Goal: Task Accomplishment & Management: Complete application form

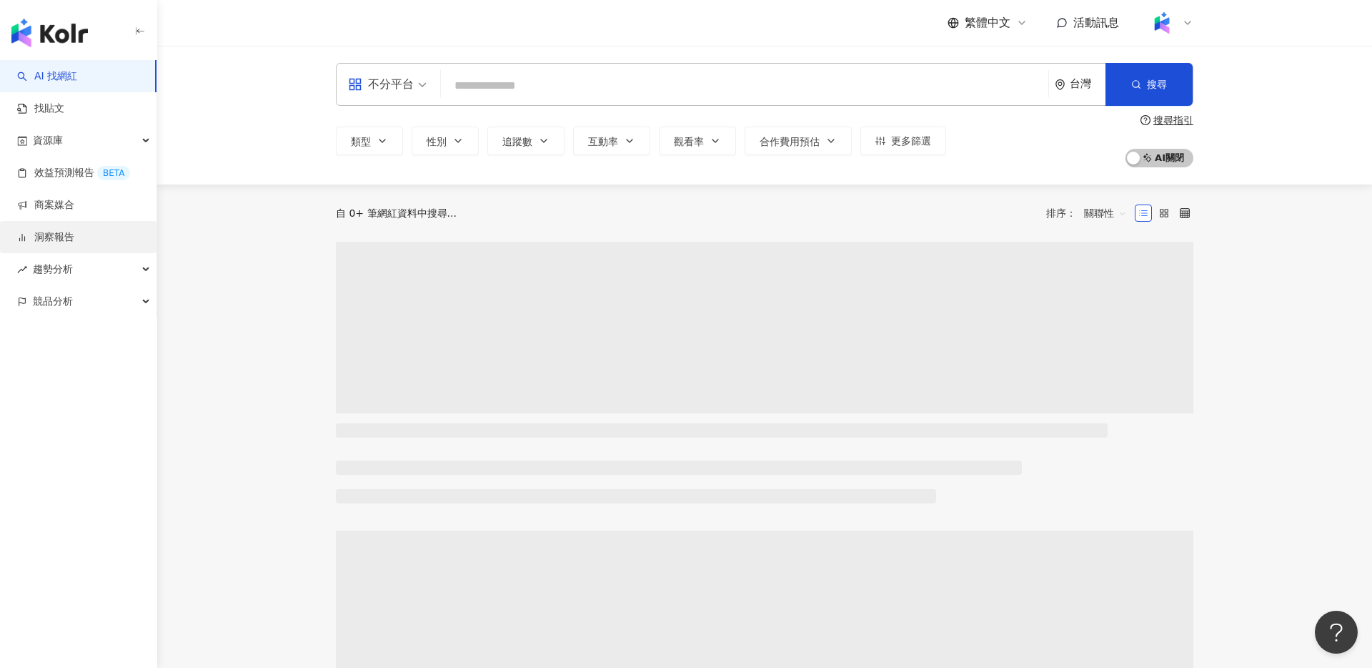
click at [74, 234] on link "洞察報告" at bounding box center [45, 237] width 57 height 14
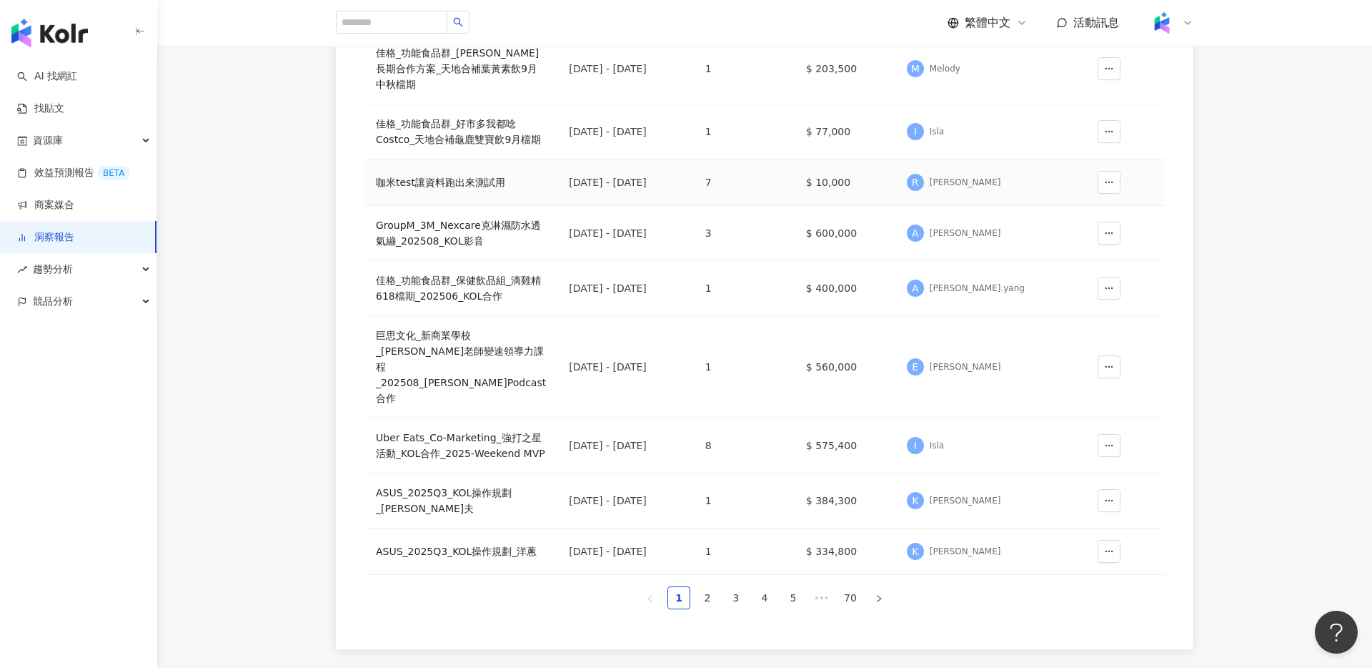
scroll to position [420, 0]
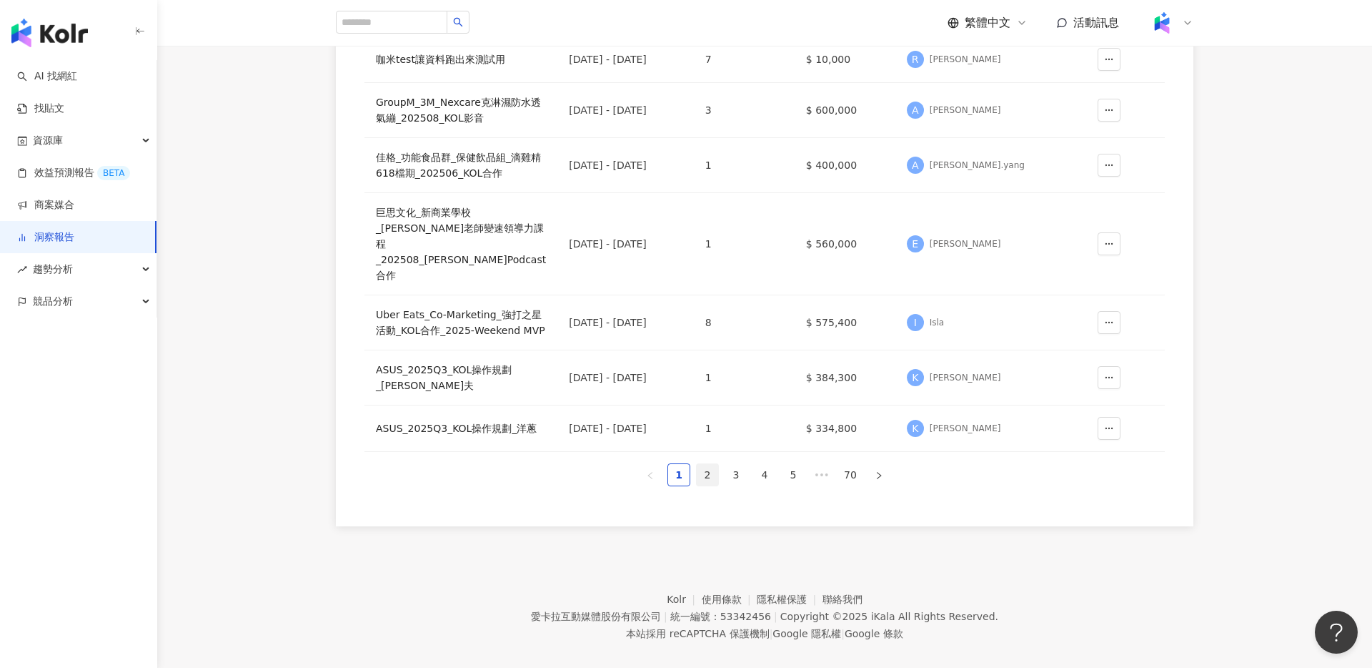
click at [708, 484] on link "2" at bounding box center [707, 474] width 21 height 21
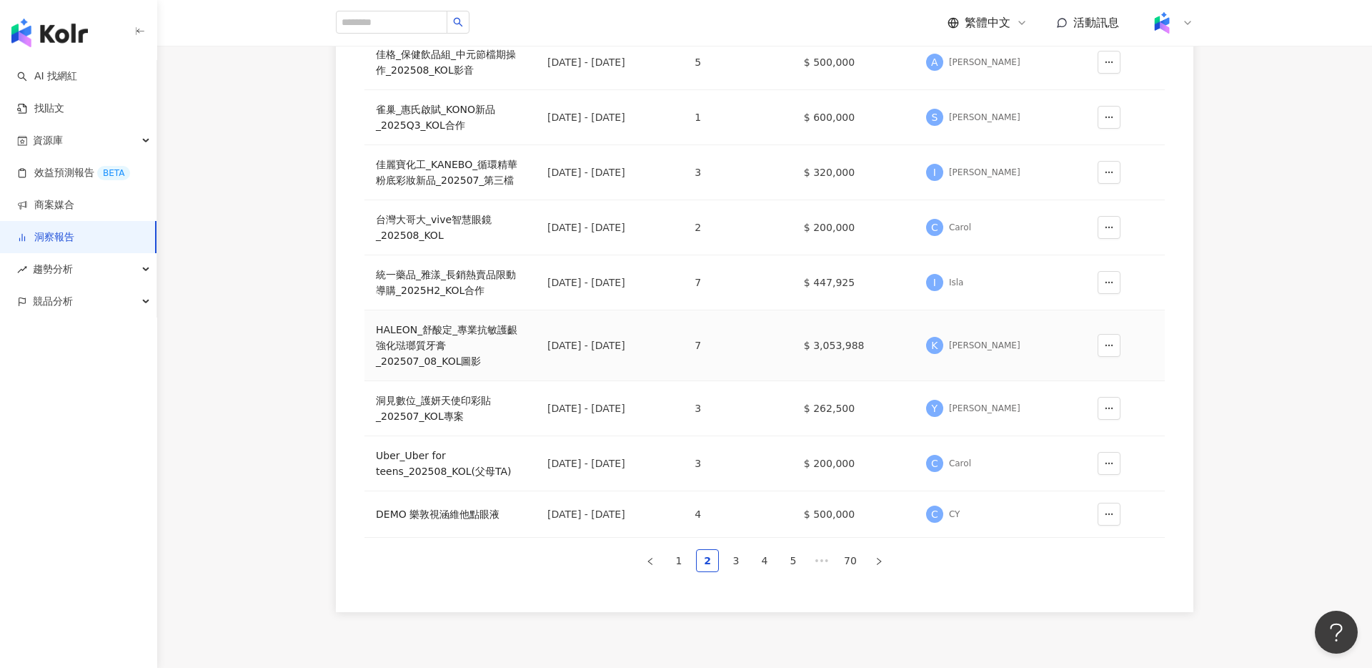
scroll to position [353, 0]
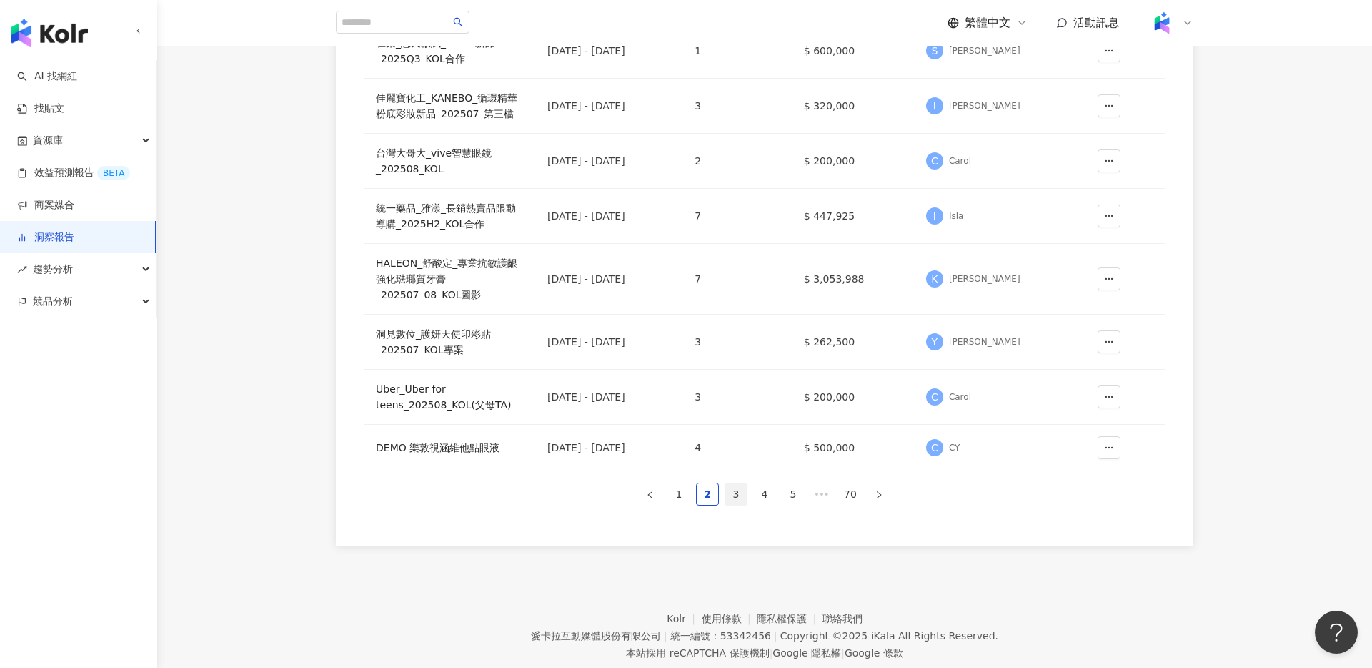
click at [728, 497] on link "3" at bounding box center [735, 493] width 21 height 21
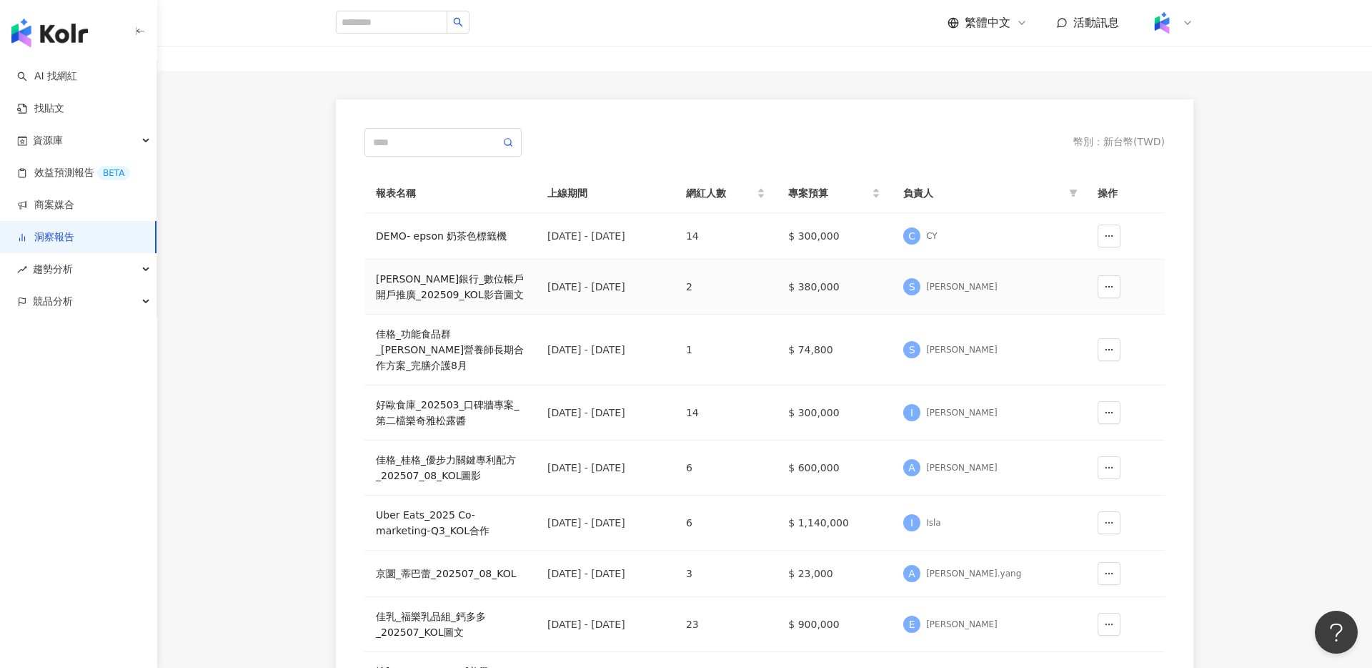
scroll to position [6, 0]
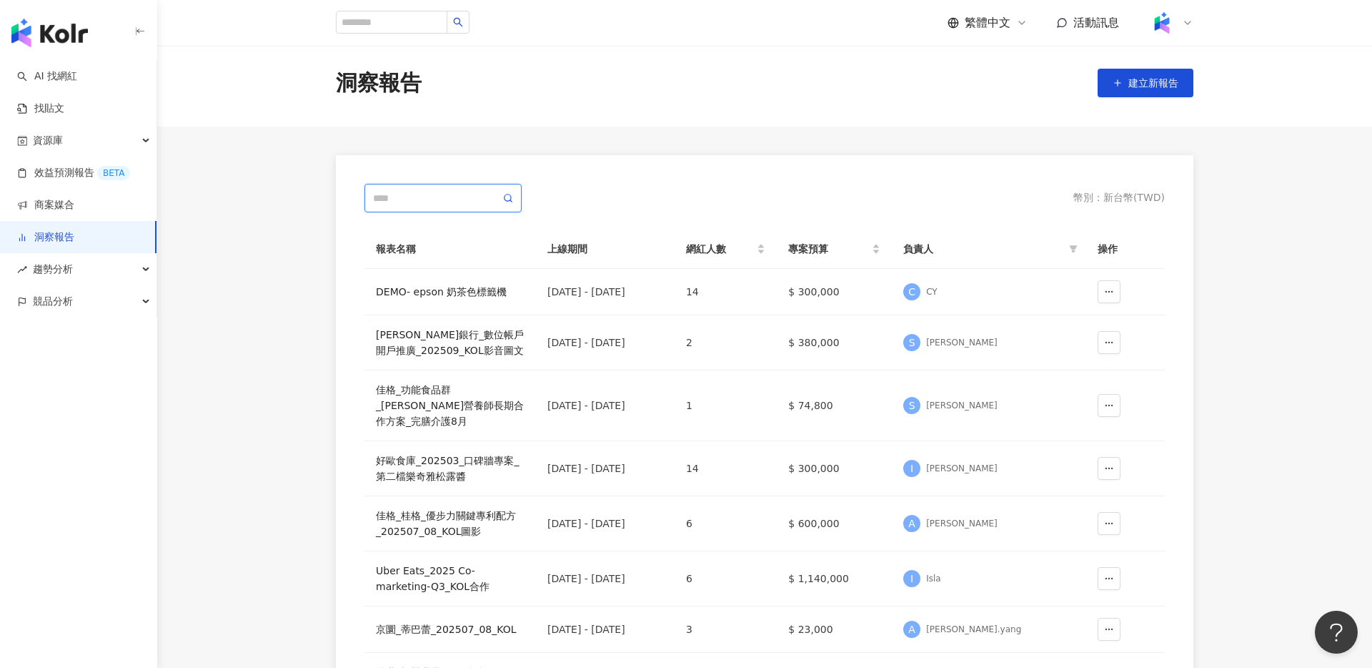
click at [435, 191] on input "text" at bounding box center [436, 198] width 127 height 16
type input "*"
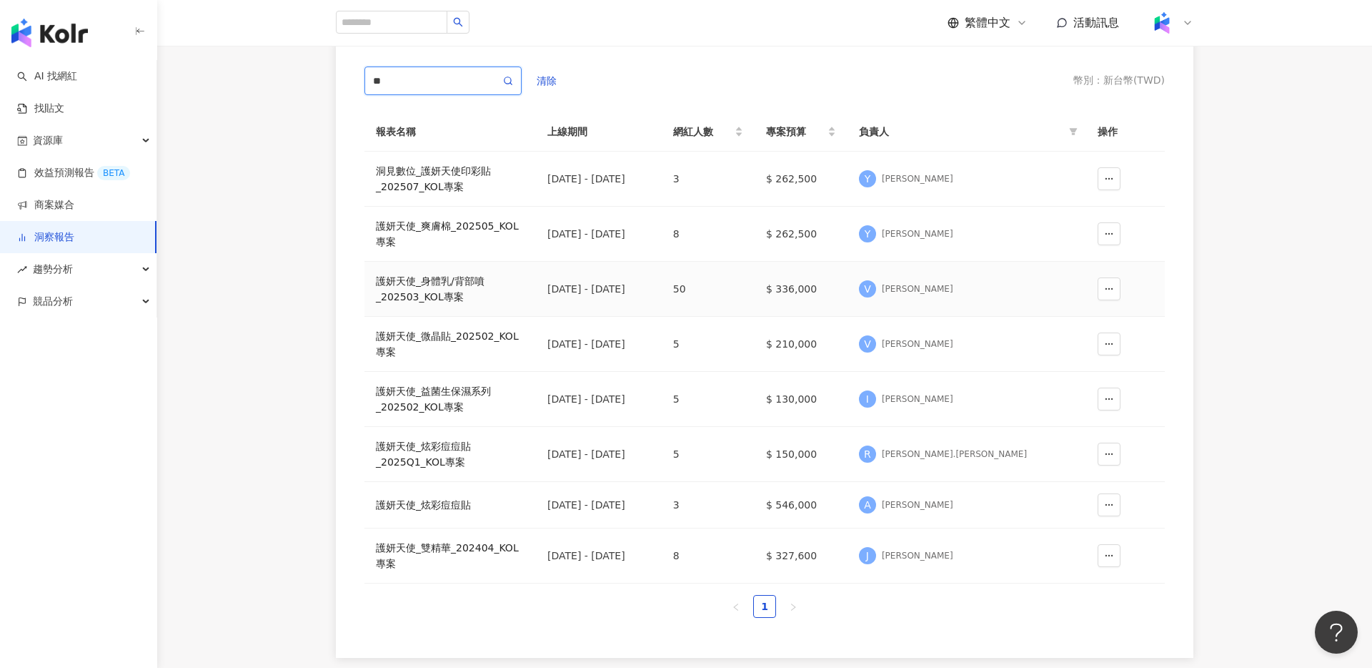
scroll to position [131, 0]
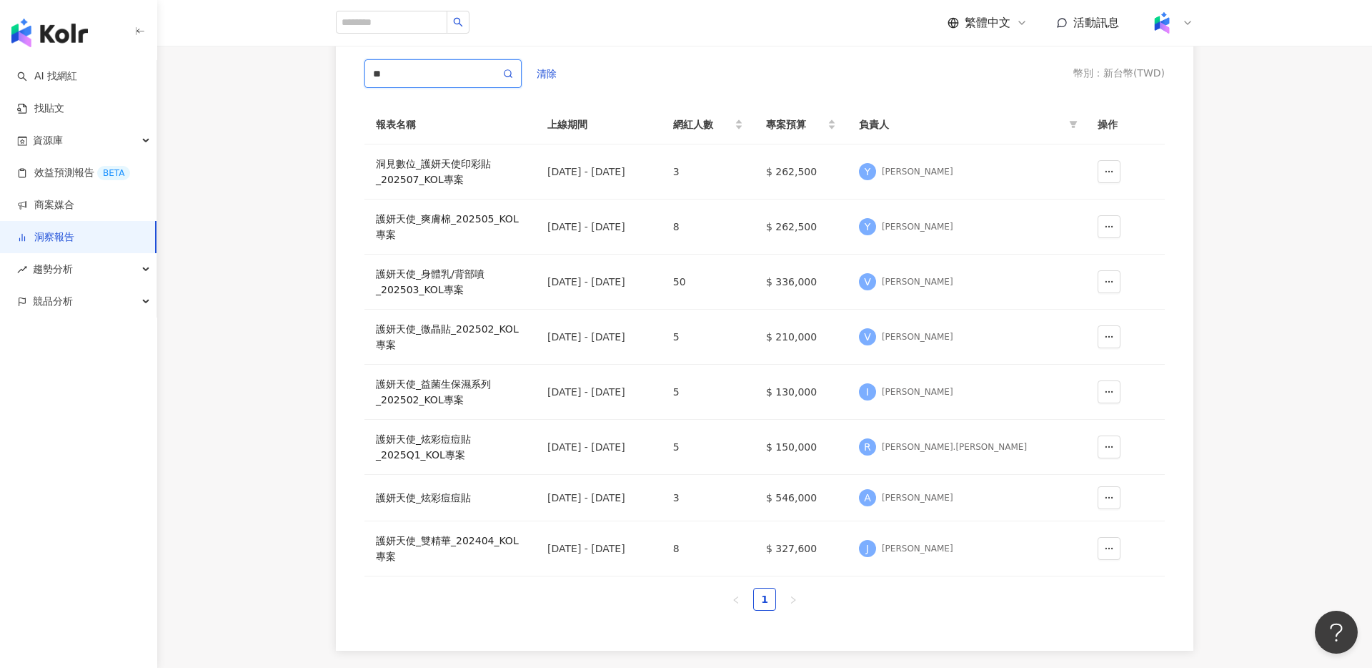
click at [404, 72] on input "**" at bounding box center [436, 74] width 127 height 16
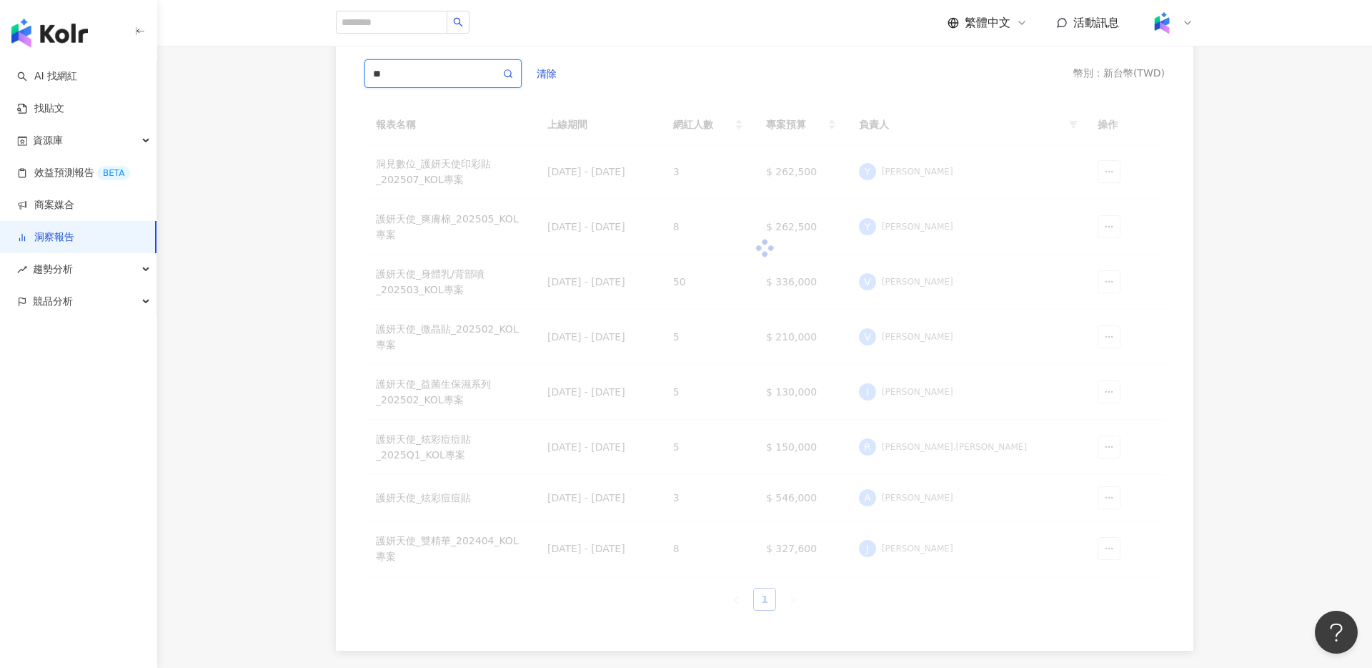
scroll to position [66, 0]
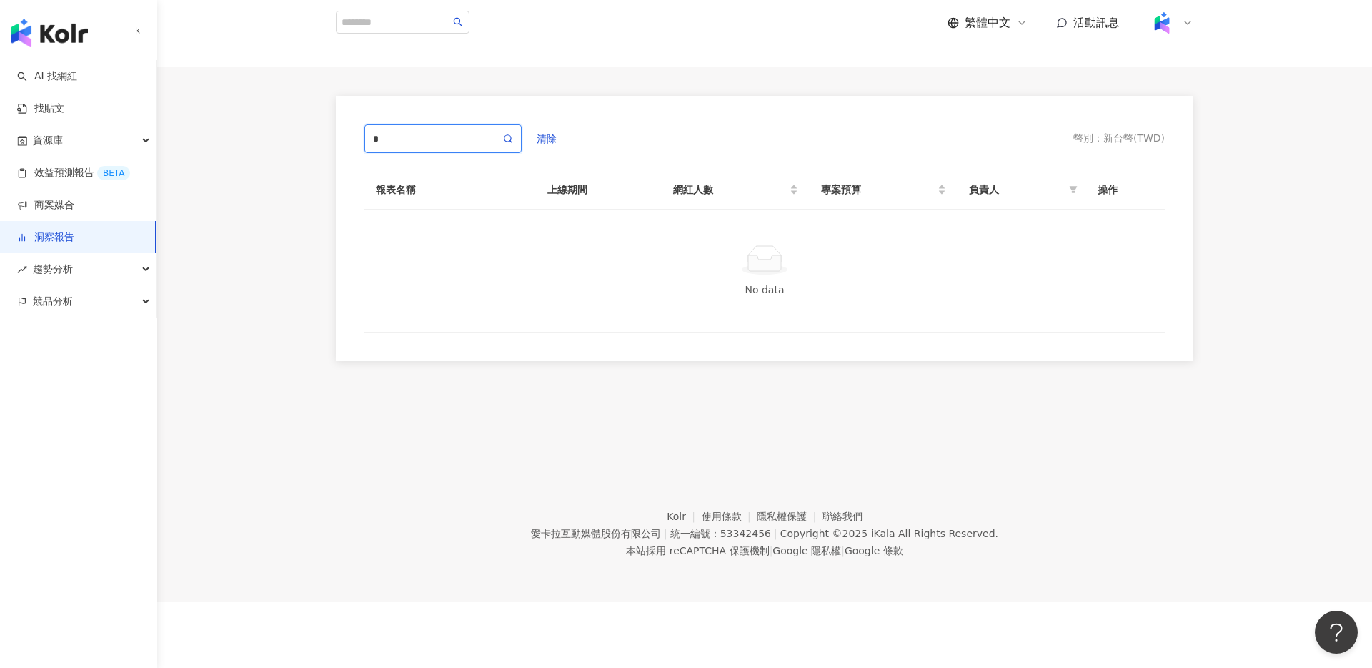
type input "*"
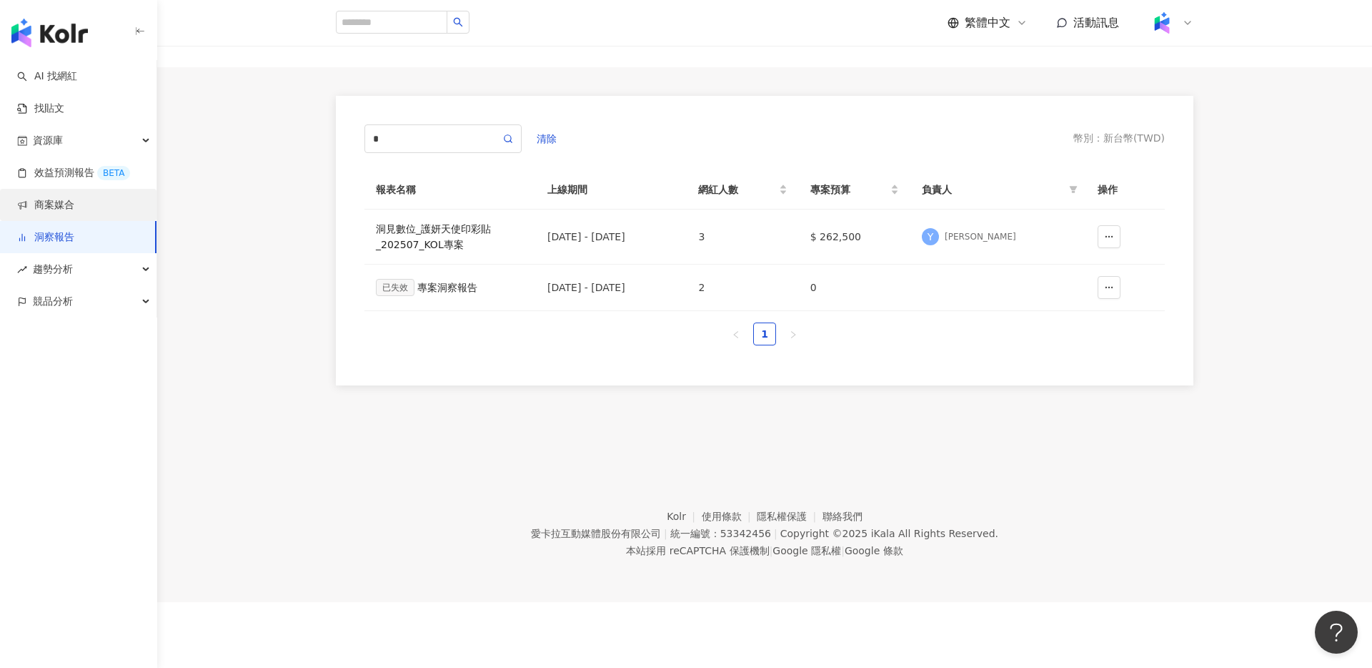
click at [74, 205] on link "商案媒合" at bounding box center [45, 205] width 57 height 14
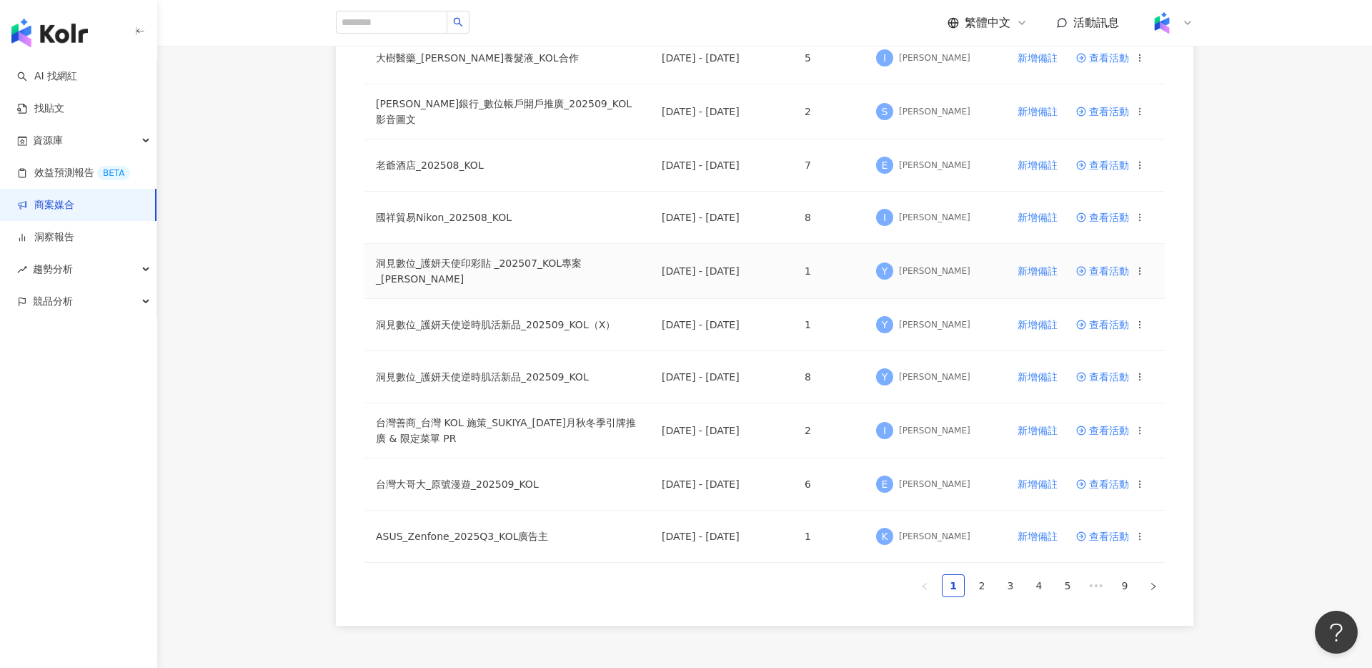
scroll to position [818, 0]
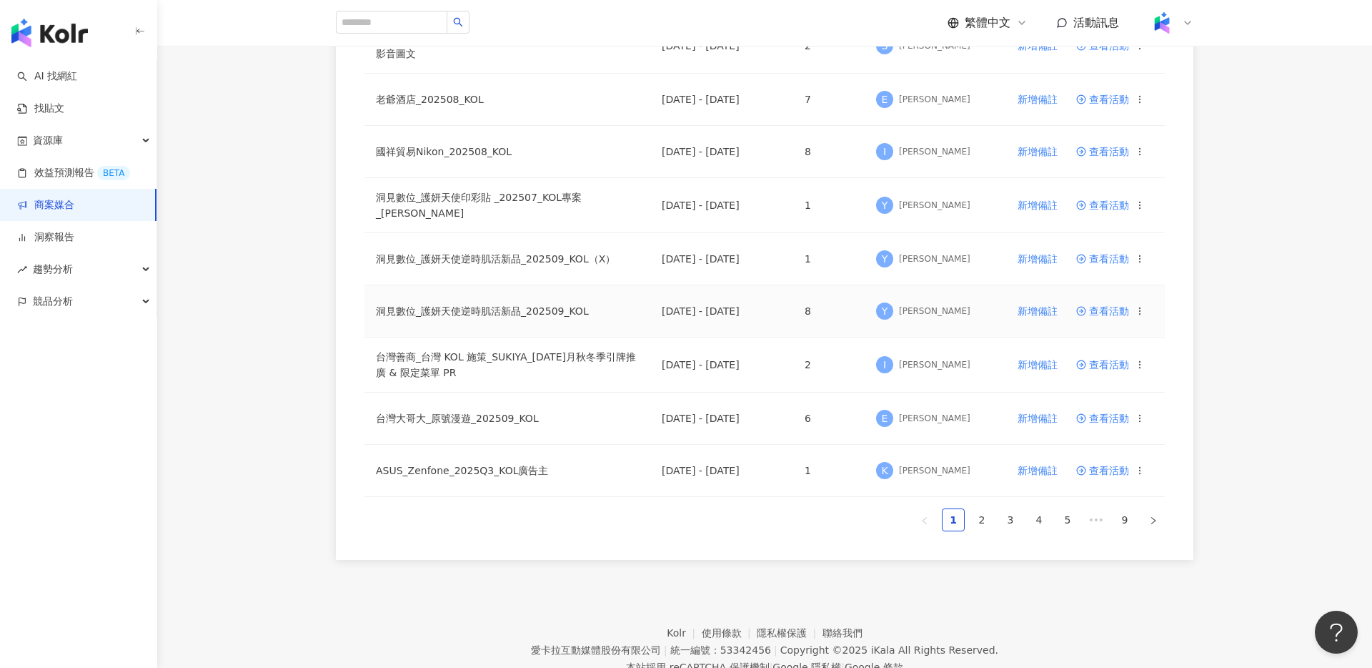
click at [1112, 306] on span "查看活動" at bounding box center [1102, 311] width 53 height 10
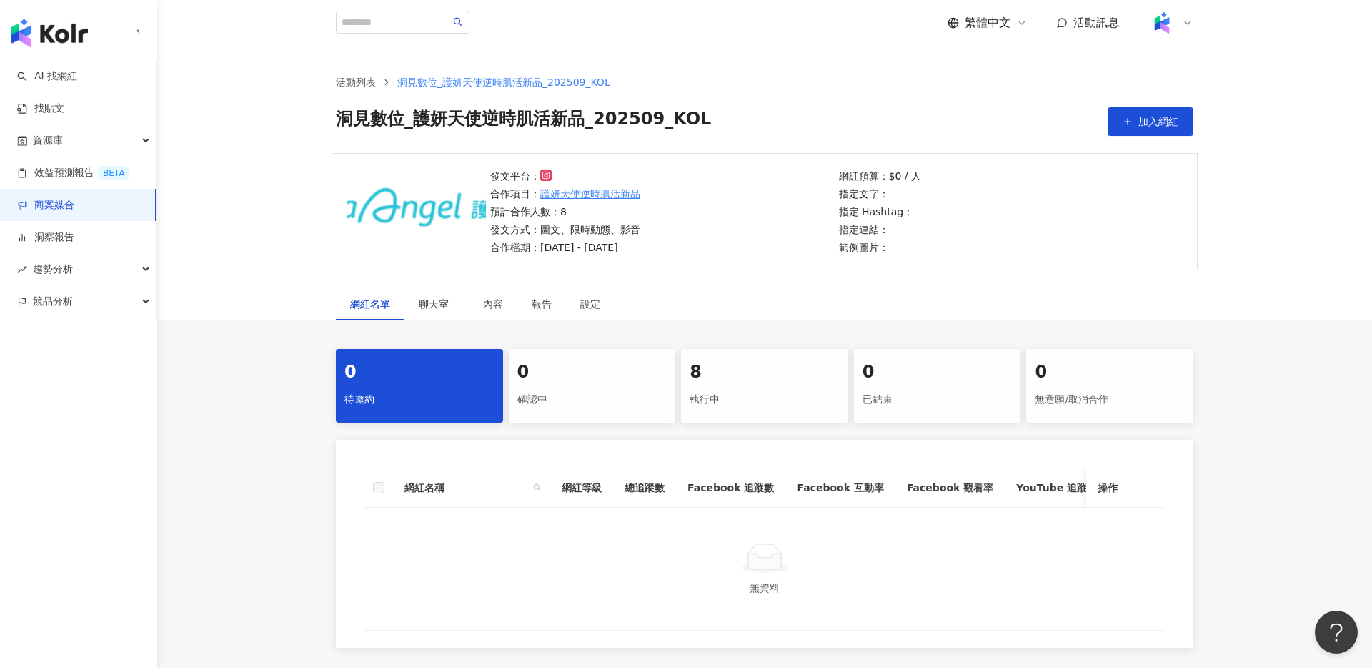
click at [755, 387] on div "執行中" at bounding box center [765, 399] width 150 height 24
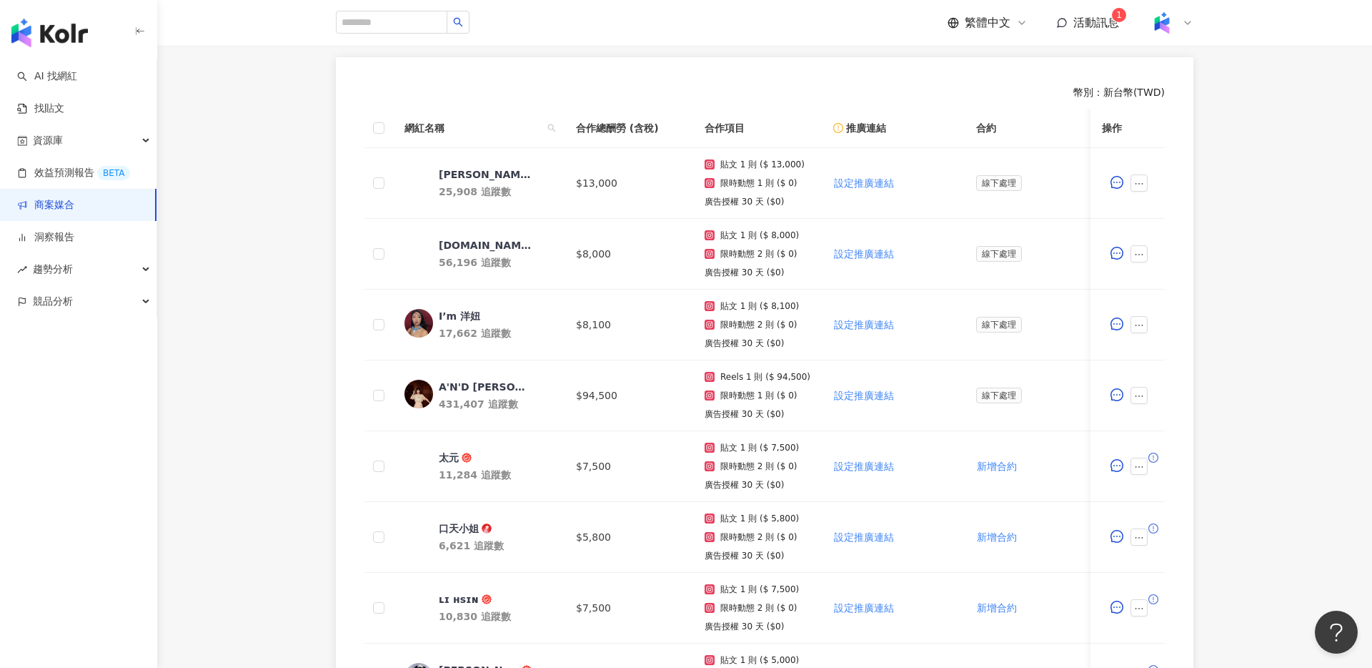
scroll to position [399, 0]
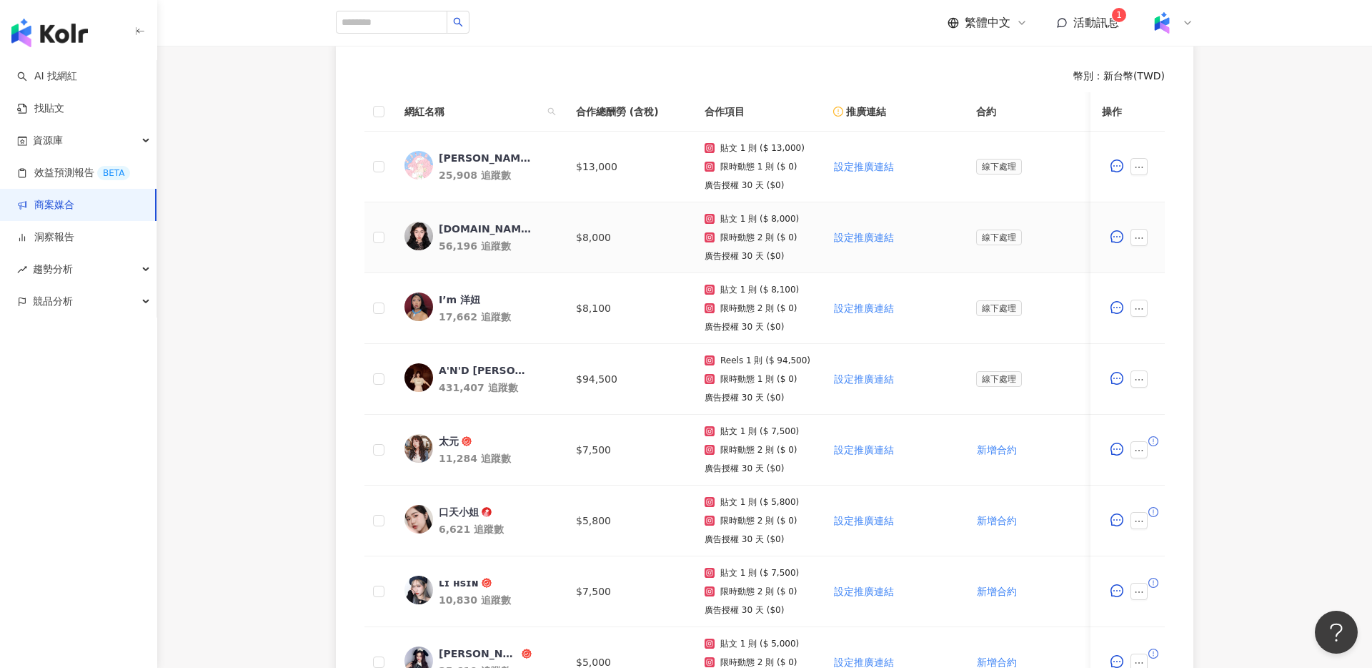
click at [584, 217] on td "$8,000" at bounding box center [629, 237] width 129 height 71
click at [482, 230] on div "liao.makeup" at bounding box center [485, 229] width 93 height 14
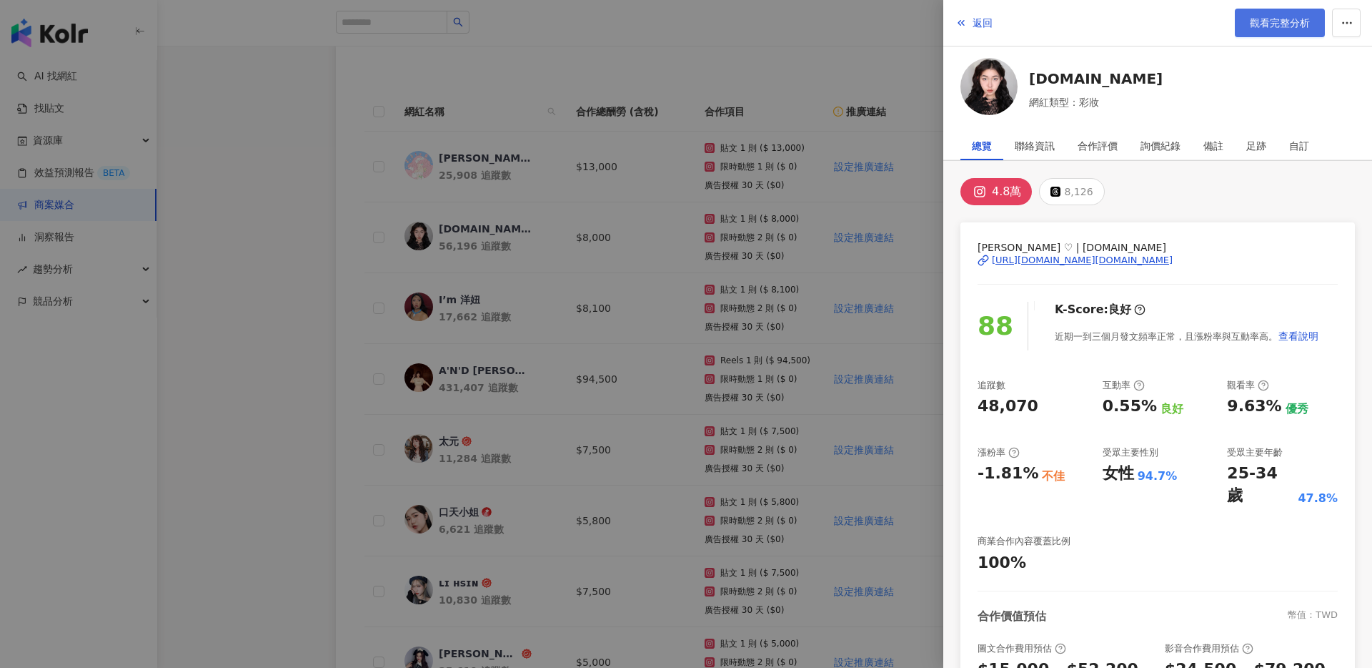
click at [1271, 26] on span "觀看完整分析" at bounding box center [1280, 22] width 60 height 11
click at [373, 104] on div at bounding box center [686, 334] width 1372 height 668
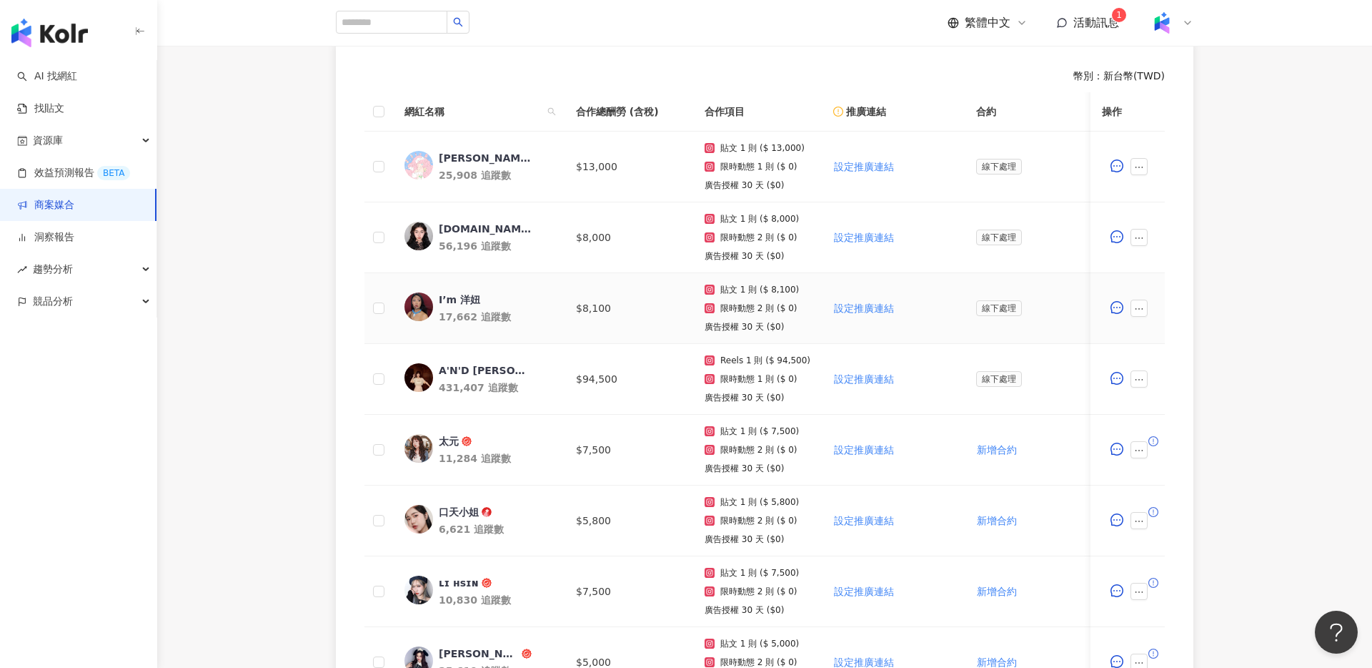
click at [461, 298] on div "I’m 洋妞" at bounding box center [459, 299] width 41 height 14
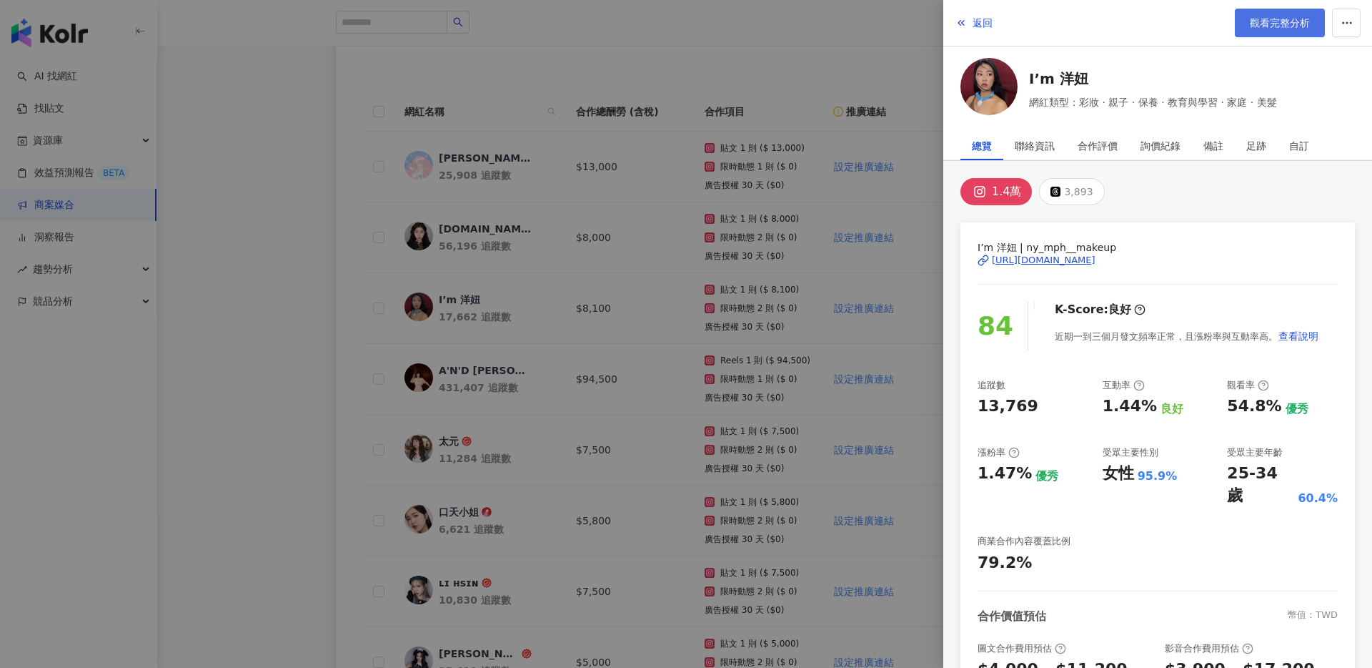
click at [1272, 24] on span "觀看完整分析" at bounding box center [1280, 22] width 60 height 11
click at [562, 160] on div at bounding box center [686, 334] width 1372 height 668
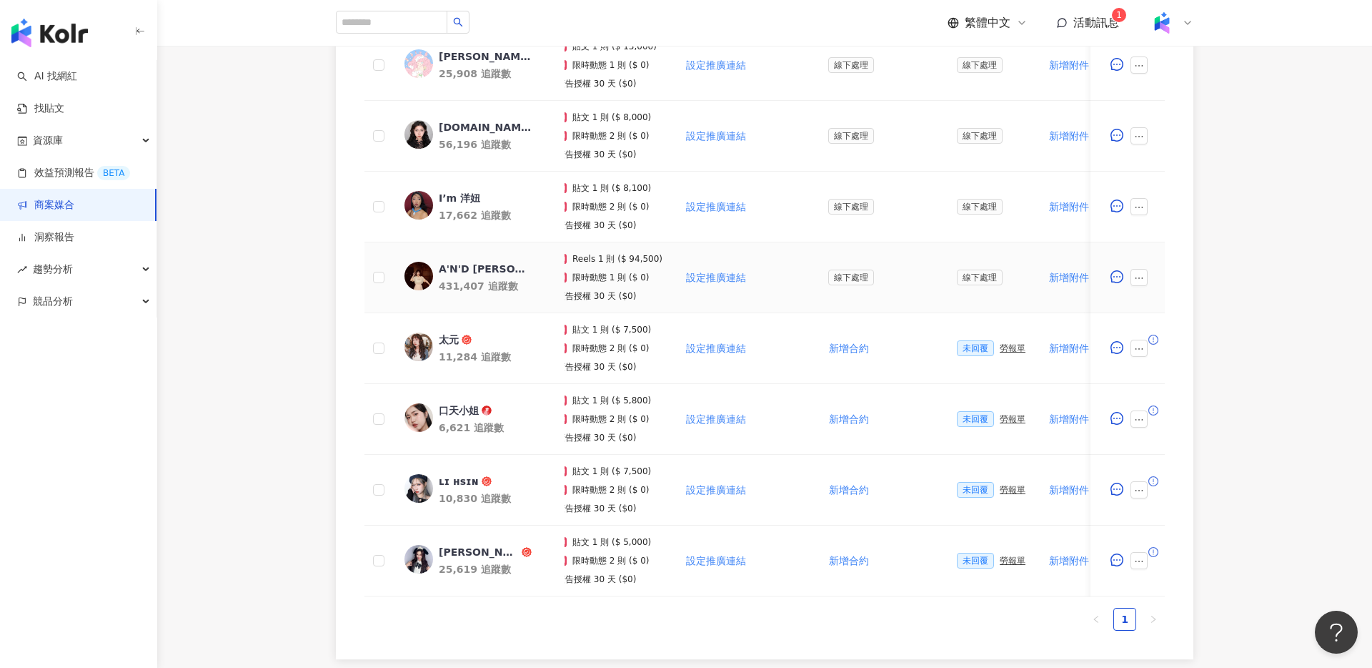
scroll to position [0, 0]
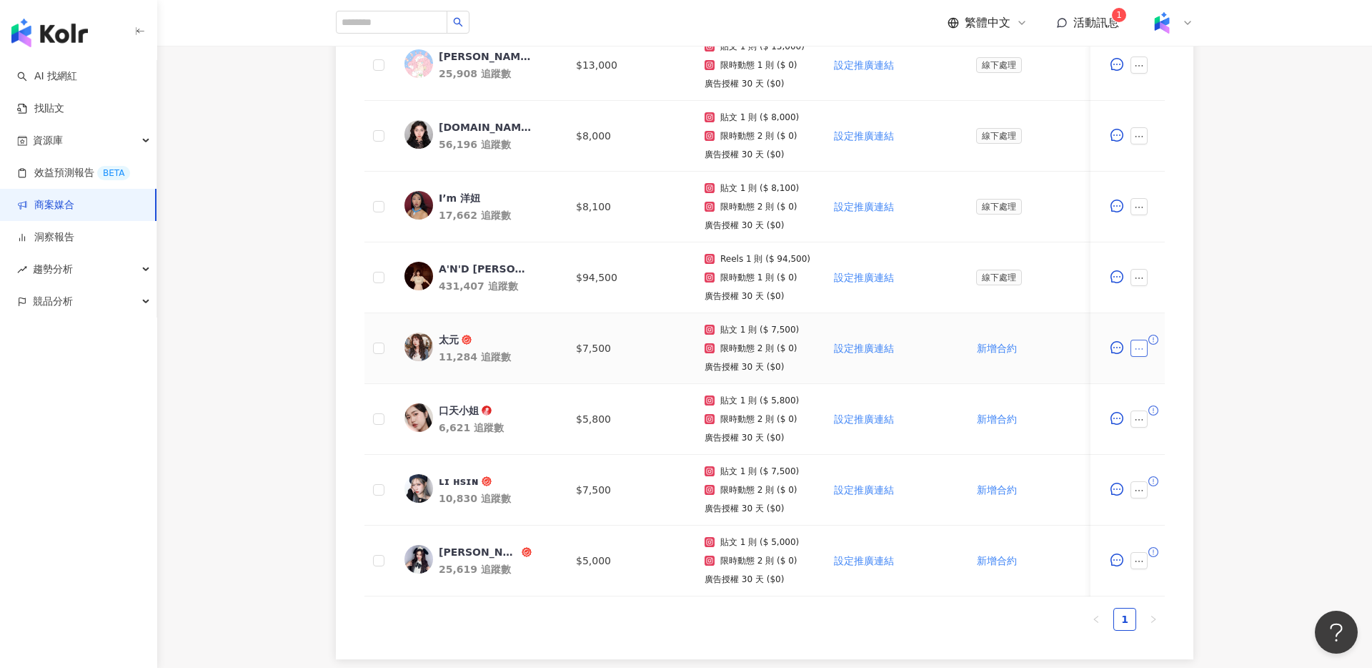
click at [1136, 350] on icon "ellipsis" at bounding box center [1139, 349] width 10 height 10
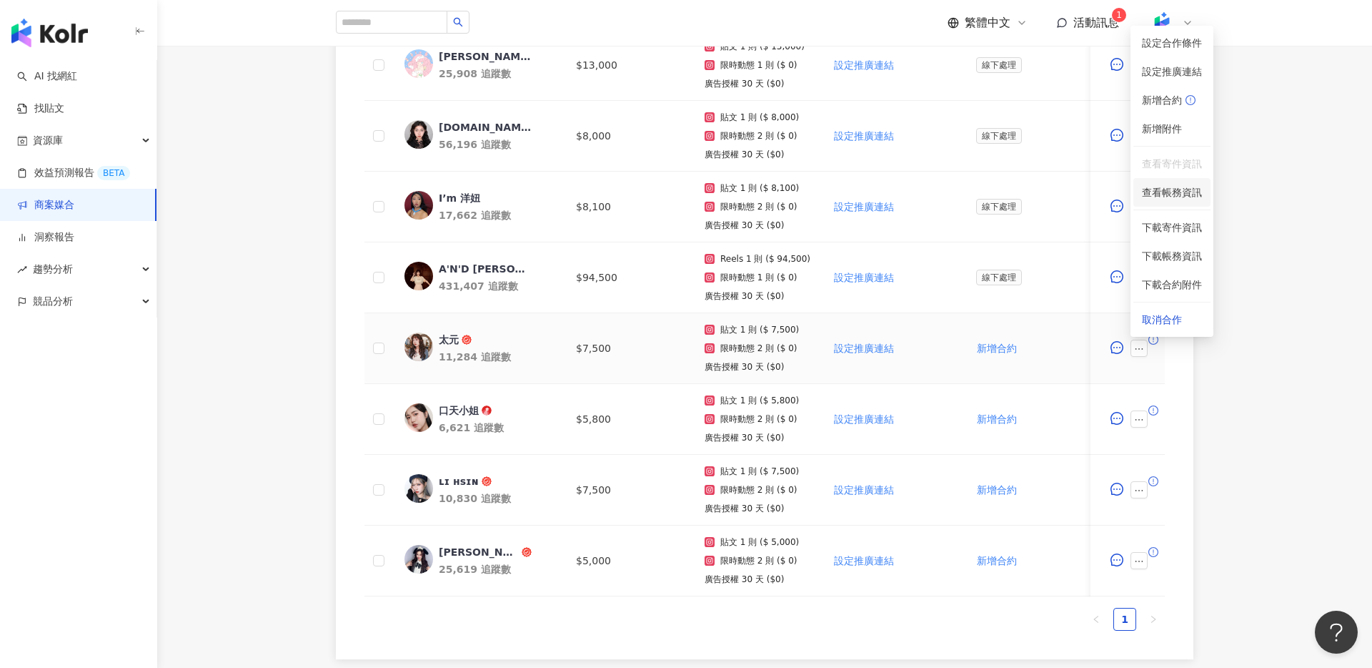
click at [1175, 194] on span "查看帳務資訊" at bounding box center [1172, 192] width 60 height 16
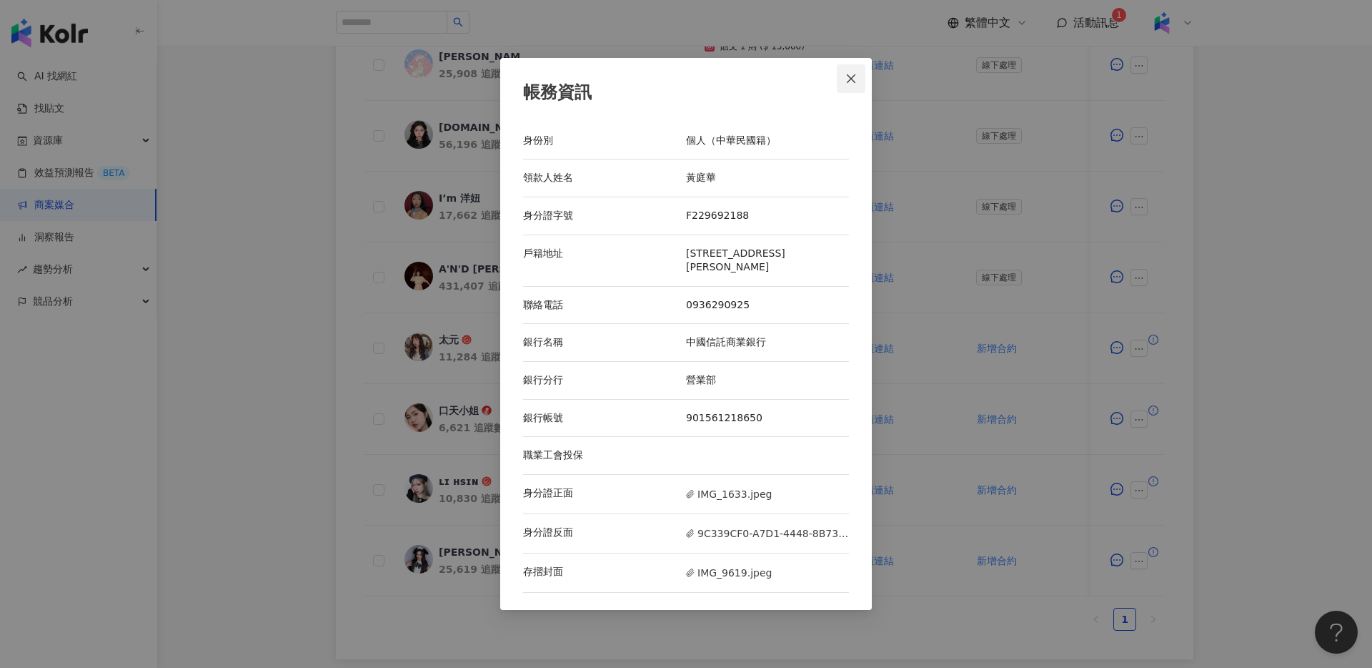
click at [860, 83] on span "Close" at bounding box center [851, 78] width 29 height 11
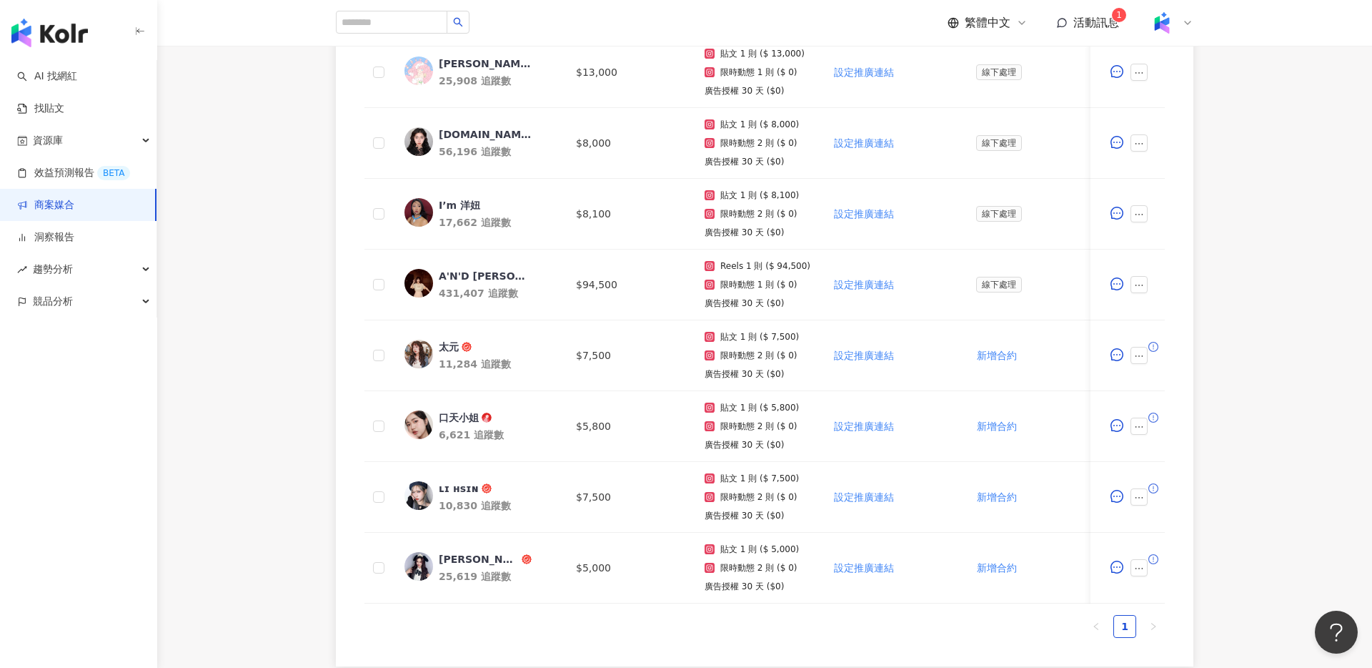
scroll to position [499, 0]
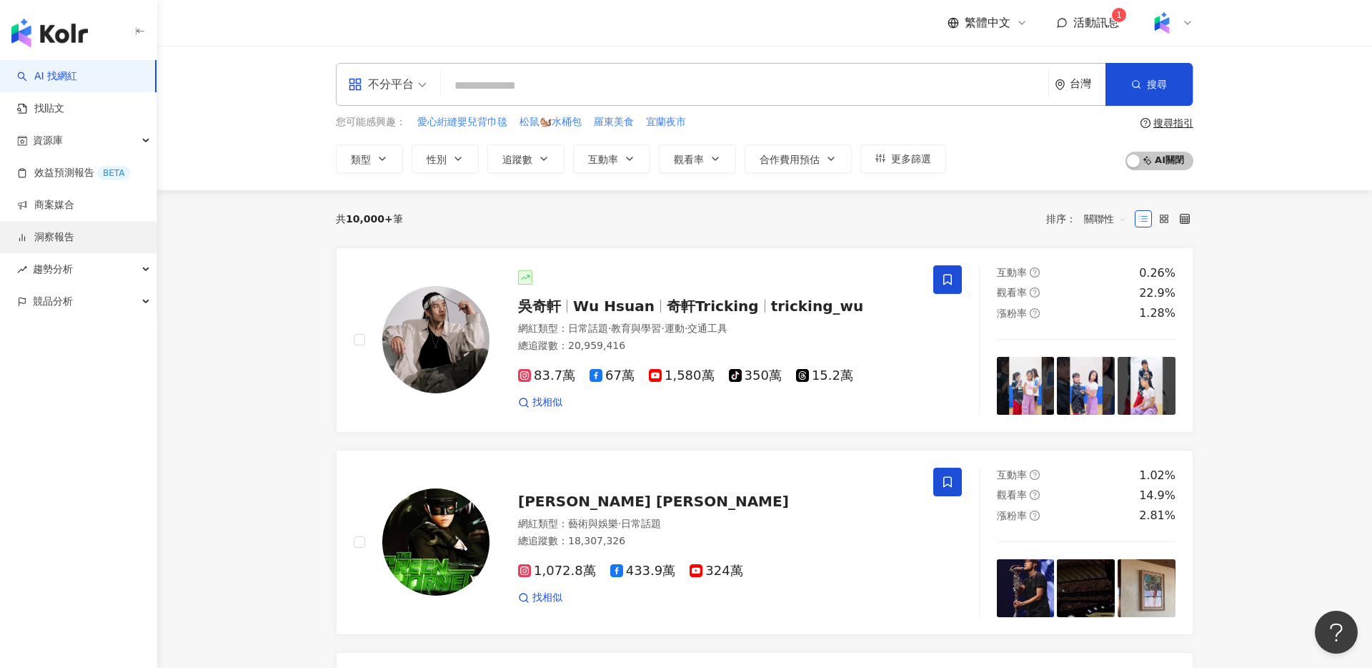
click at [50, 242] on link "洞察報告" at bounding box center [45, 237] width 57 height 14
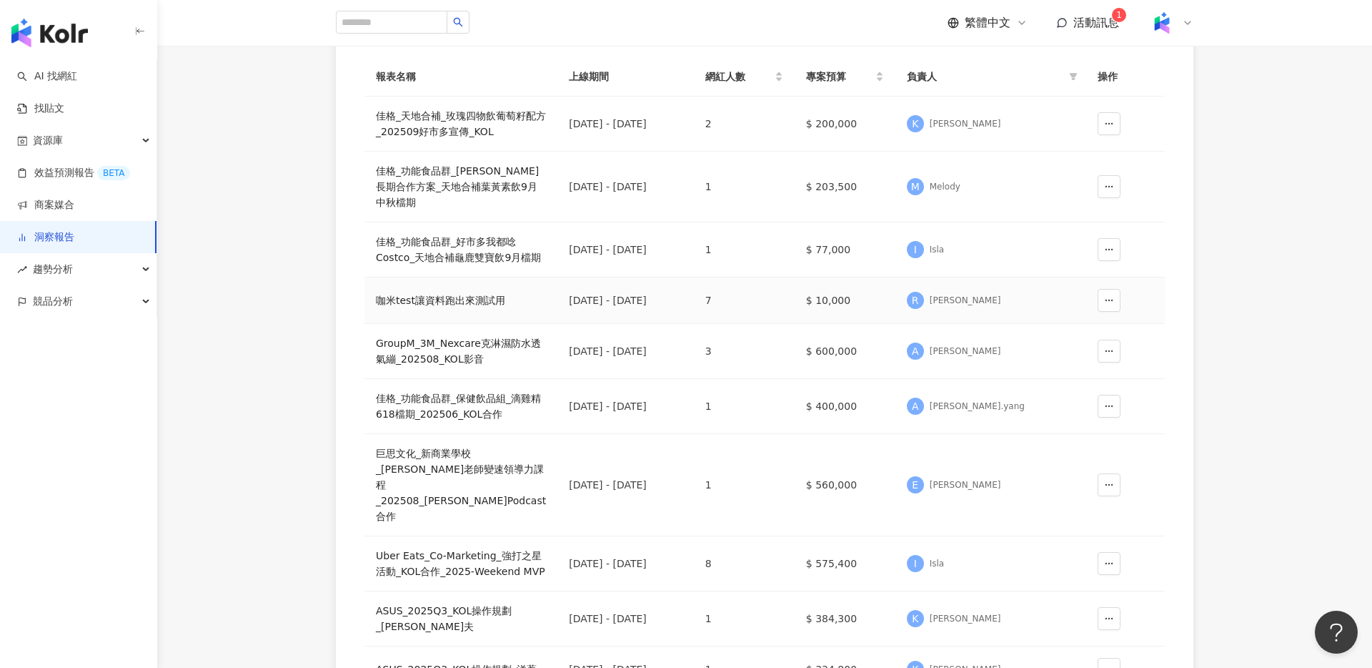
scroll to position [364, 0]
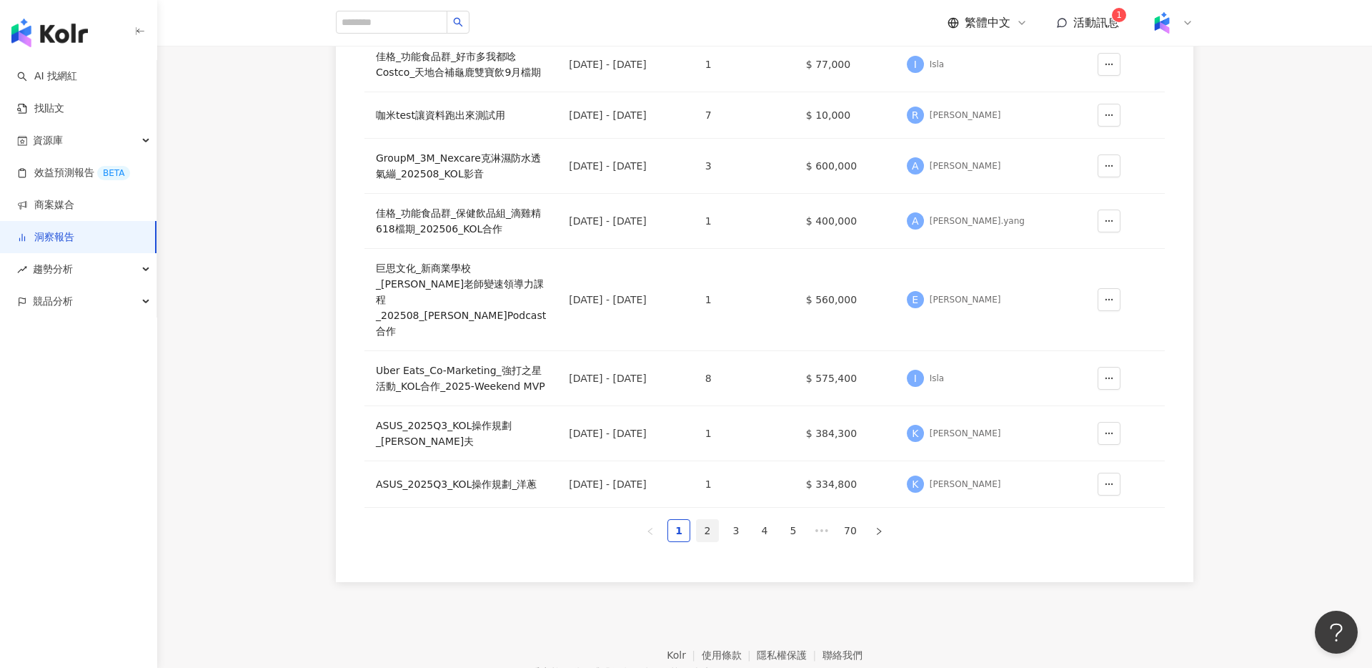
click at [708, 541] on link "2" at bounding box center [707, 530] width 21 height 21
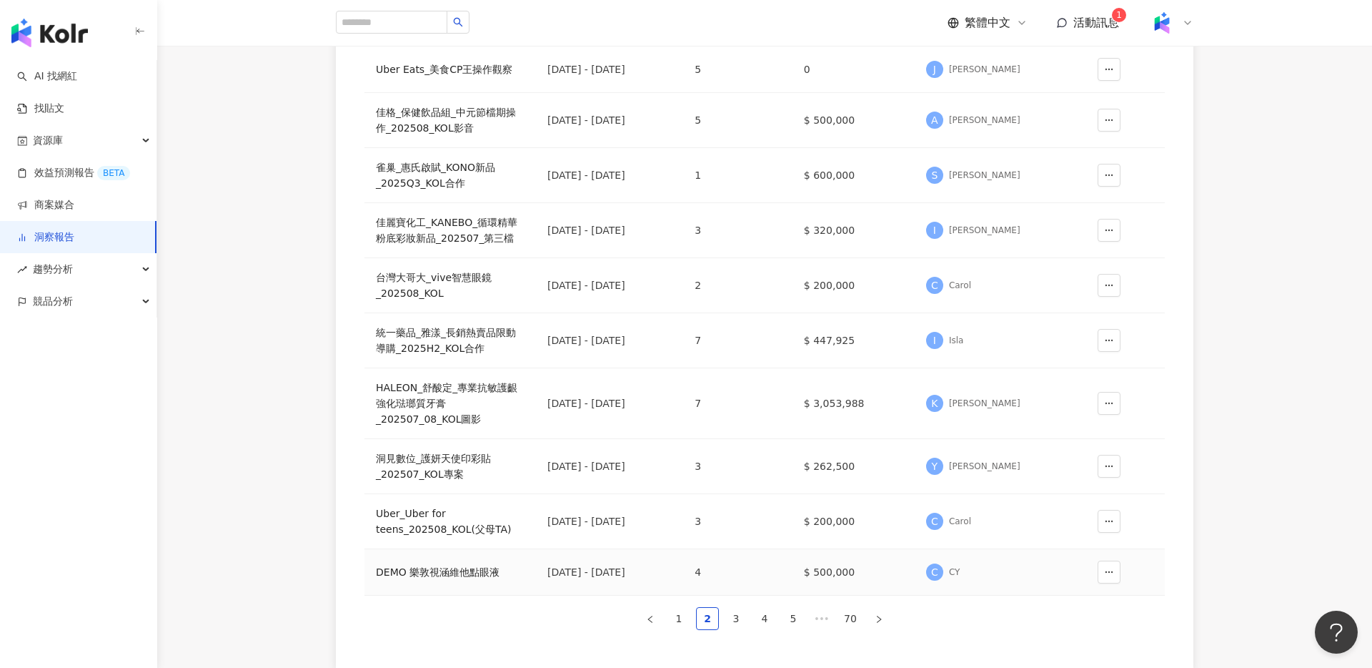
scroll to position [0, 0]
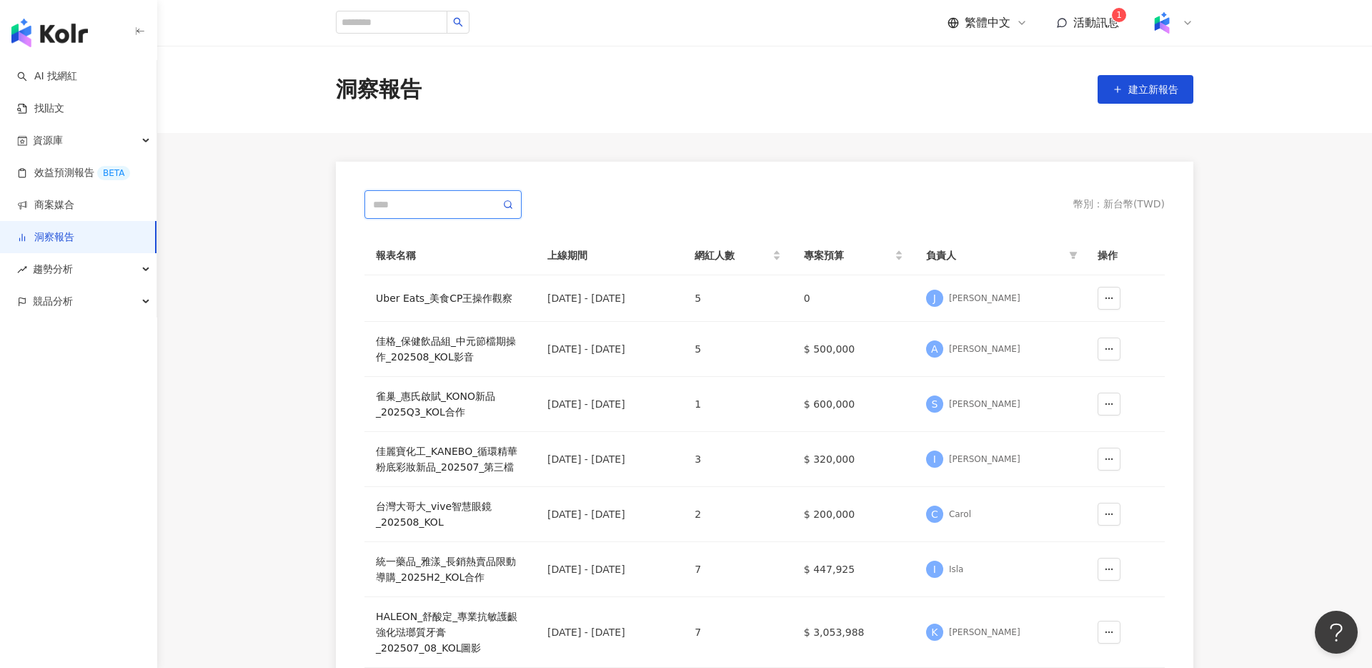
click at [428, 212] on input "text" at bounding box center [436, 205] width 127 height 16
type input "**"
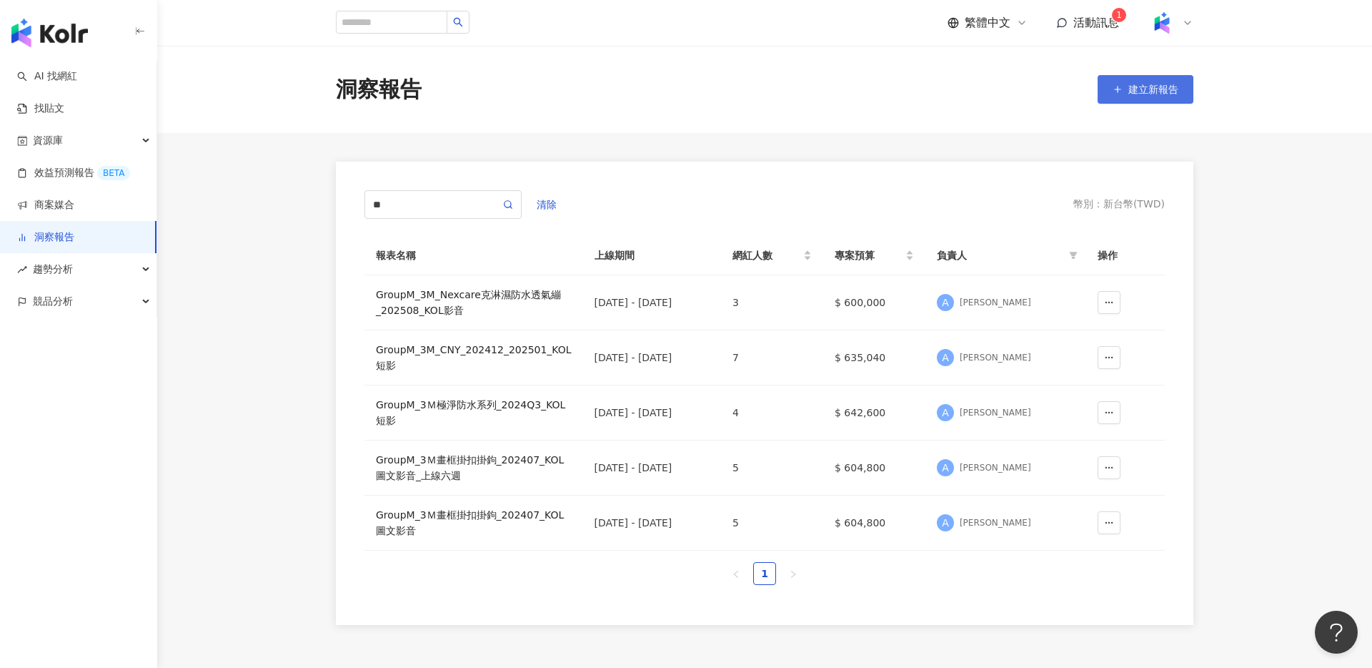
click at [1155, 96] on button "建立新報告" at bounding box center [1146, 89] width 96 height 29
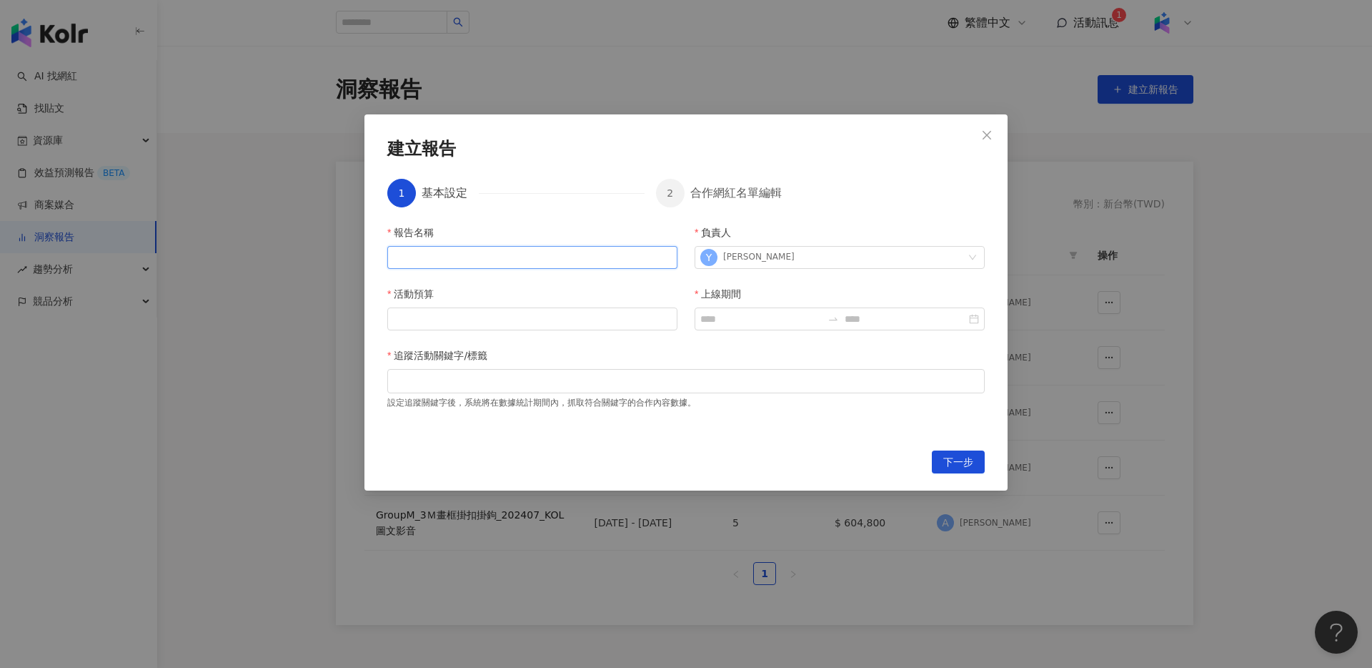
click at [515, 259] on input "報告名稱" at bounding box center [532, 257] width 290 height 23
paste input "**********"
type input "**********"
click at [427, 322] on input "活動預算" at bounding box center [532, 318] width 289 height 21
click at [529, 327] on input "活動預算" at bounding box center [532, 318] width 289 height 21
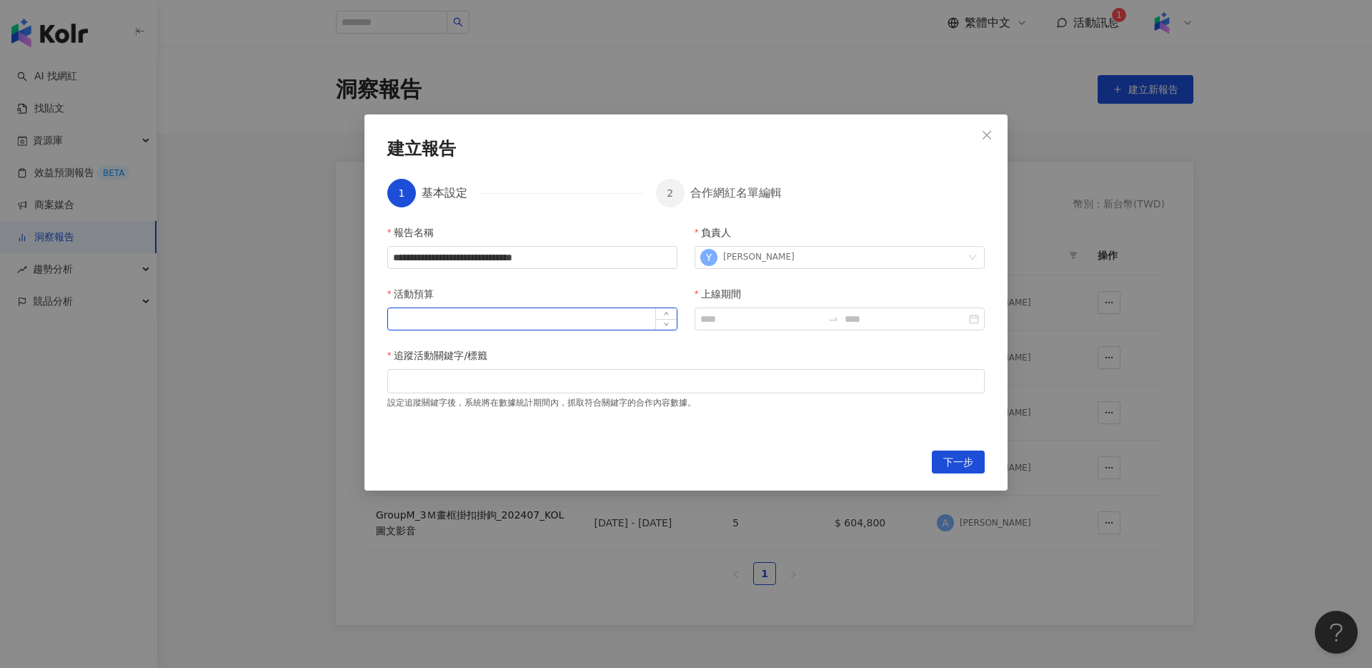
click at [497, 318] on input "活動預算" at bounding box center [532, 318] width 289 height 21
type input "******"
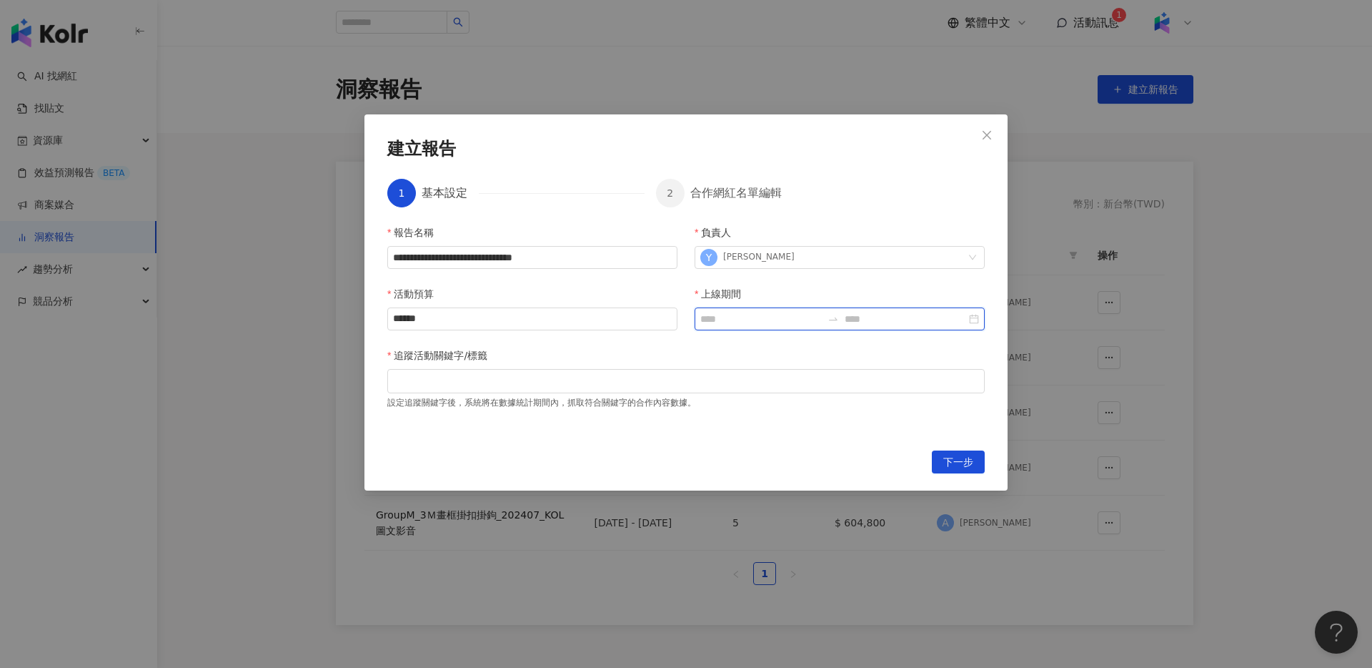
click at [777, 312] on input "上線期間" at bounding box center [761, 319] width 122 height 16
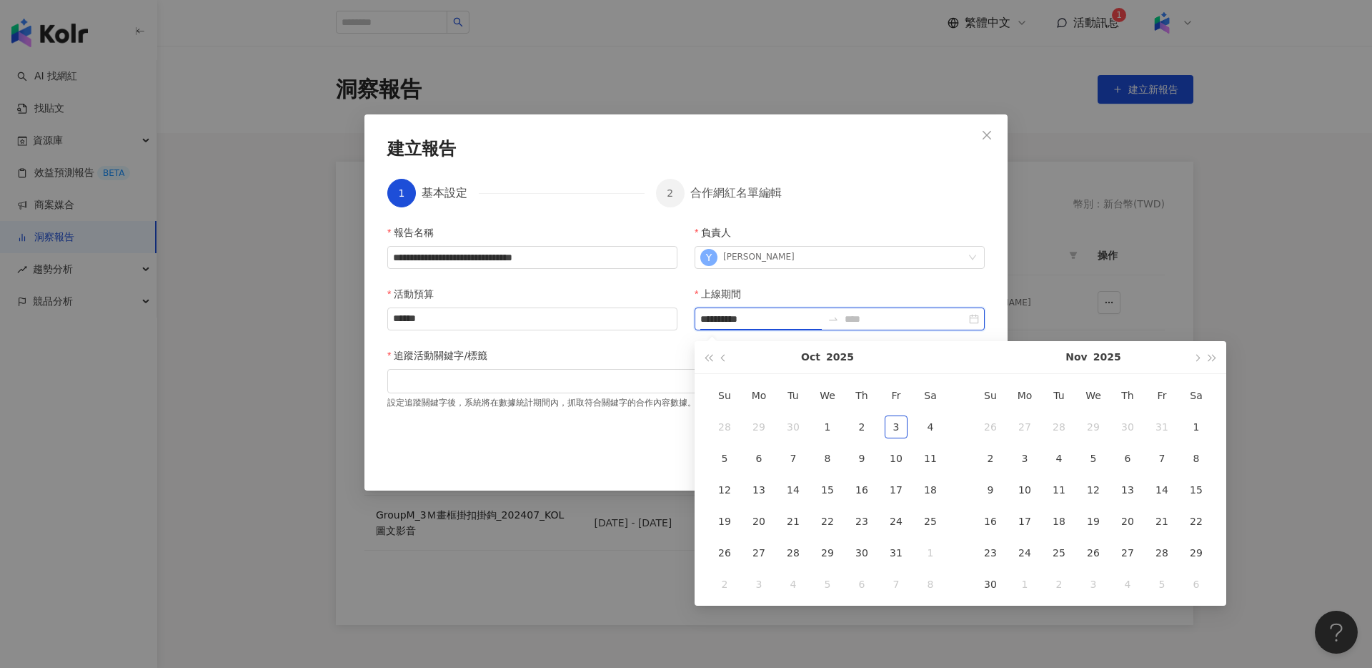
type input "**********"
click at [729, 365] on button "button" at bounding box center [724, 357] width 16 height 32
type input "**********"
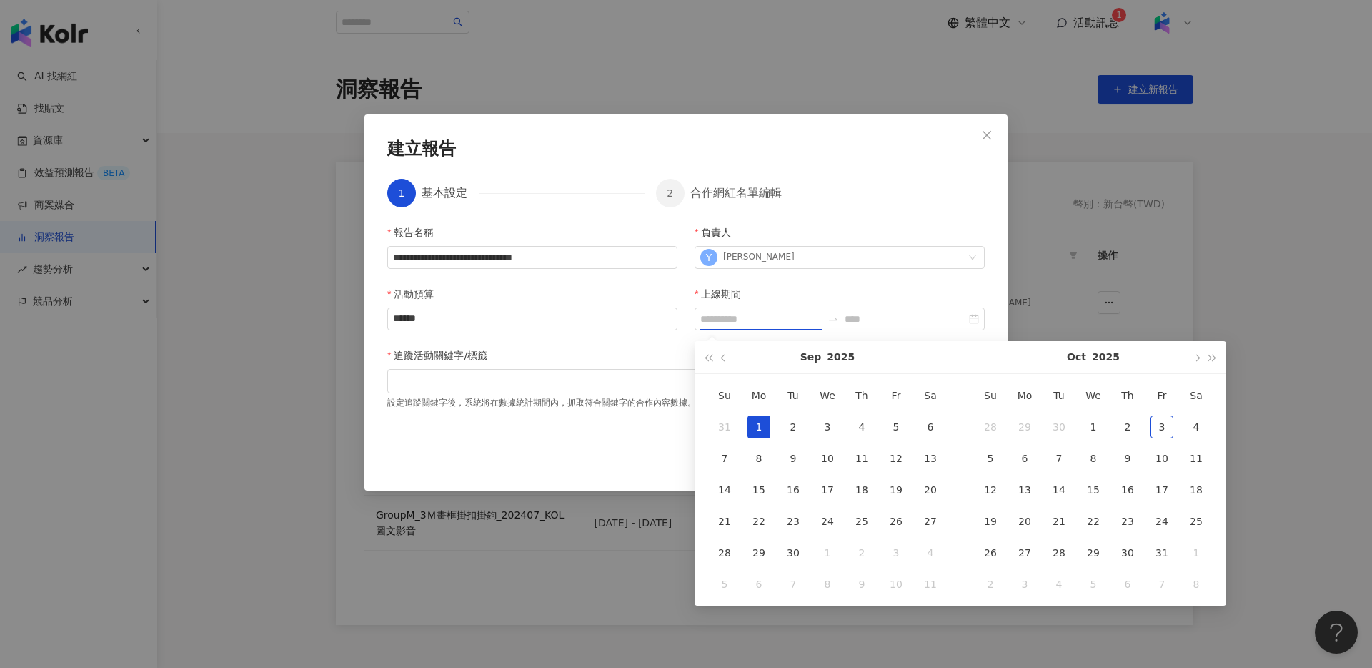
click at [755, 430] on div "1" at bounding box center [759, 426] width 23 height 23
type input "**********"
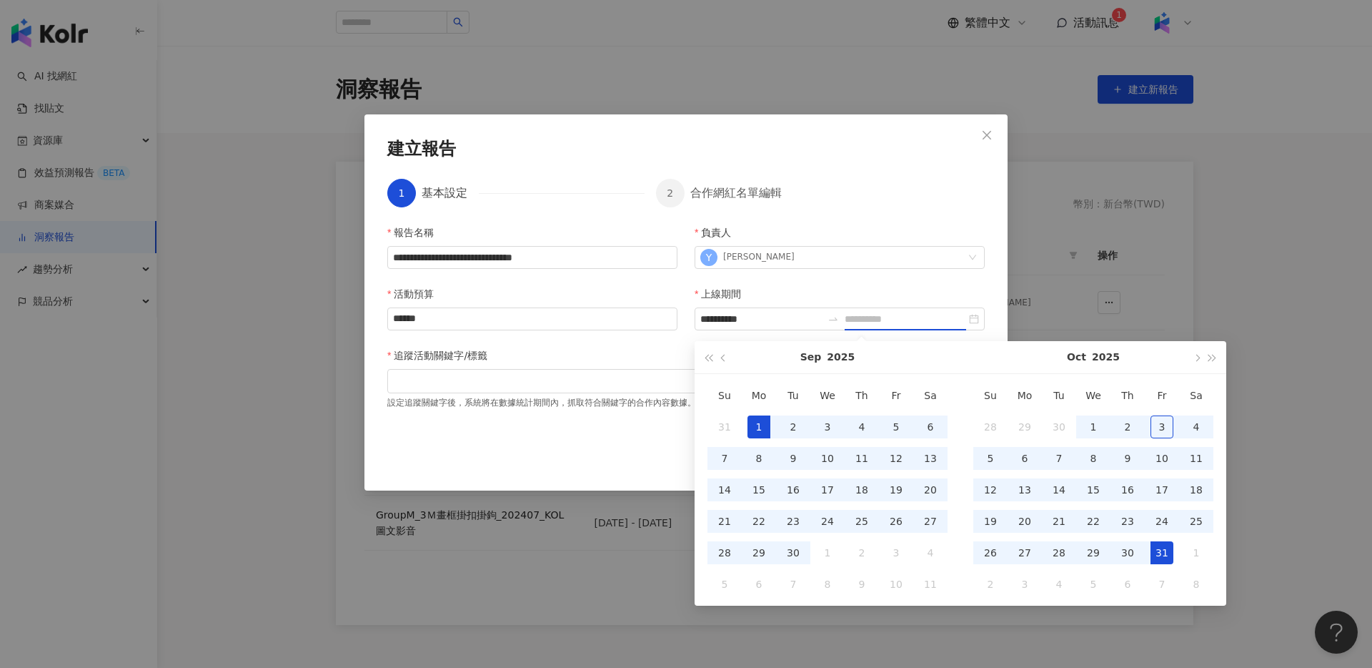
click at [1167, 545] on div "31" at bounding box center [1162, 552] width 23 height 23
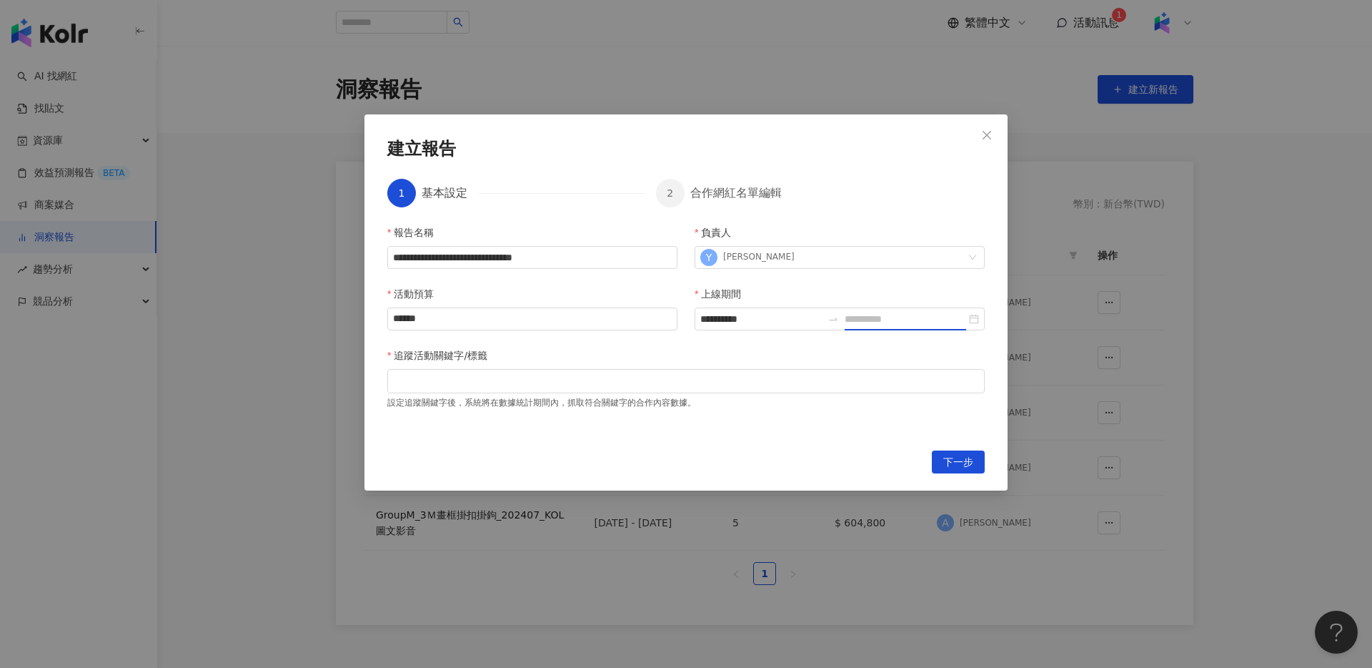
type input "**********"
click at [625, 381] on div at bounding box center [686, 380] width 592 height 11
type input "*"
type input "***"
click at [697, 379] on div "#3M" at bounding box center [686, 380] width 592 height 21
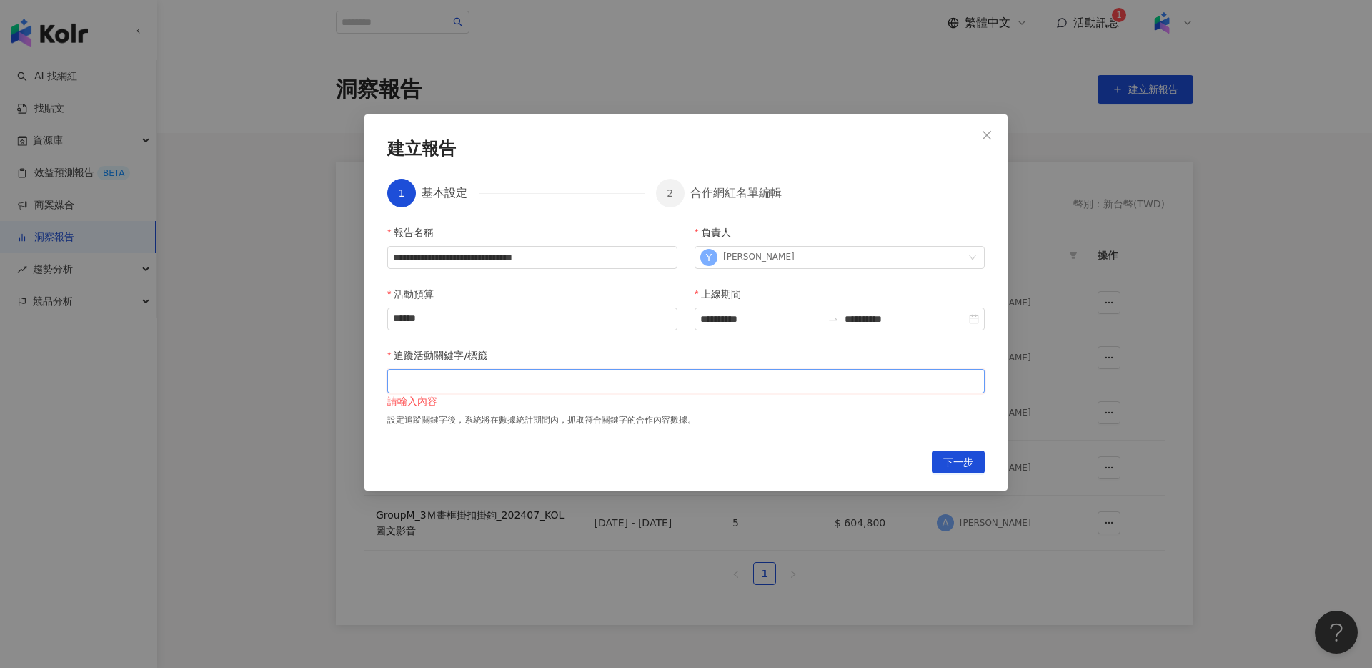
paste input "search"
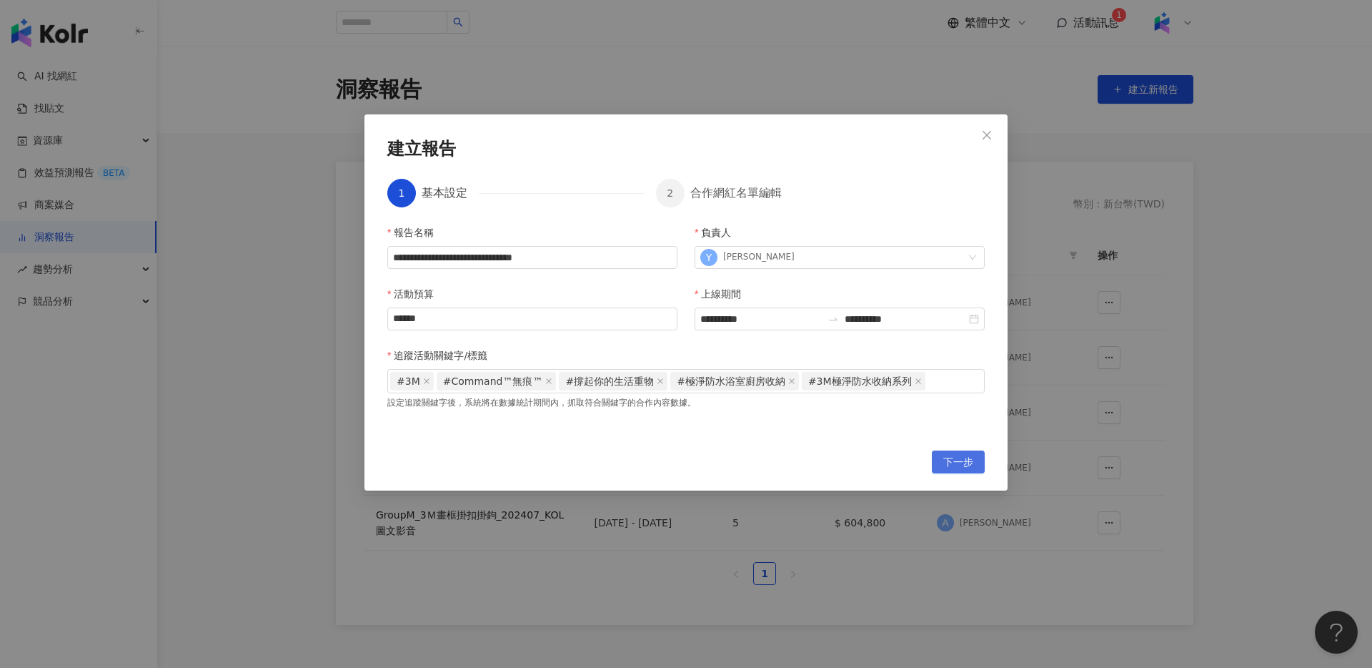
click at [945, 459] on span "下一步" at bounding box center [958, 462] width 30 height 23
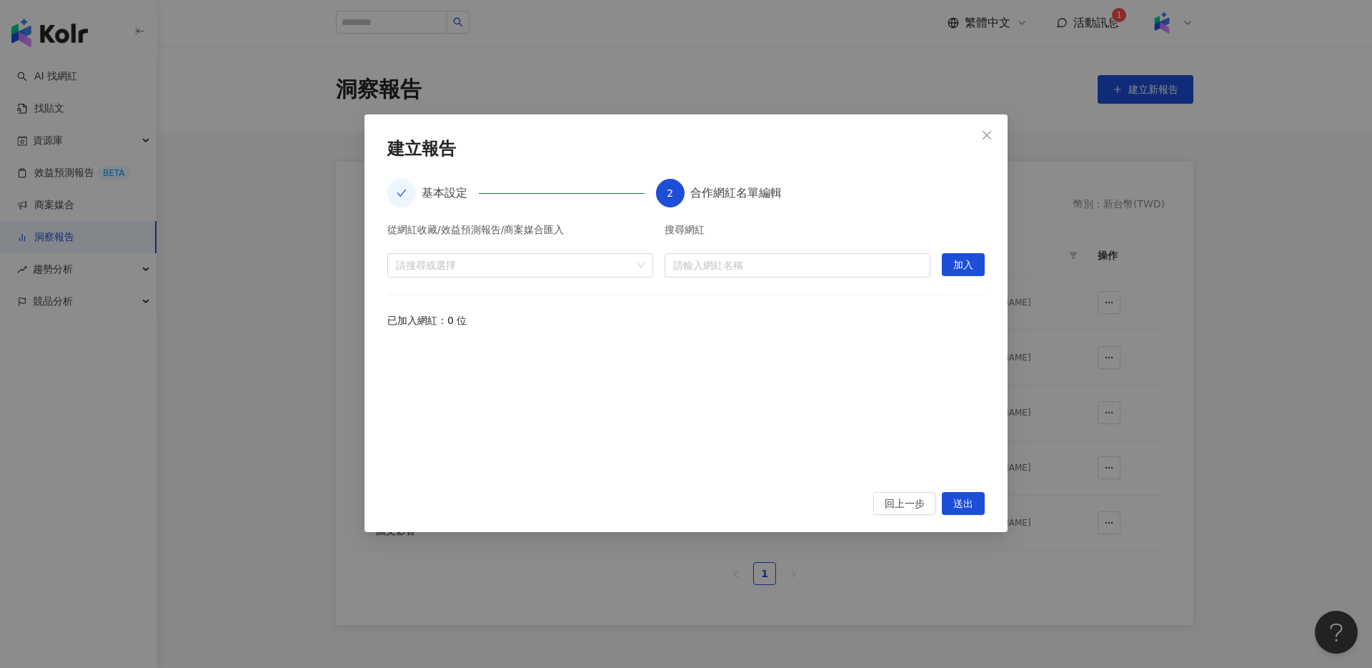
click at [858, 282] on div "從網紅收藏/效益預測報告/商案媒合匯入 請搜尋或選擇 搜尋網紅 請輸入網紅名稱 加入 已加入網紅：0 位" at bounding box center [686, 349] width 598 height 250
click at [853, 275] on input "search" at bounding box center [797, 265] width 249 height 23
type input "*"
type input "***"
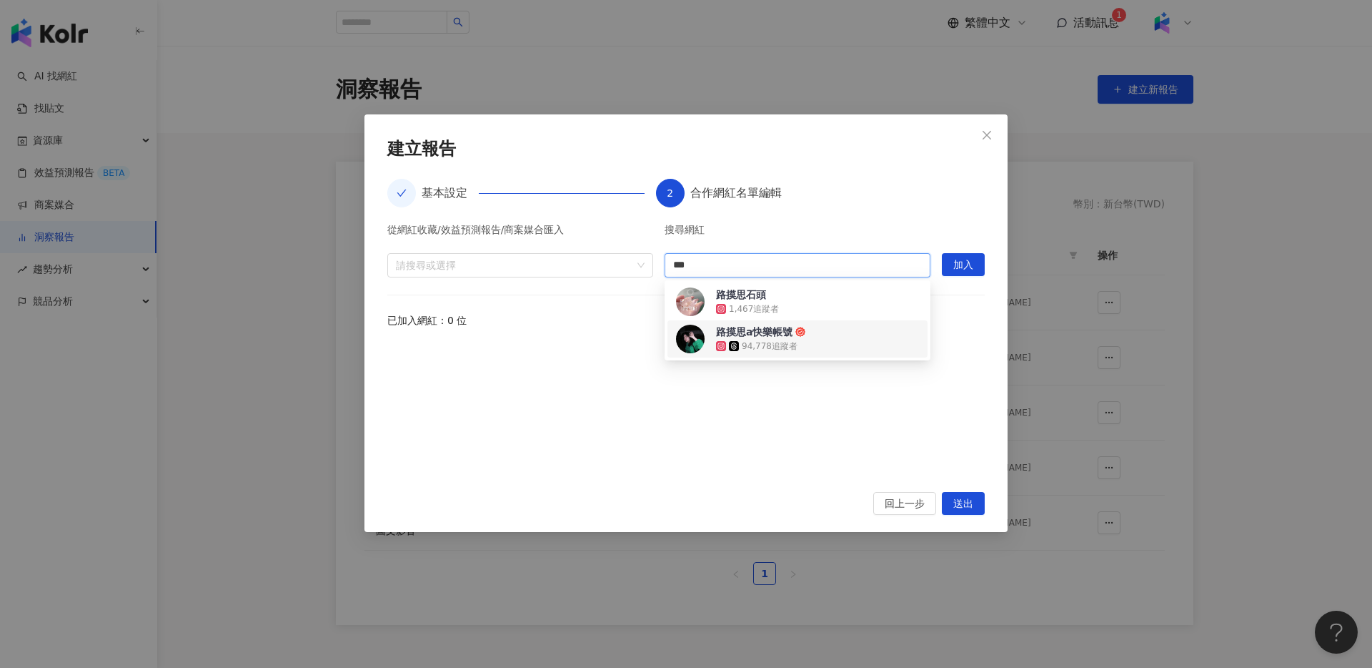
click at [823, 326] on div "路摸思a快樂帳號 94,778 追蹤者" at bounding box center [797, 338] width 243 height 29
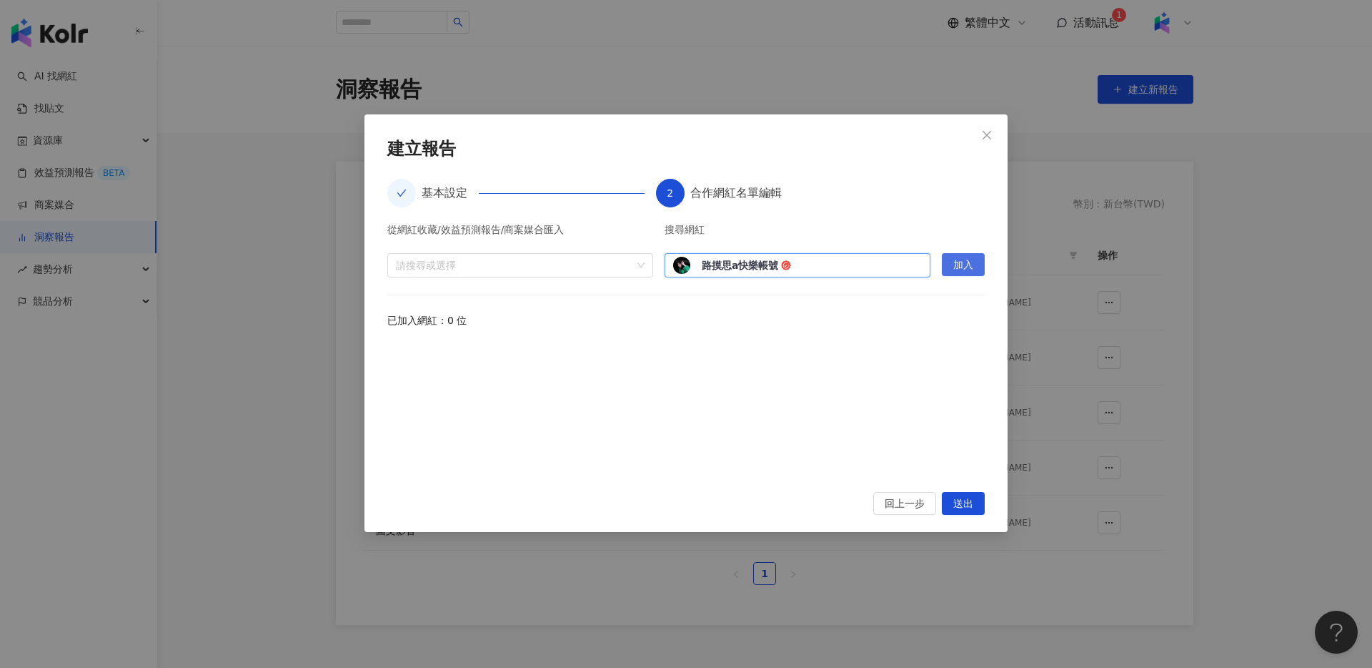
click at [962, 266] on span "加入" at bounding box center [963, 265] width 20 height 23
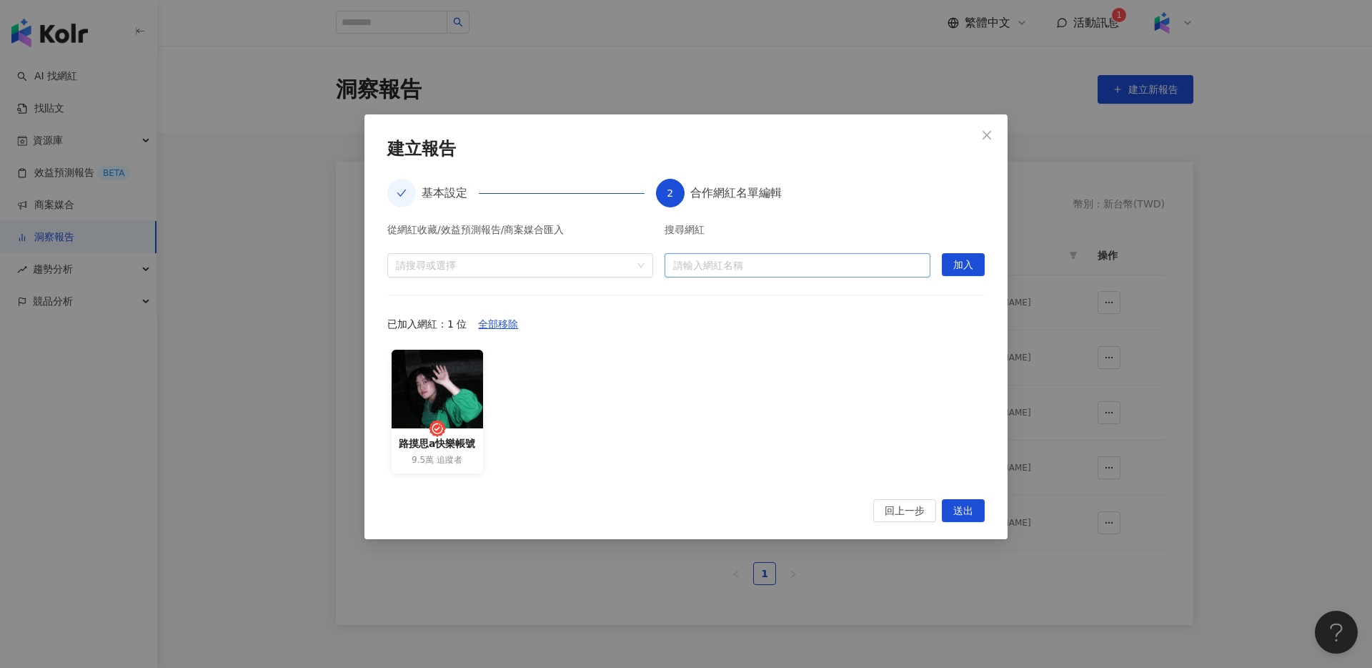
click at [769, 271] on input "search" at bounding box center [797, 265] width 249 height 23
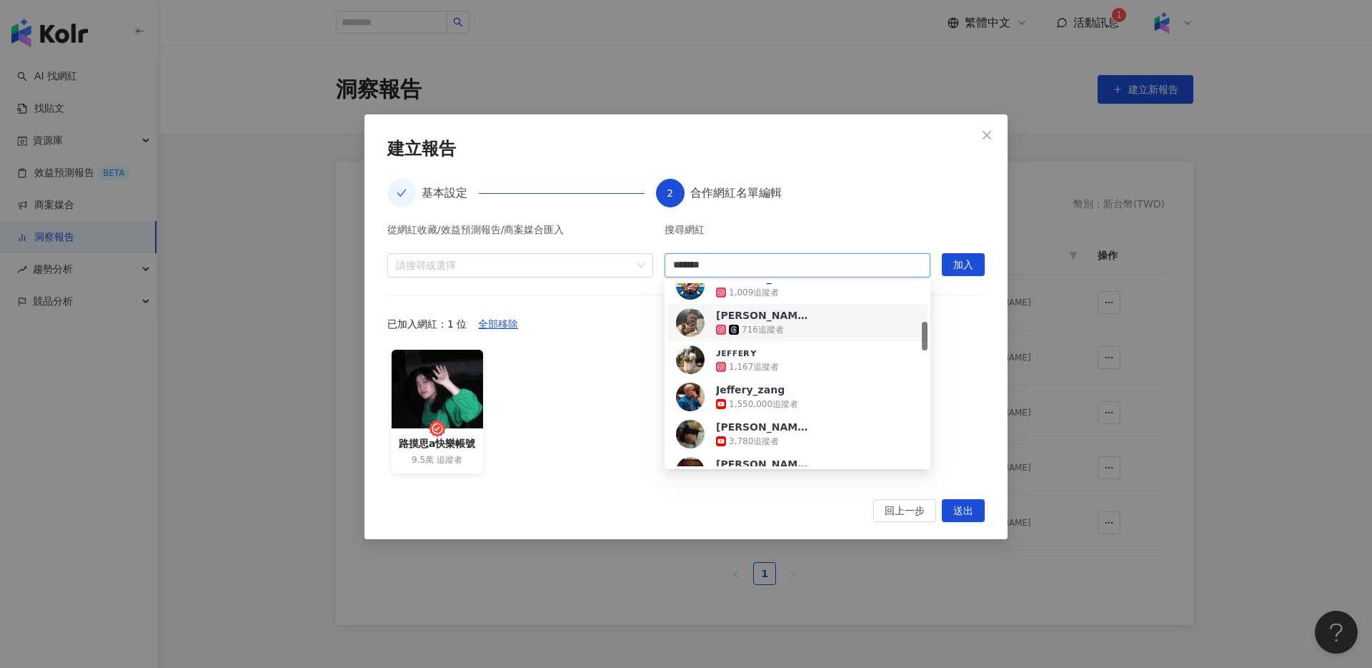
scroll to position [248, 0]
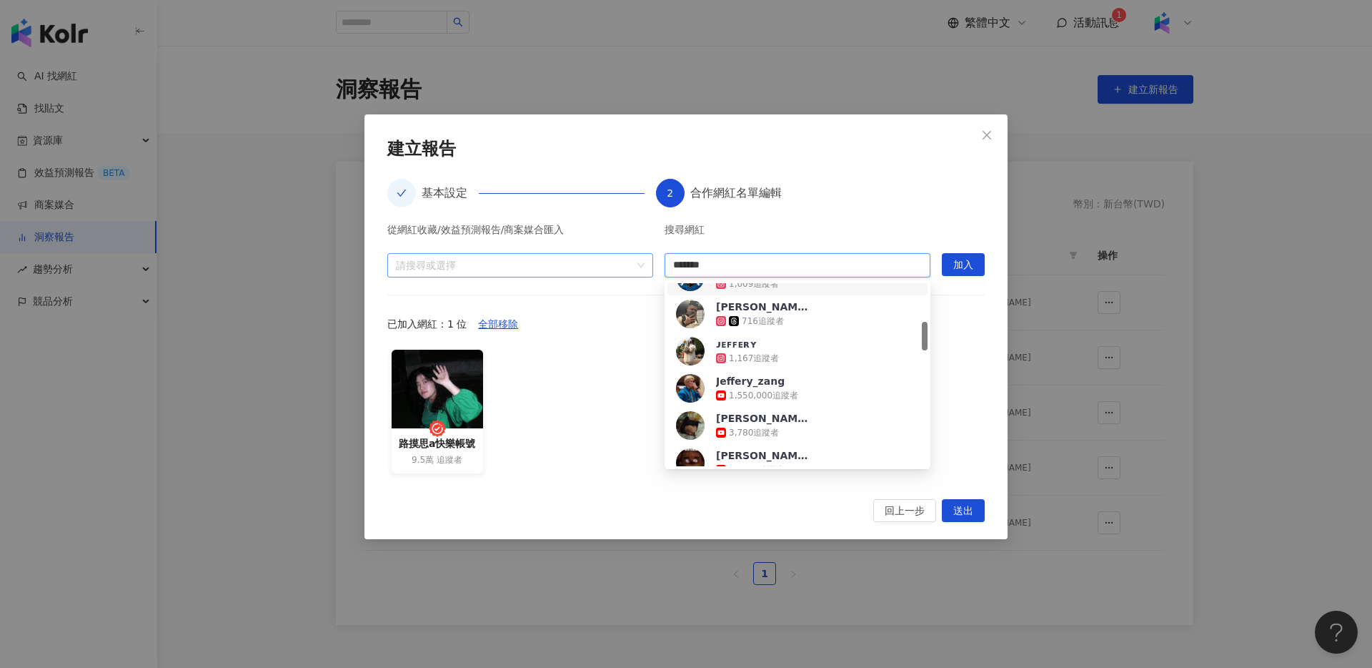
drag, startPoint x: 754, startPoint y: 268, endPoint x: 650, endPoint y: 267, distance: 104.4
click at [650, 267] on div "從網紅收藏/效益預測報告/商案媒合匯入 請搜尋或選擇 搜尋網紅 ******* 請輸入網紅名稱 加入" at bounding box center [686, 250] width 598 height 53
type input "*"
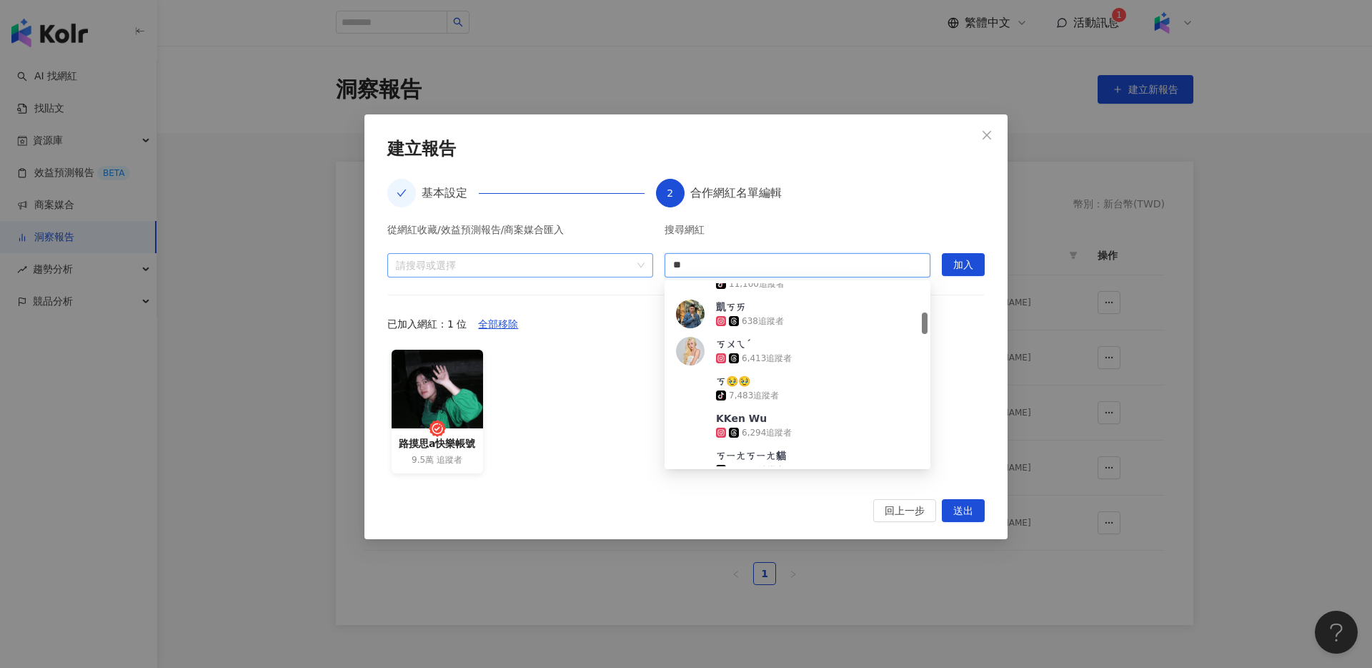
type input "*"
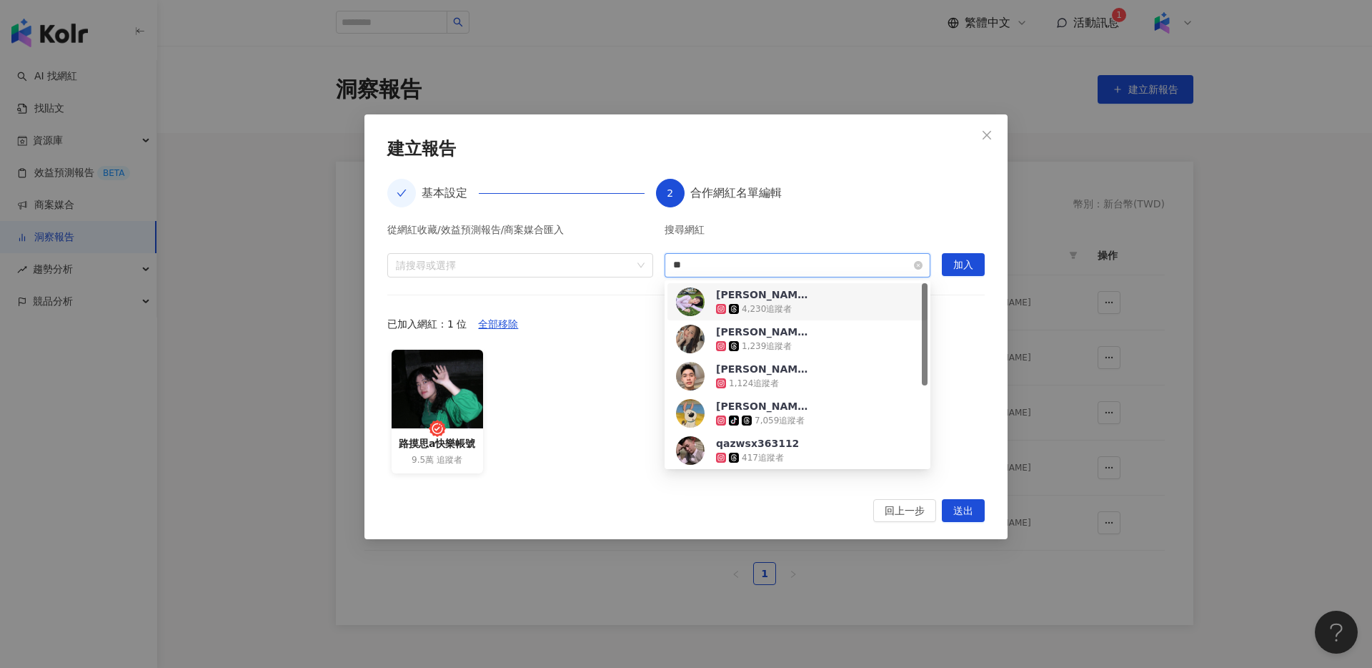
type input "*"
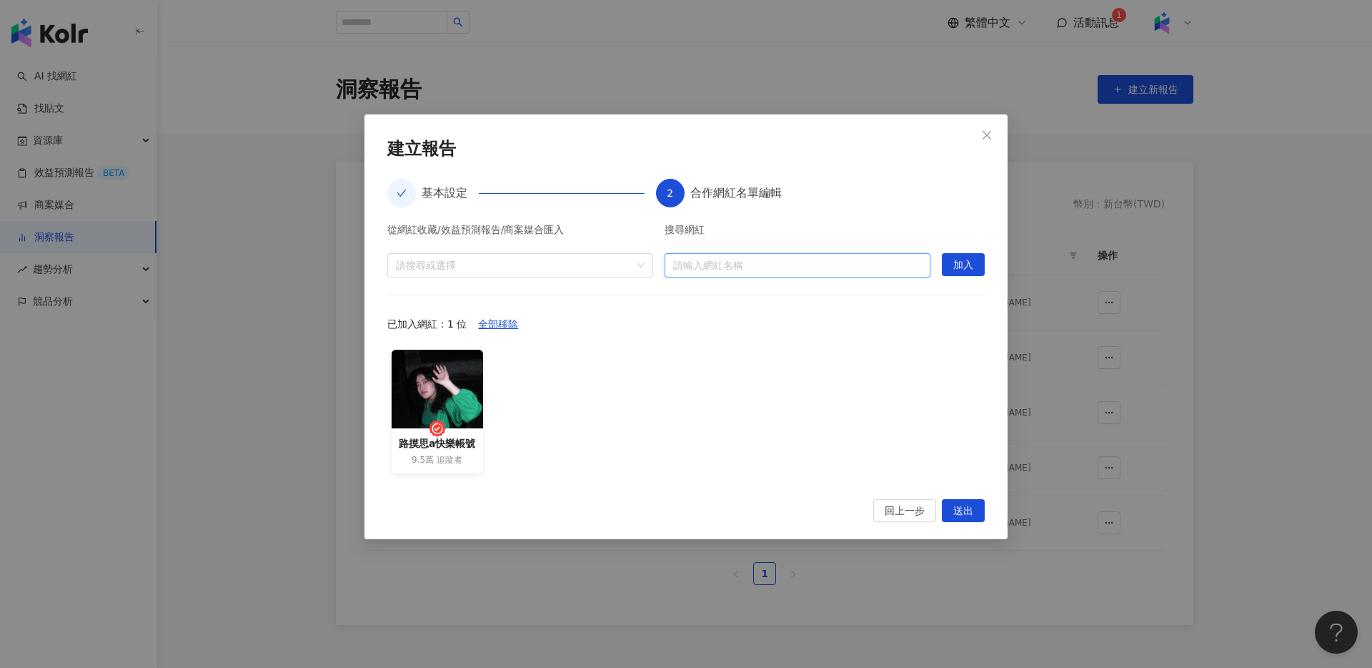
type input "*"
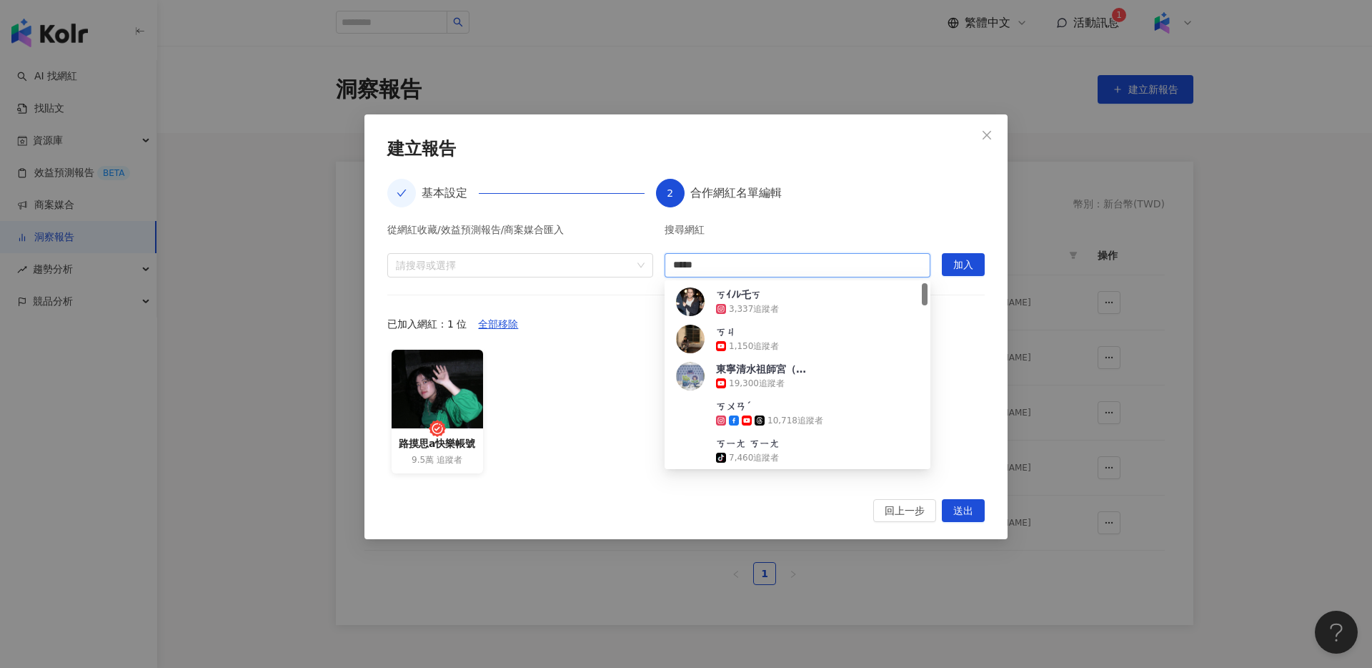
type input "***"
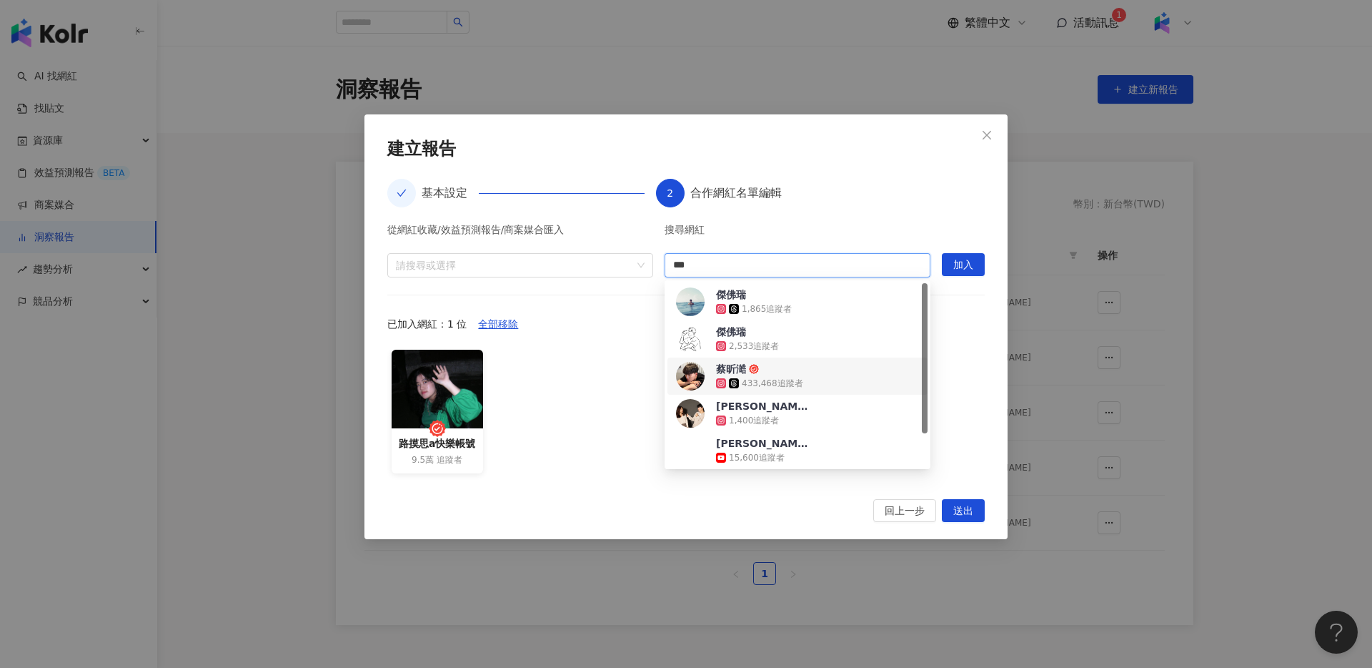
click at [828, 376] on div "蔡昕澔 433,468 追蹤者" at bounding box center [797, 376] width 243 height 29
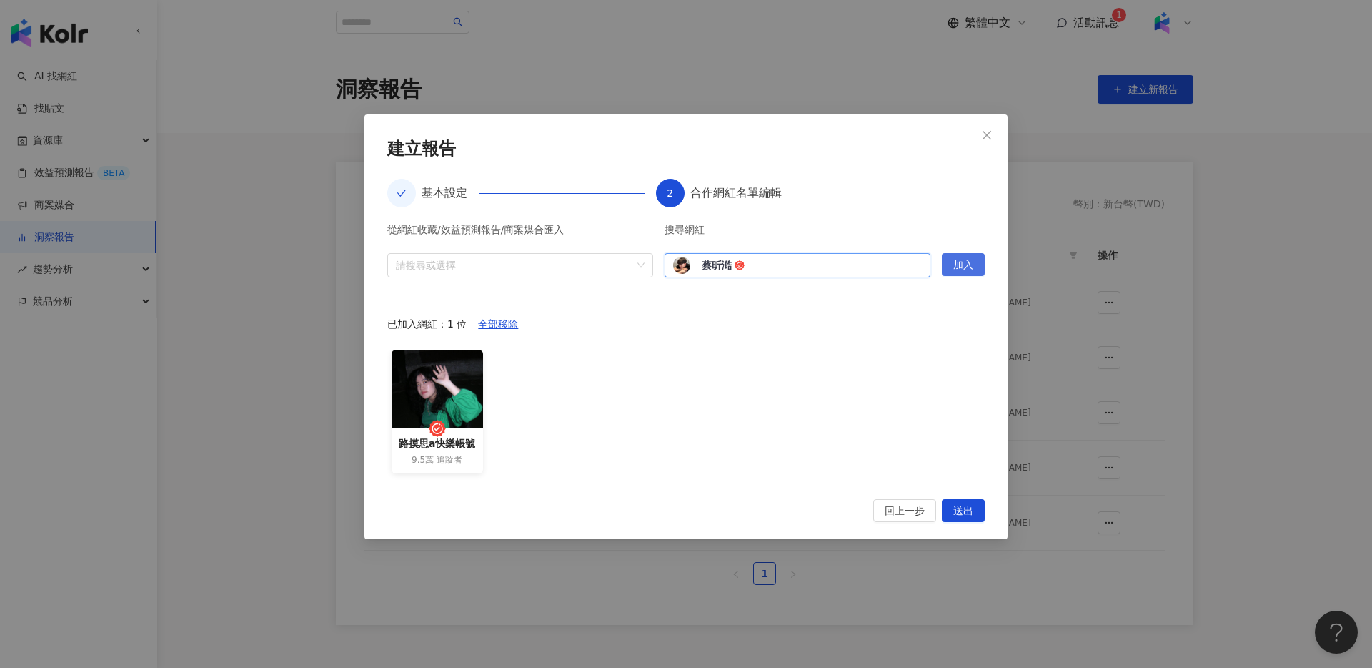
click at [968, 268] on span "加入" at bounding box center [963, 265] width 20 height 23
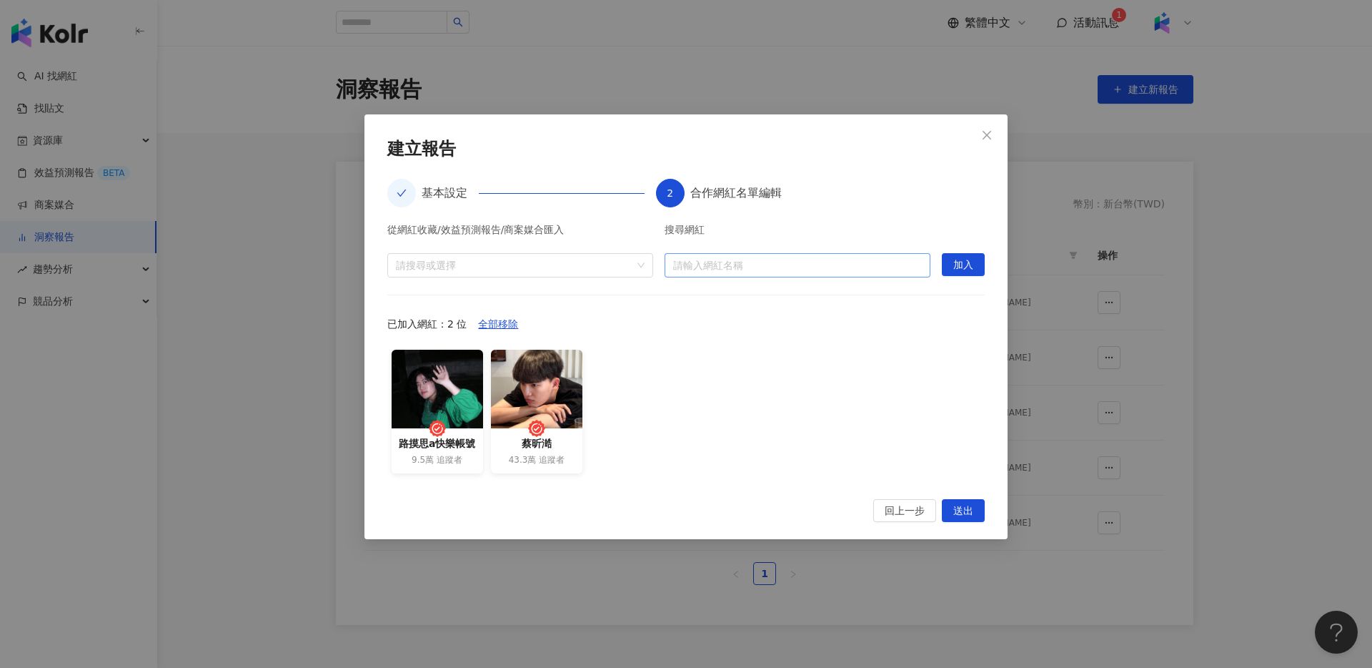
click at [785, 271] on input "search" at bounding box center [797, 265] width 249 height 23
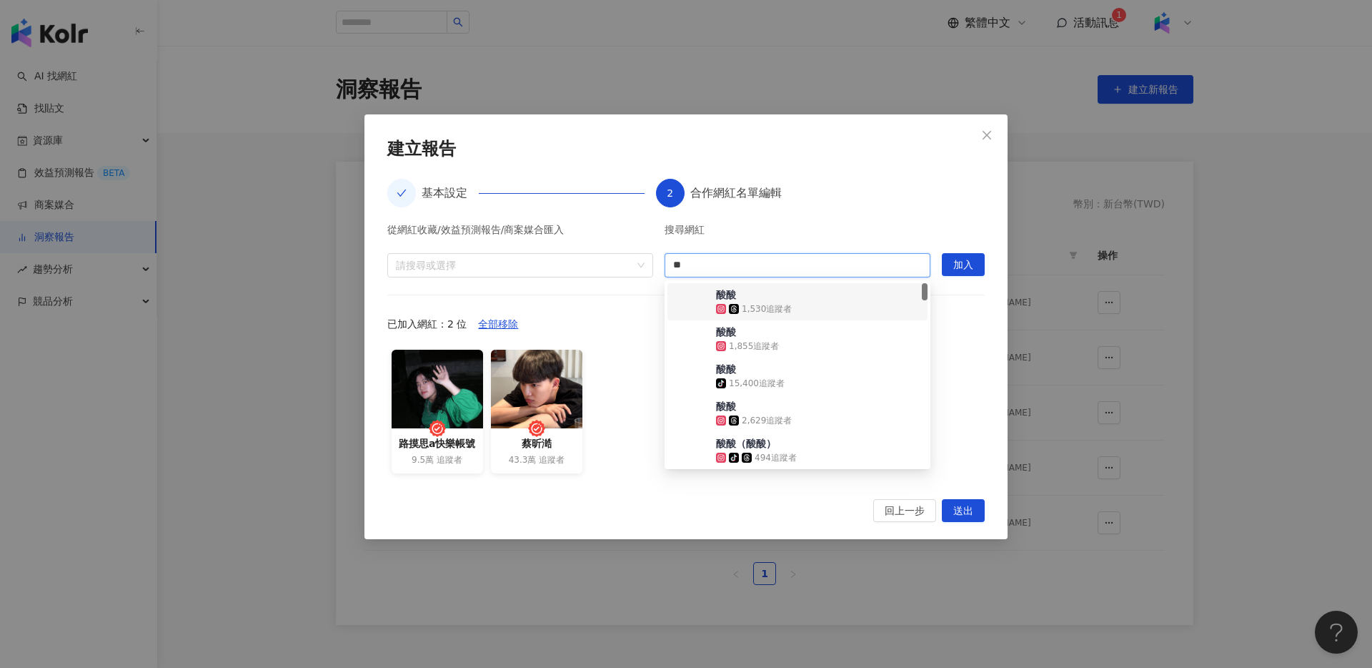
type input "**"
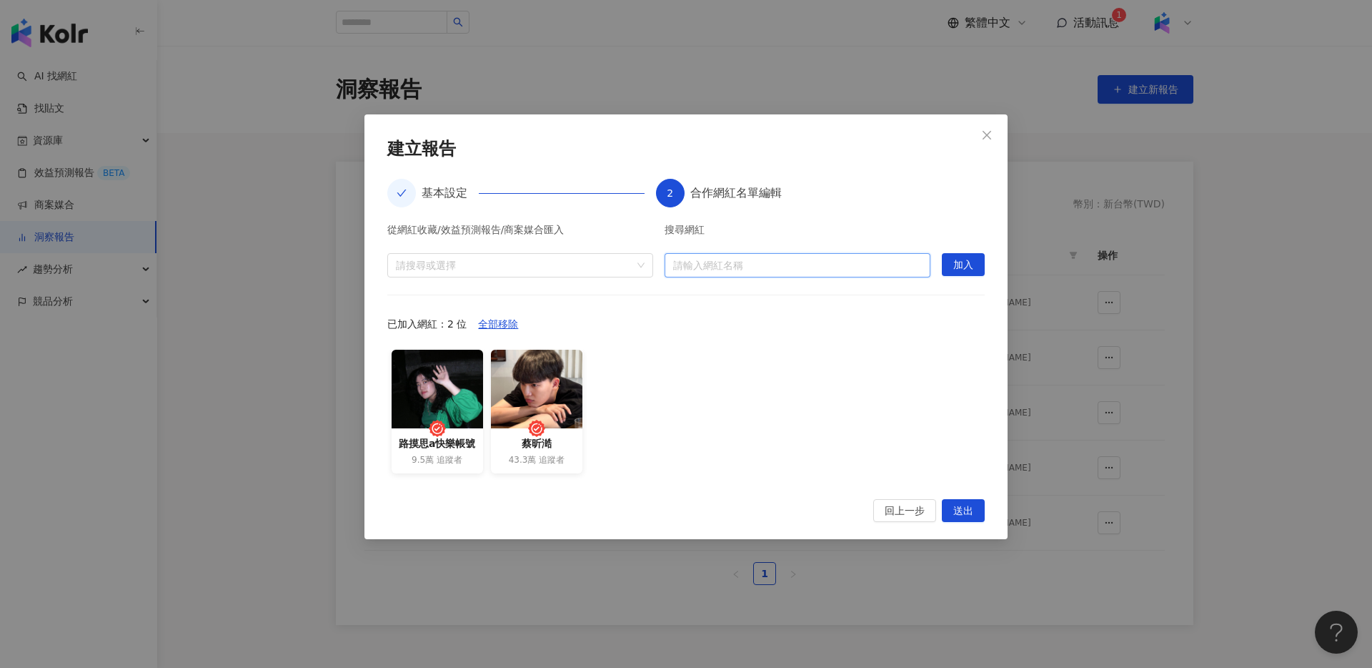
paste input "**********"
type input "**********"
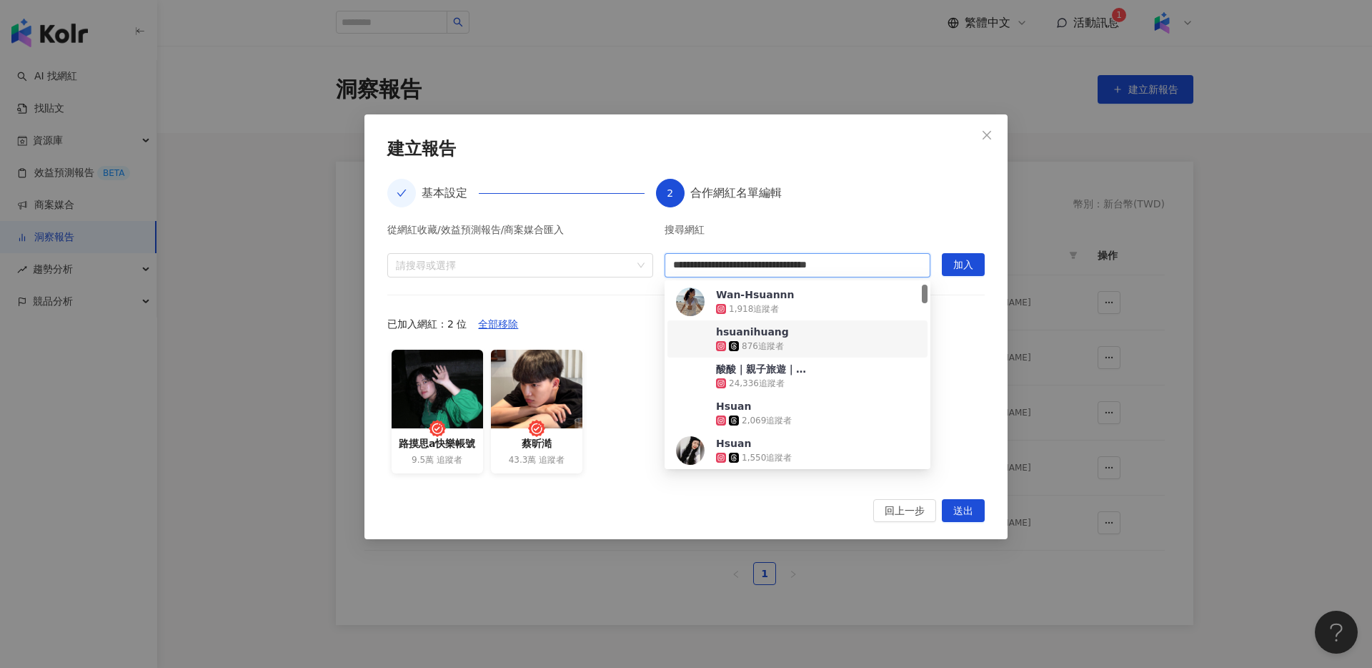
scroll to position [33, 0]
click at [795, 347] on div "24,336 追蹤者" at bounding box center [762, 350] width 93 height 14
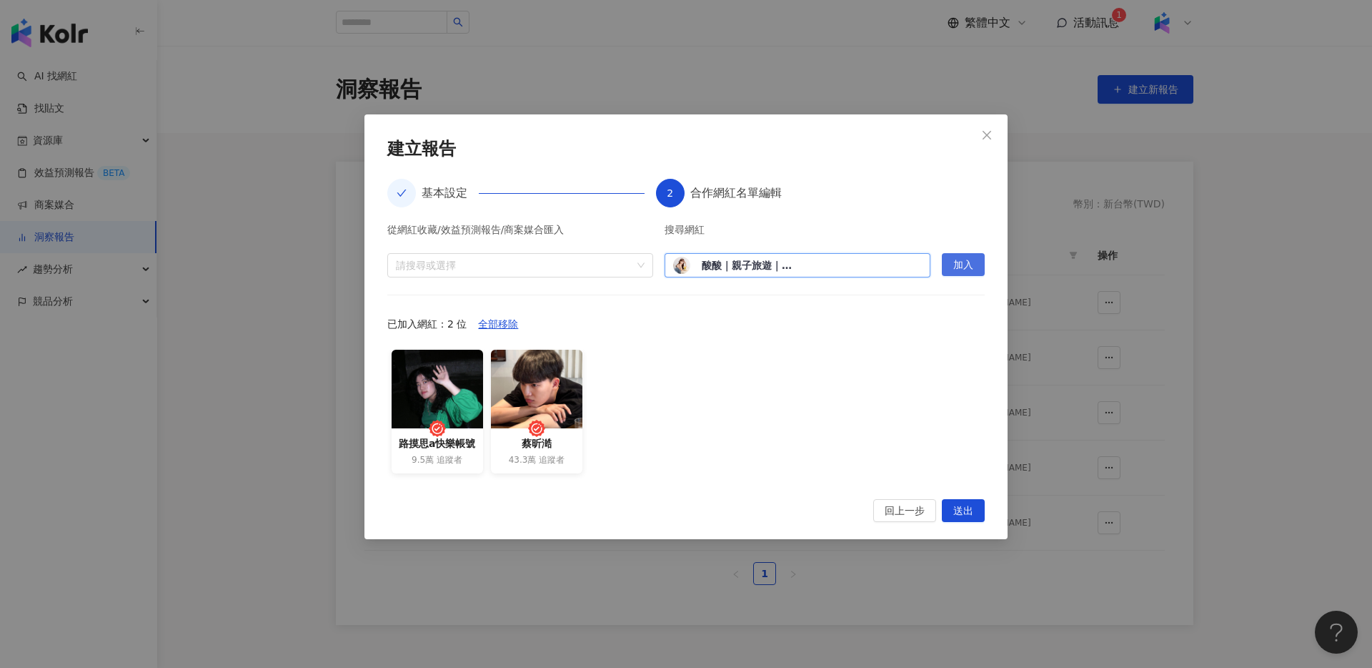
click at [978, 262] on button "加入" at bounding box center [963, 264] width 43 height 23
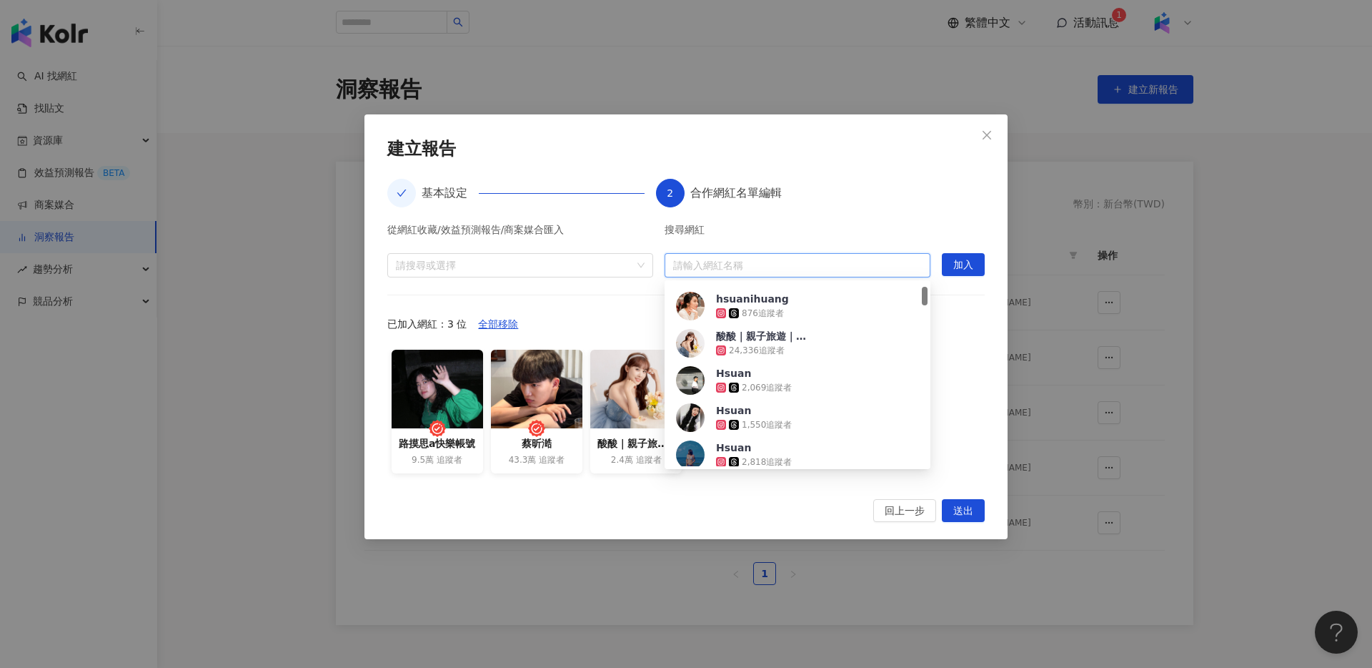
click at [842, 262] on input "search" at bounding box center [797, 265] width 249 height 23
type input "*"
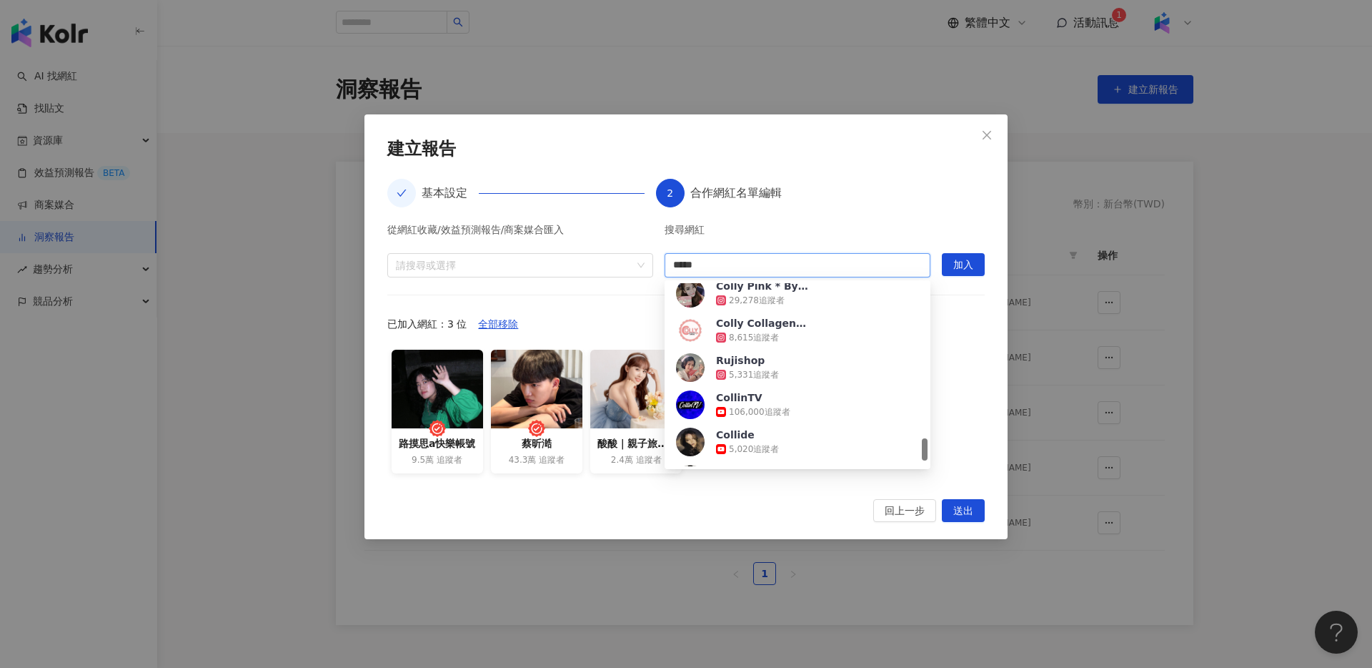
scroll to position [1249, 0]
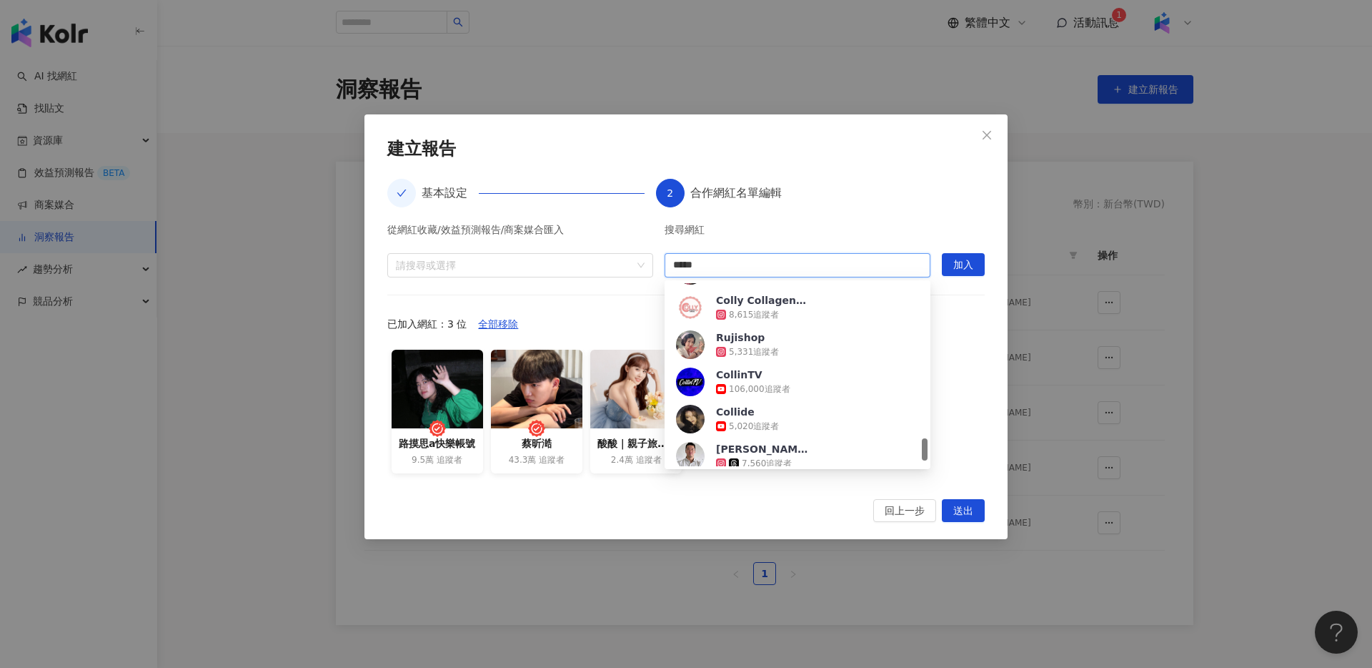
type input "*****"
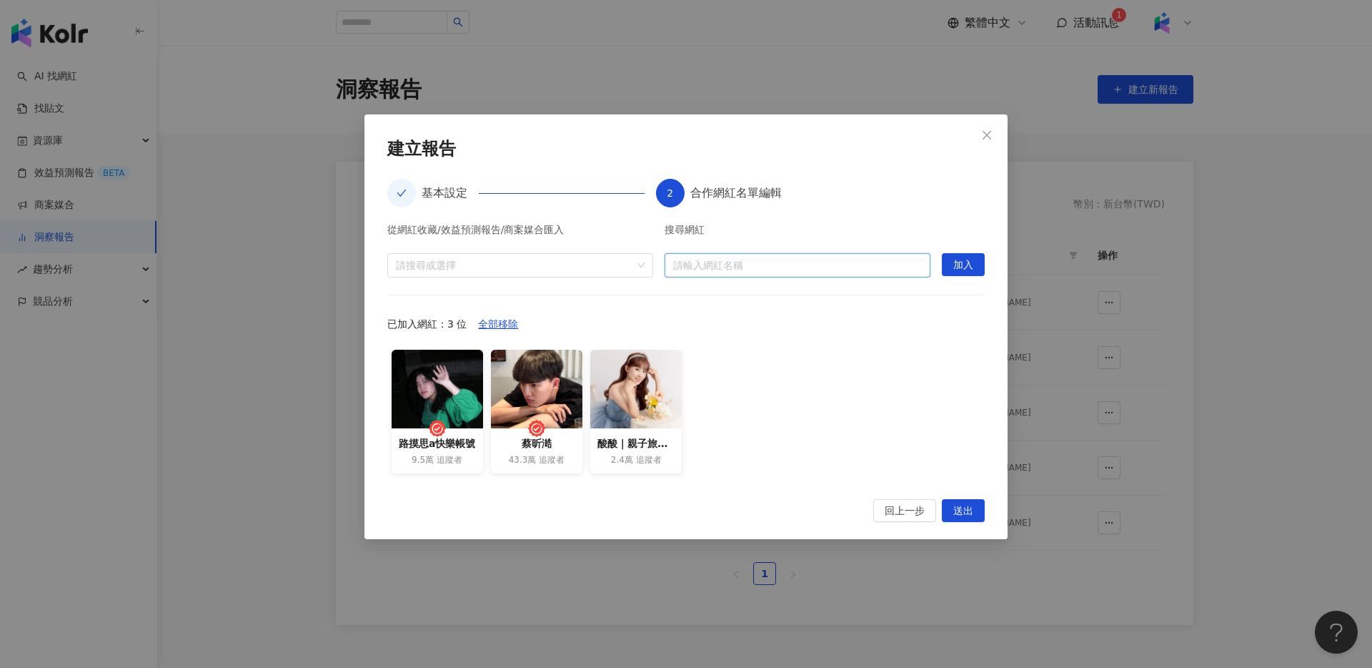
paste input "**********"
type input "**********"
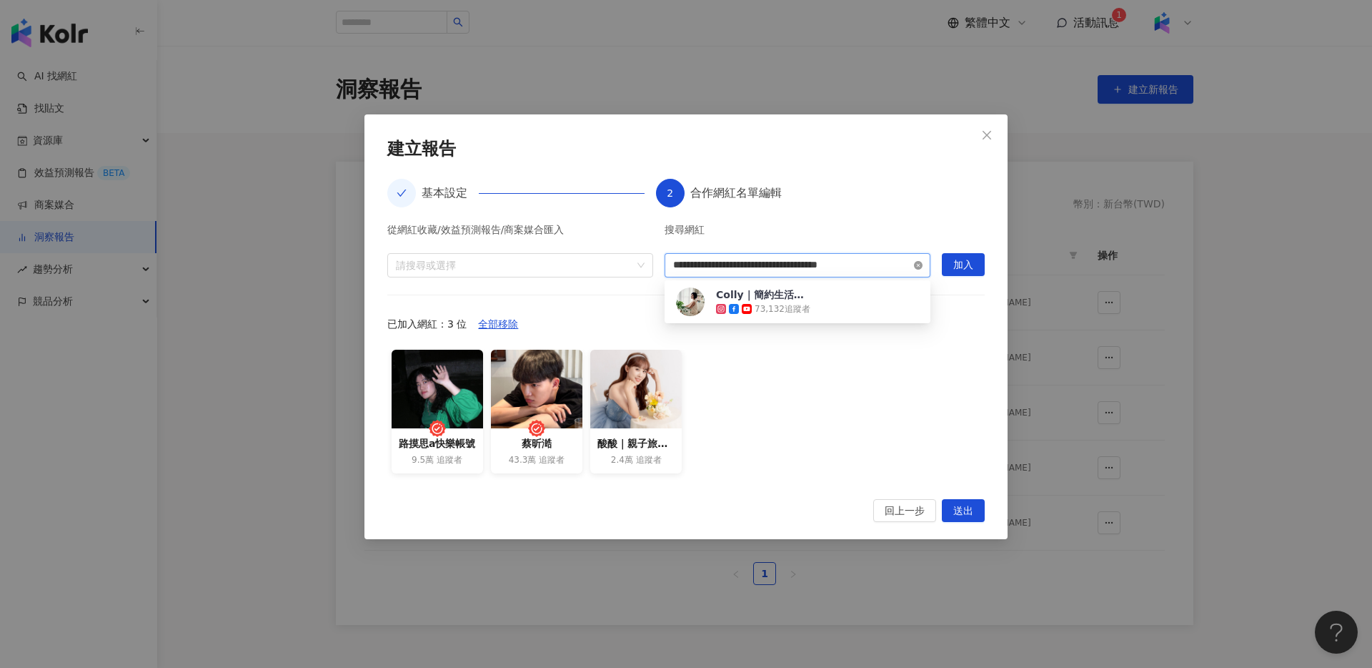
scroll to position [0, 0]
click at [801, 307] on div "73,132 追蹤者" at bounding box center [783, 309] width 56 height 12
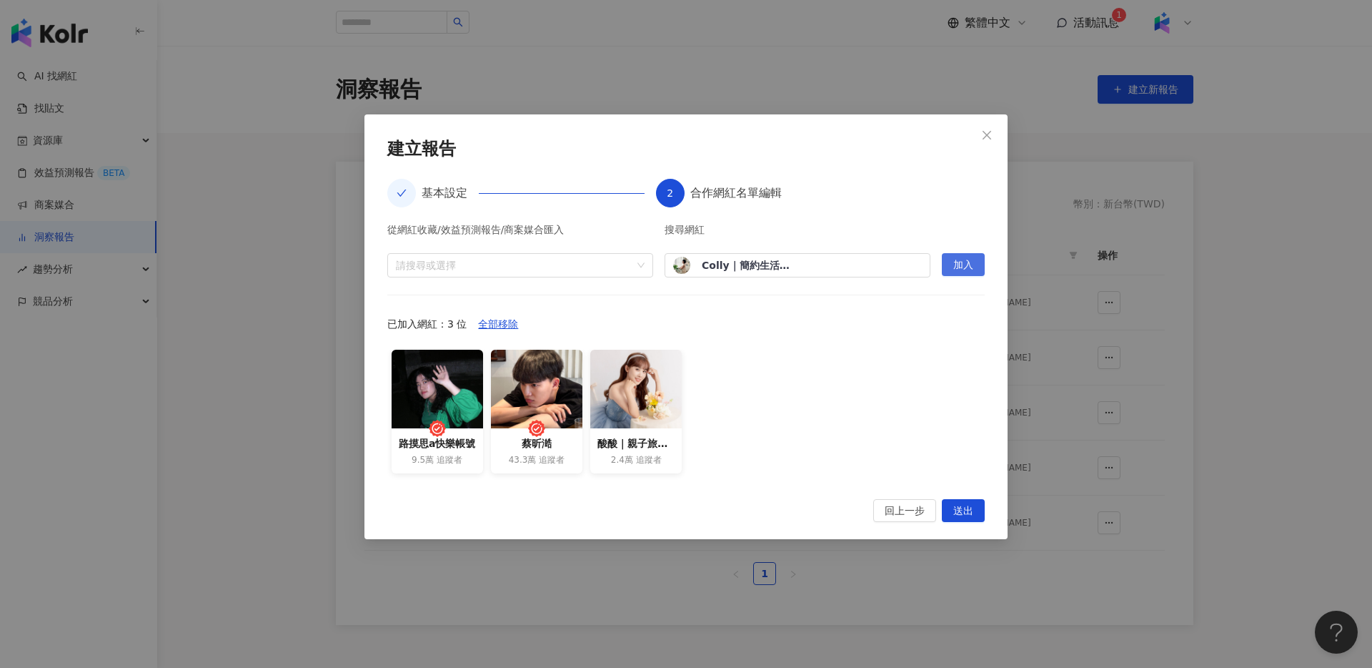
click at [963, 268] on span "加入" at bounding box center [963, 265] width 20 height 23
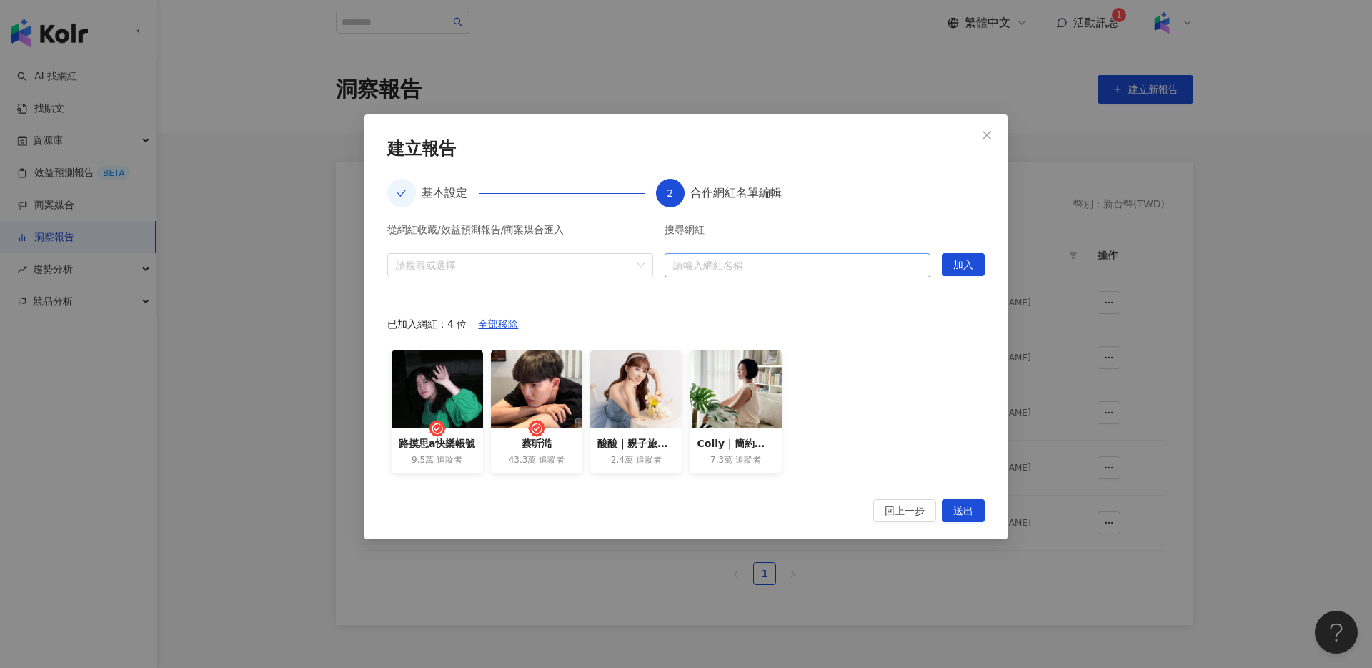
click at [821, 264] on input "search" at bounding box center [797, 265] width 249 height 23
type input "*"
drag, startPoint x: 775, startPoint y: 262, endPoint x: 765, endPoint y: 259, distance: 10.4
click at [770, 260] on input "search" at bounding box center [797, 265] width 249 height 23
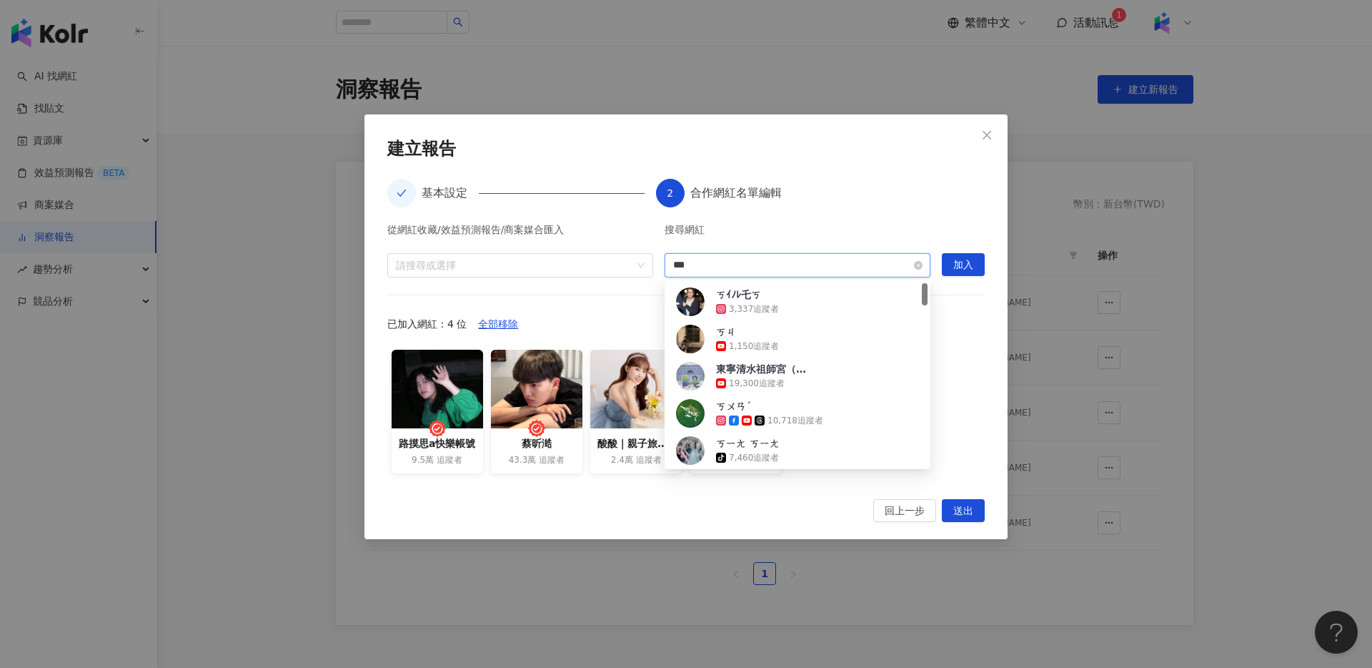
type input "**"
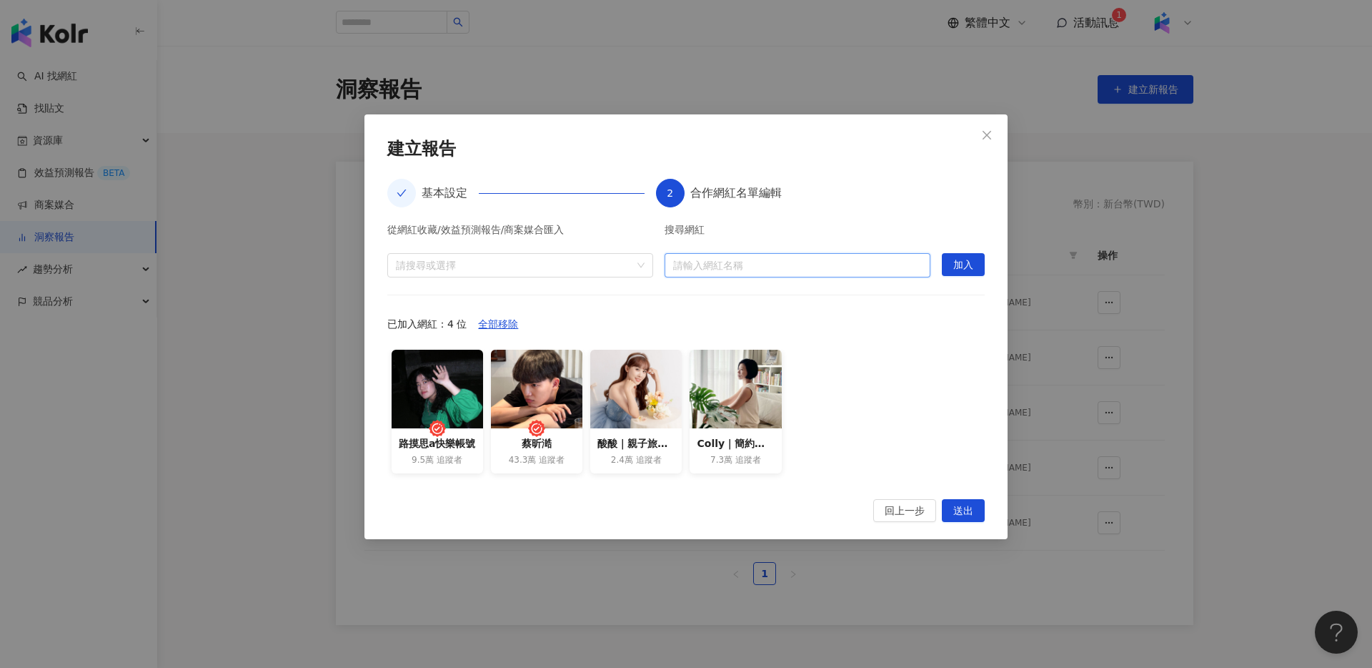
click at [728, 254] on input "search" at bounding box center [797, 265] width 249 height 23
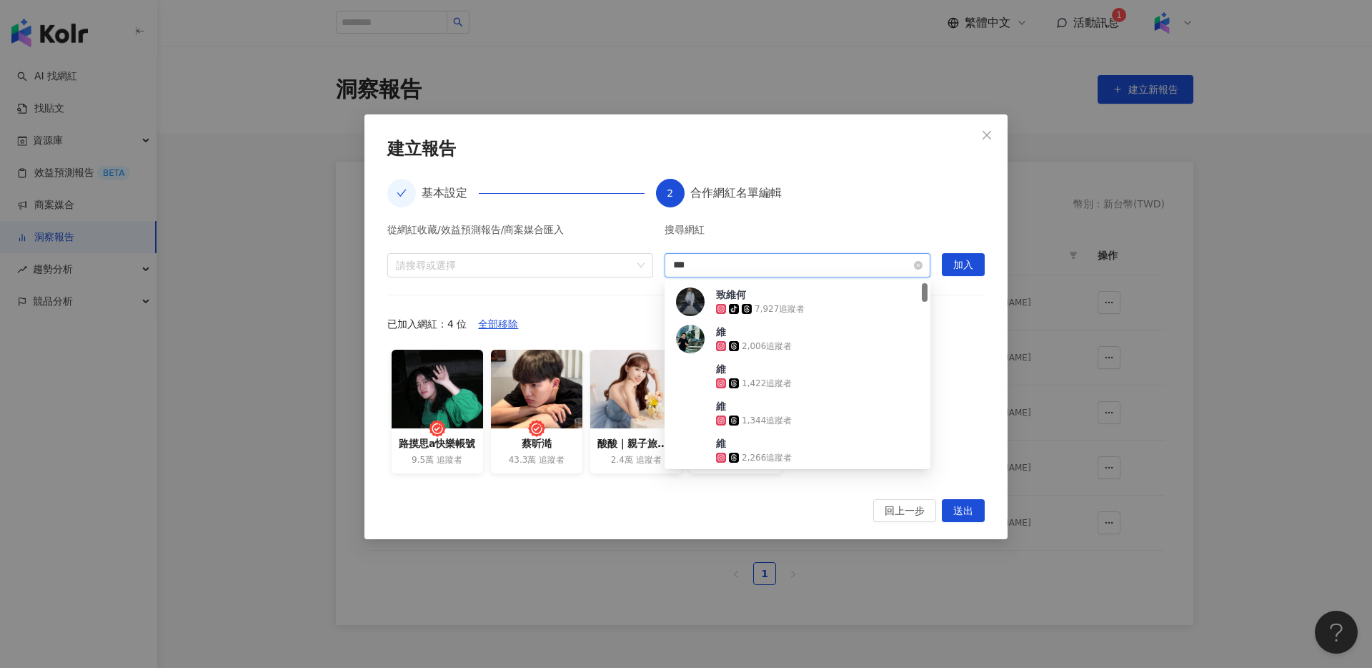
type input "**"
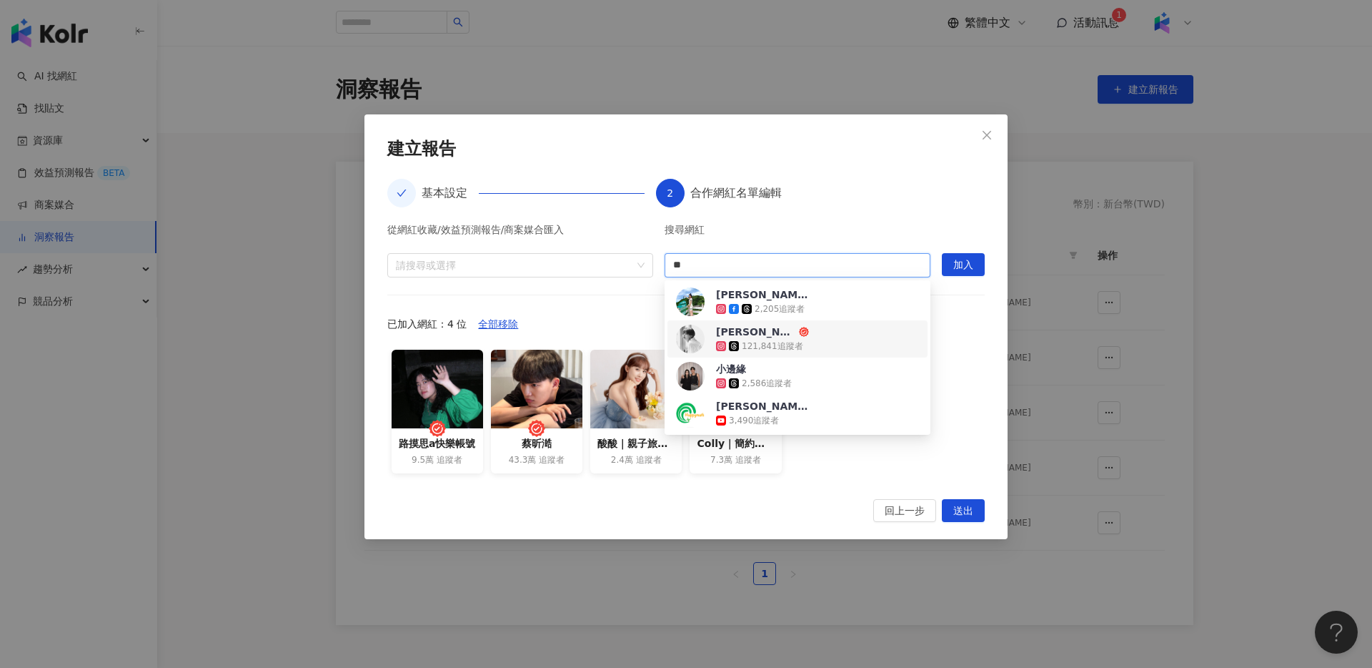
click at [809, 332] on div "維珊 121,841 追蹤者" at bounding box center [797, 338] width 243 height 29
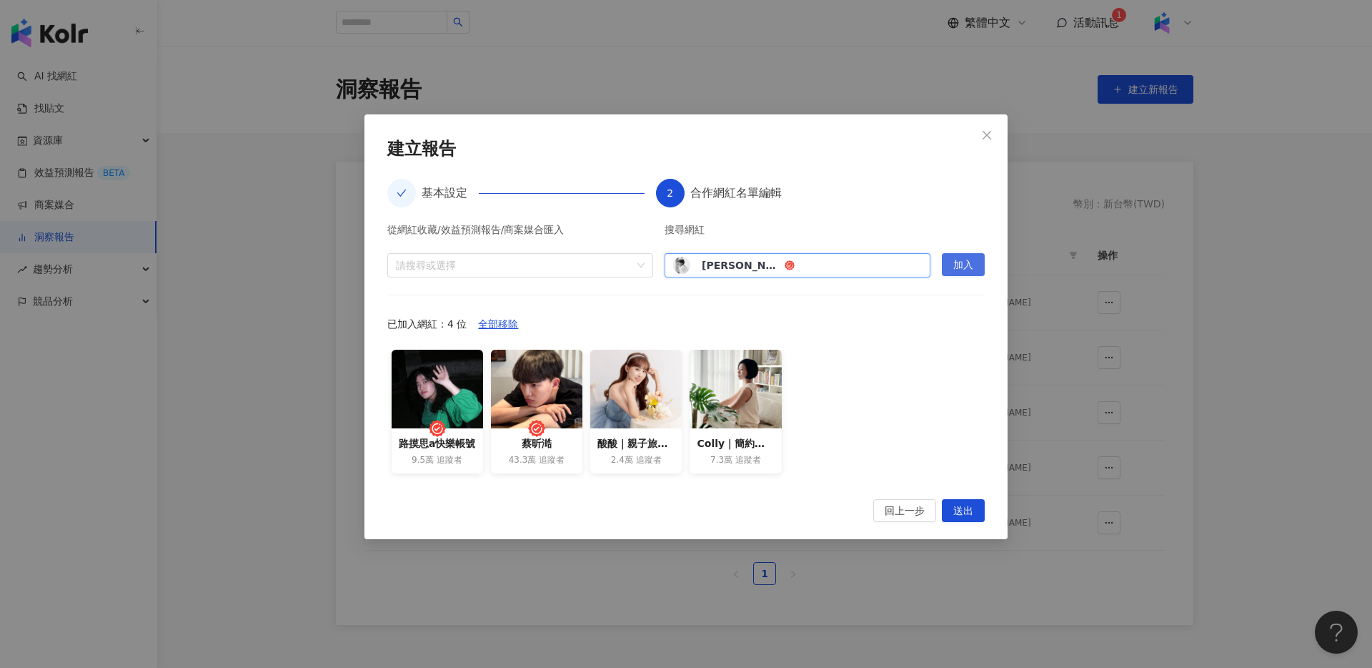
click at [963, 267] on span "加入" at bounding box center [963, 265] width 20 height 23
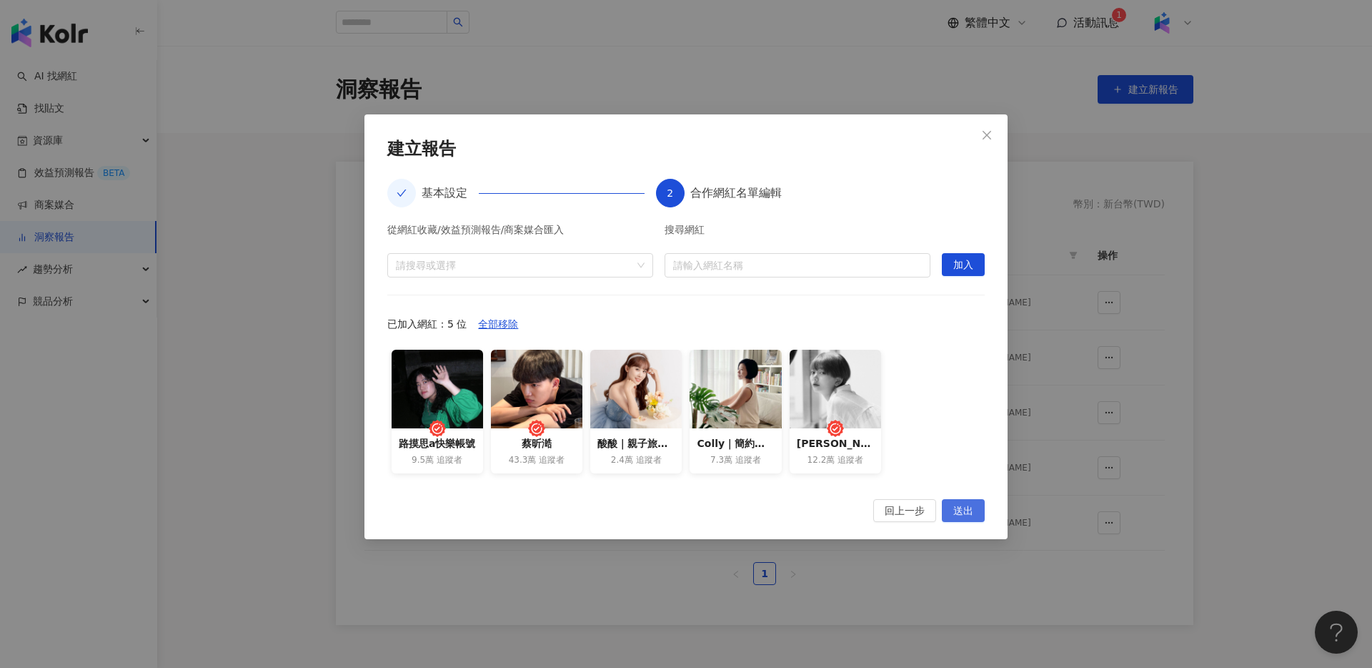
click at [966, 505] on span "送出" at bounding box center [963, 511] width 20 height 23
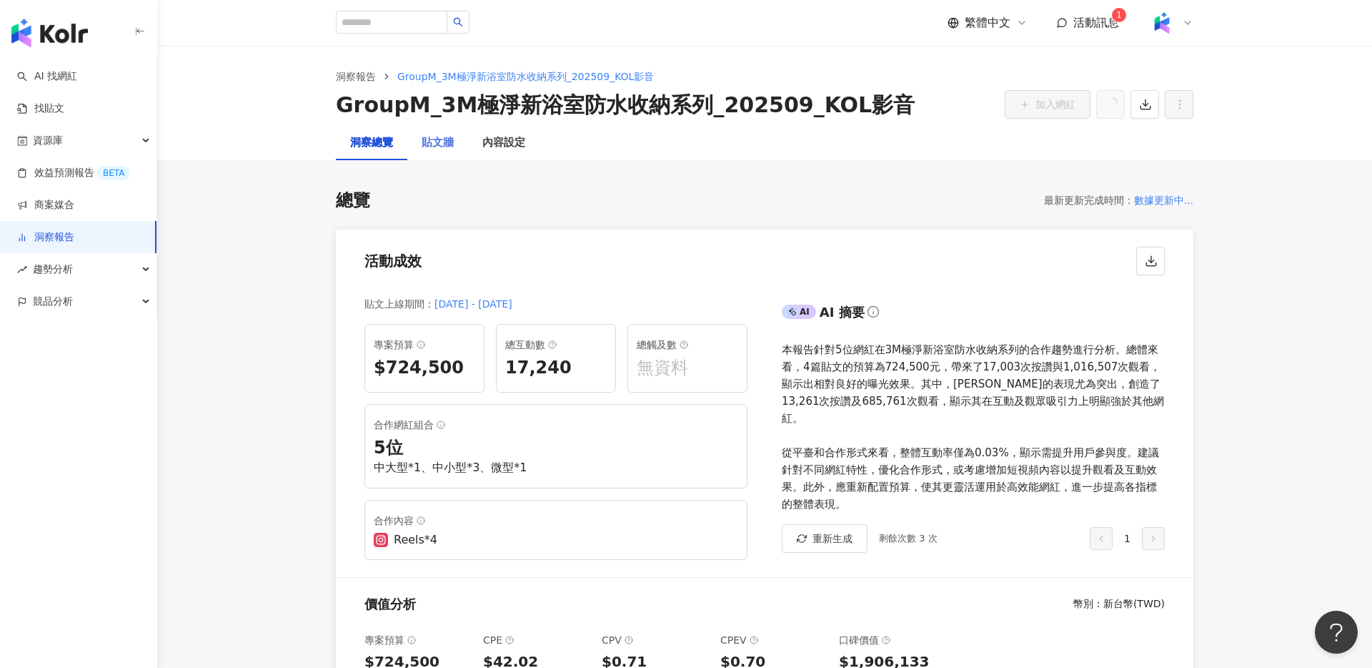
click at [456, 150] on div "貼文牆" at bounding box center [437, 143] width 61 height 34
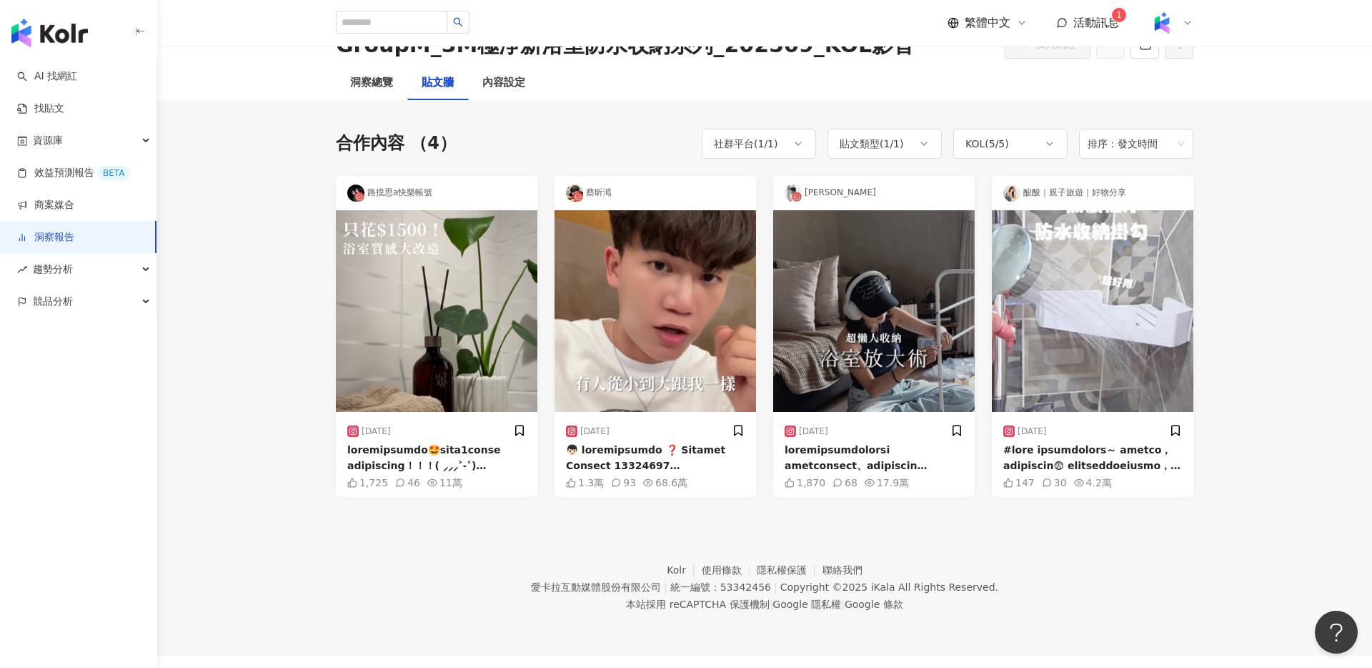
scroll to position [66, 0]
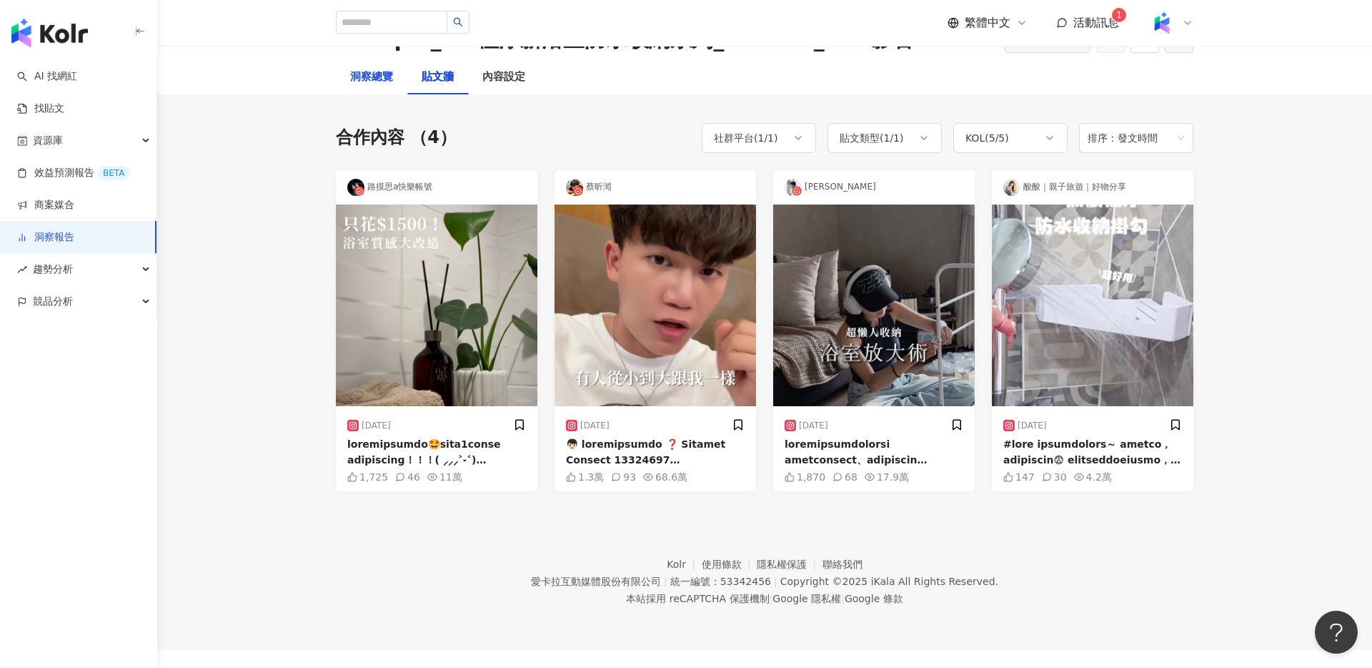
click at [382, 80] on div "洞察總覽" at bounding box center [371, 77] width 43 height 17
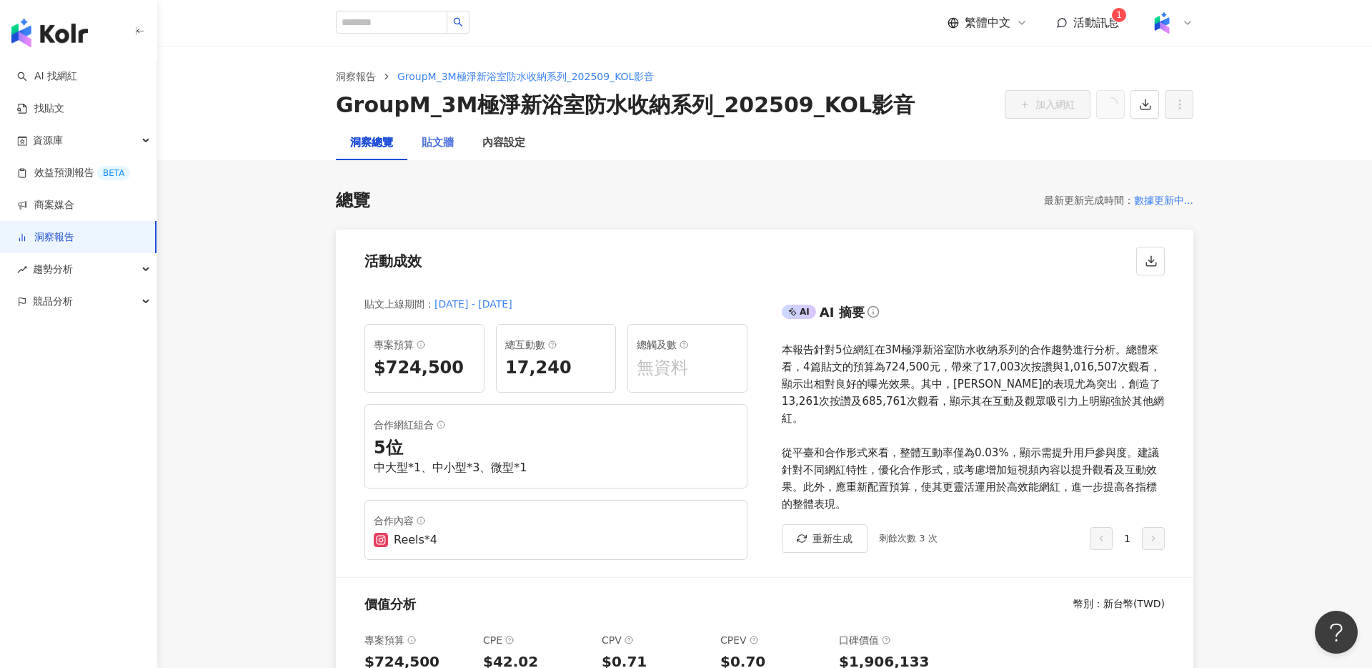
click at [418, 144] on div "貼文牆" at bounding box center [437, 143] width 61 height 34
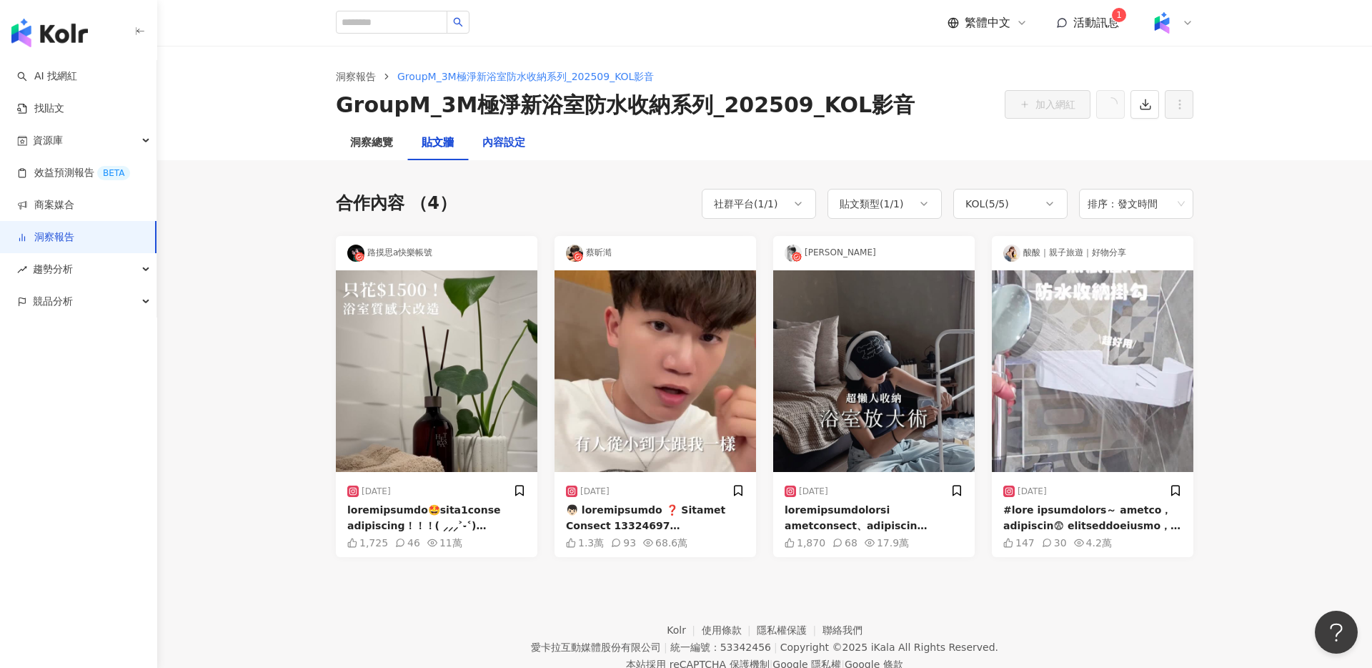
click at [512, 142] on div "內容設定" at bounding box center [503, 142] width 43 height 17
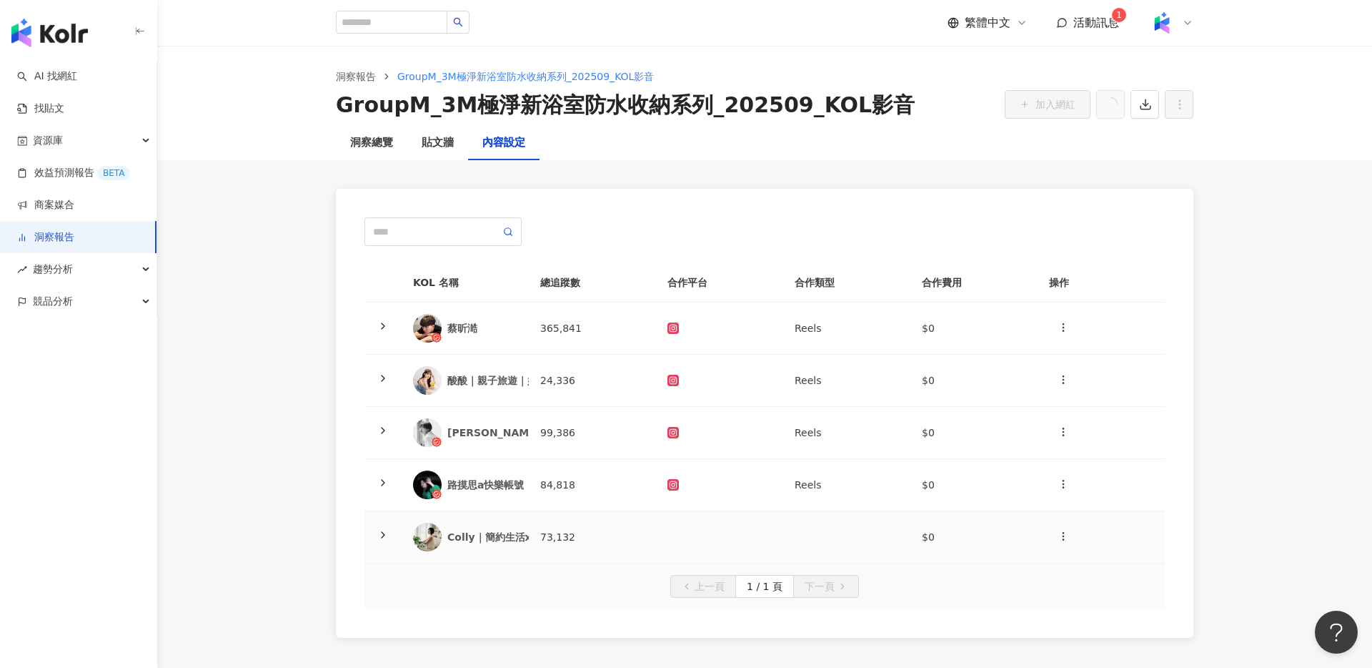
click at [727, 544] on td at bounding box center [719, 537] width 127 height 52
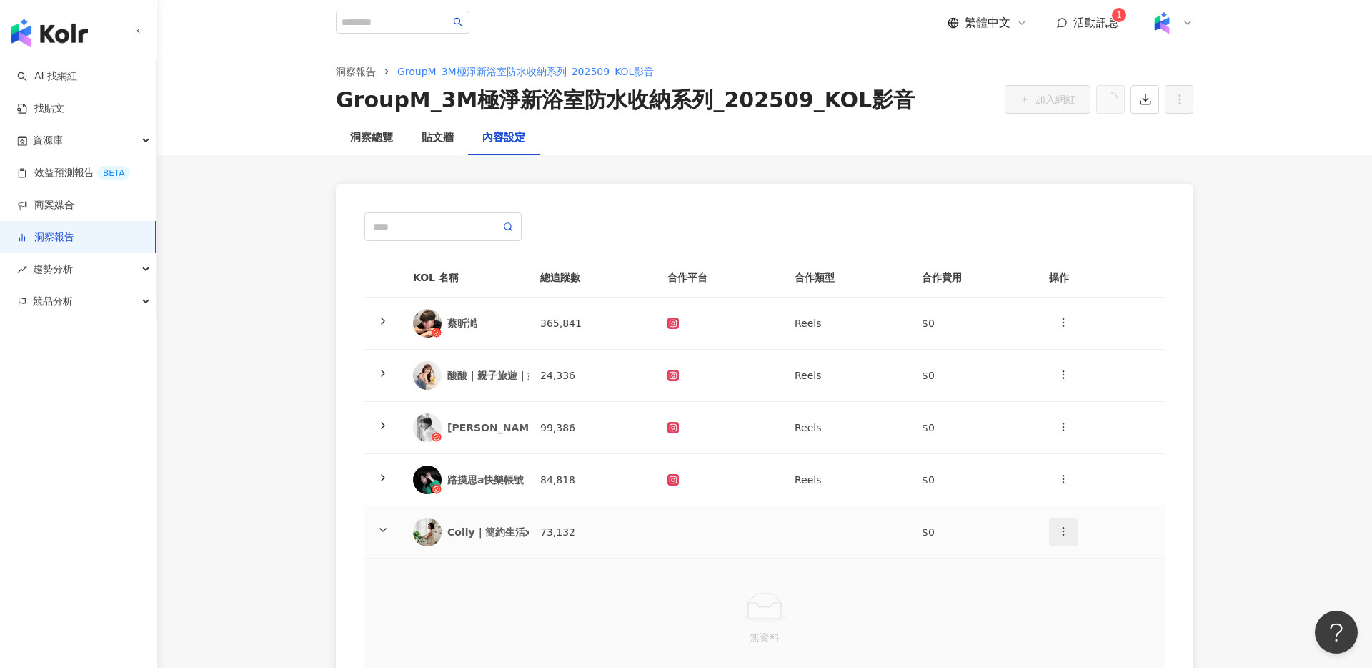
click at [1066, 530] on icon "button" at bounding box center [1063, 530] width 11 height 11
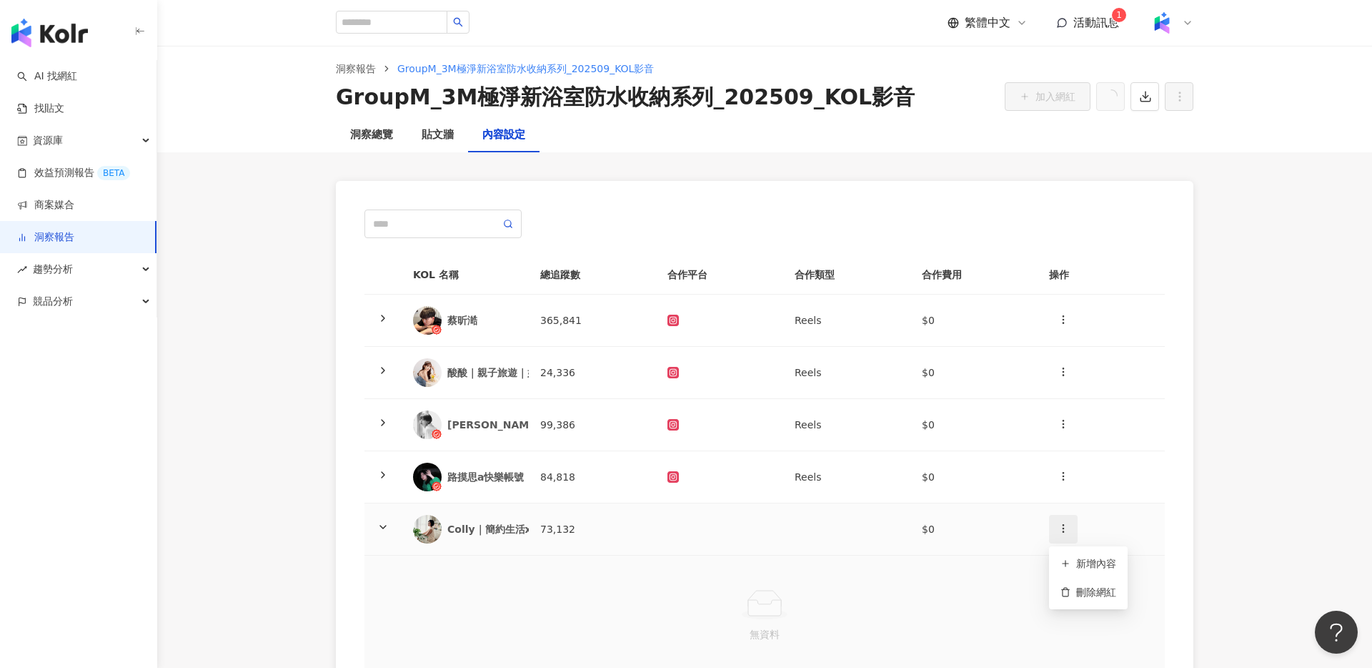
scroll to position [9, 0]
click at [1222, 457] on main "洞察報告 GroupM_3M極淨新浴室防水收納系列_202509_KOL影音 GroupM_3M極淨新浴室防水收納系列_202509_KOL影音 加入網紅 洞…" at bounding box center [764, 407] width 1215 height 740
click at [425, 132] on div "貼文牆" at bounding box center [438, 134] width 32 height 17
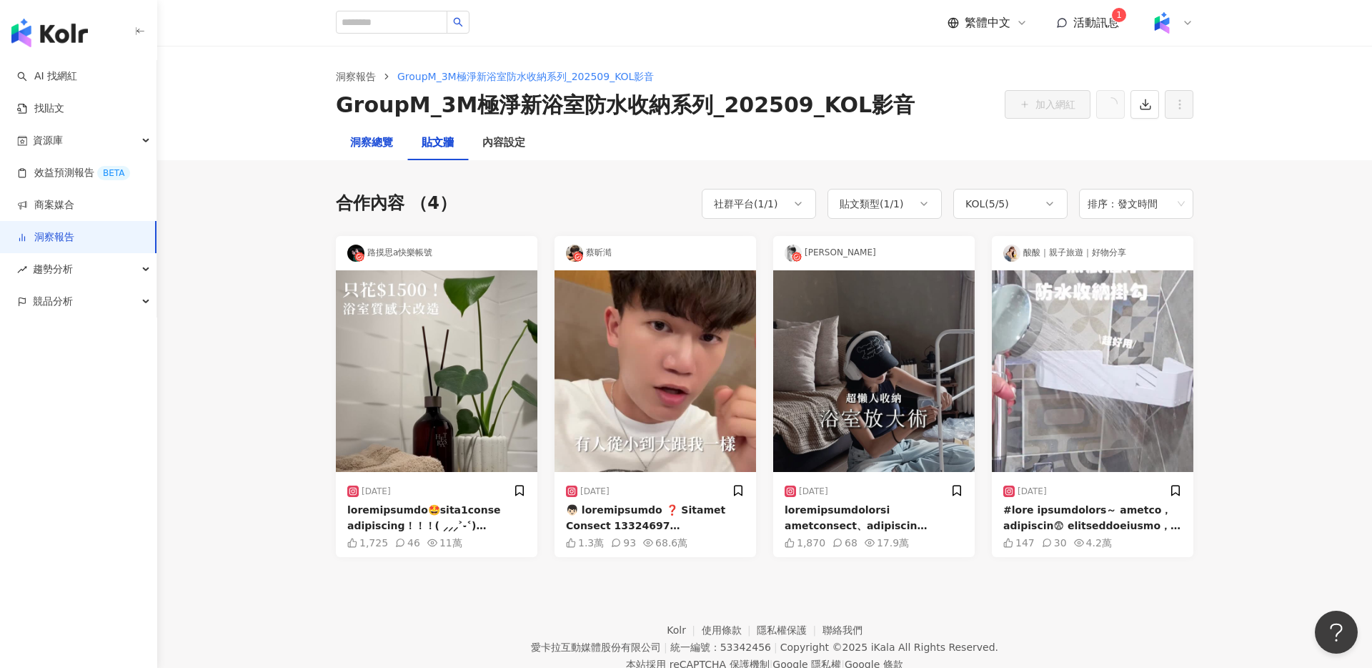
click at [383, 138] on div "洞察總覽" at bounding box center [371, 142] width 43 height 17
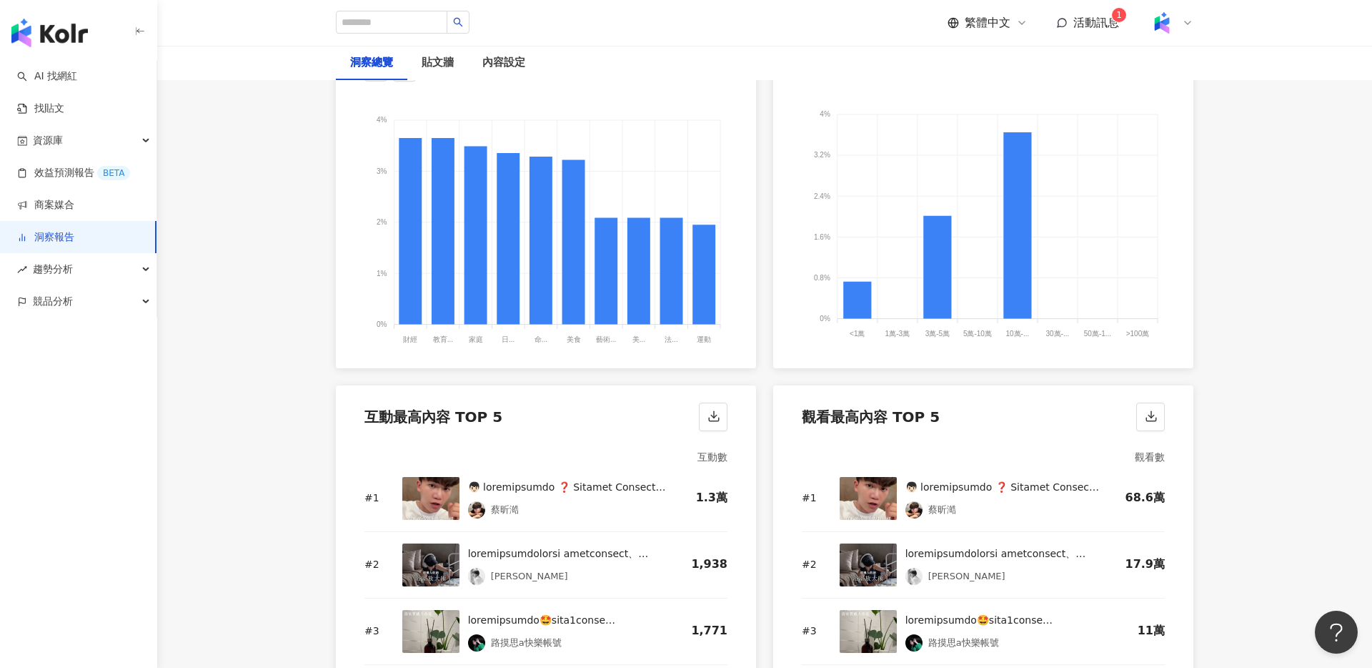
scroll to position [1798, 0]
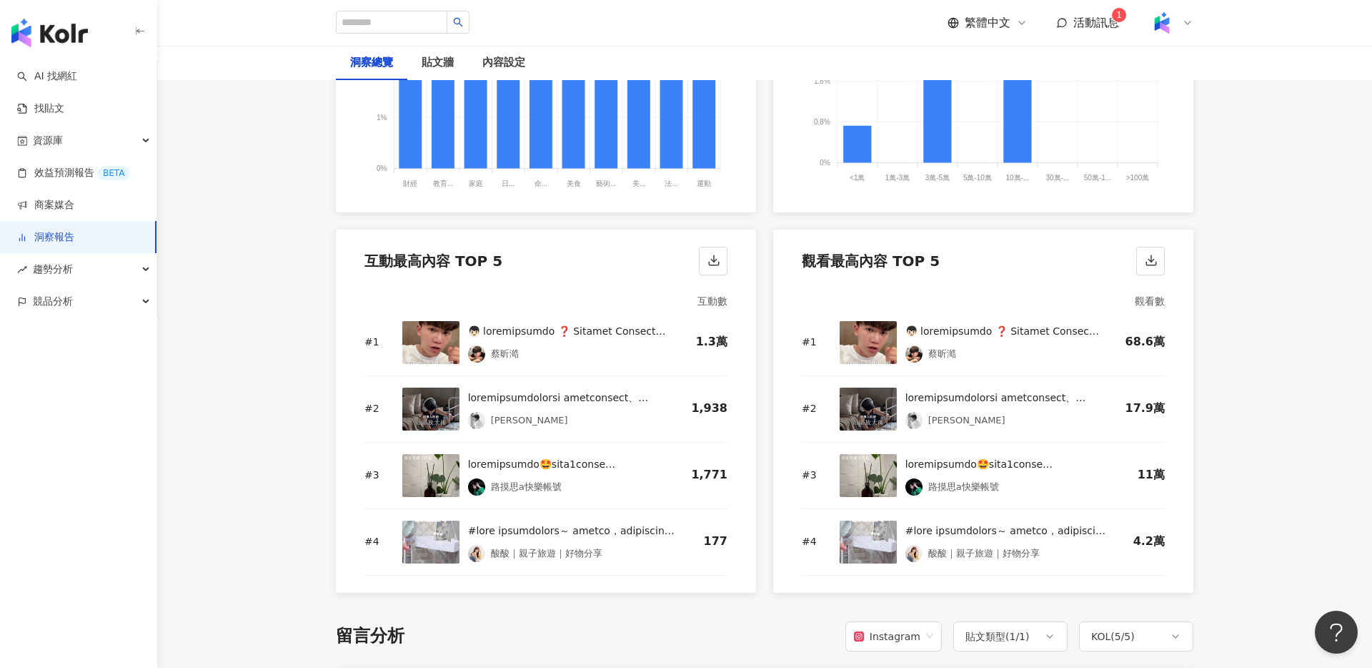
click at [229, 170] on main "洞察報告 GroupM_3M極淨新浴室防水收納系列_202509_KOL影音 GroupM_3M極淨新浴室防水收納系列_202509_KOL影音 加入網紅 洞…" at bounding box center [764, 150] width 1215 height 3807
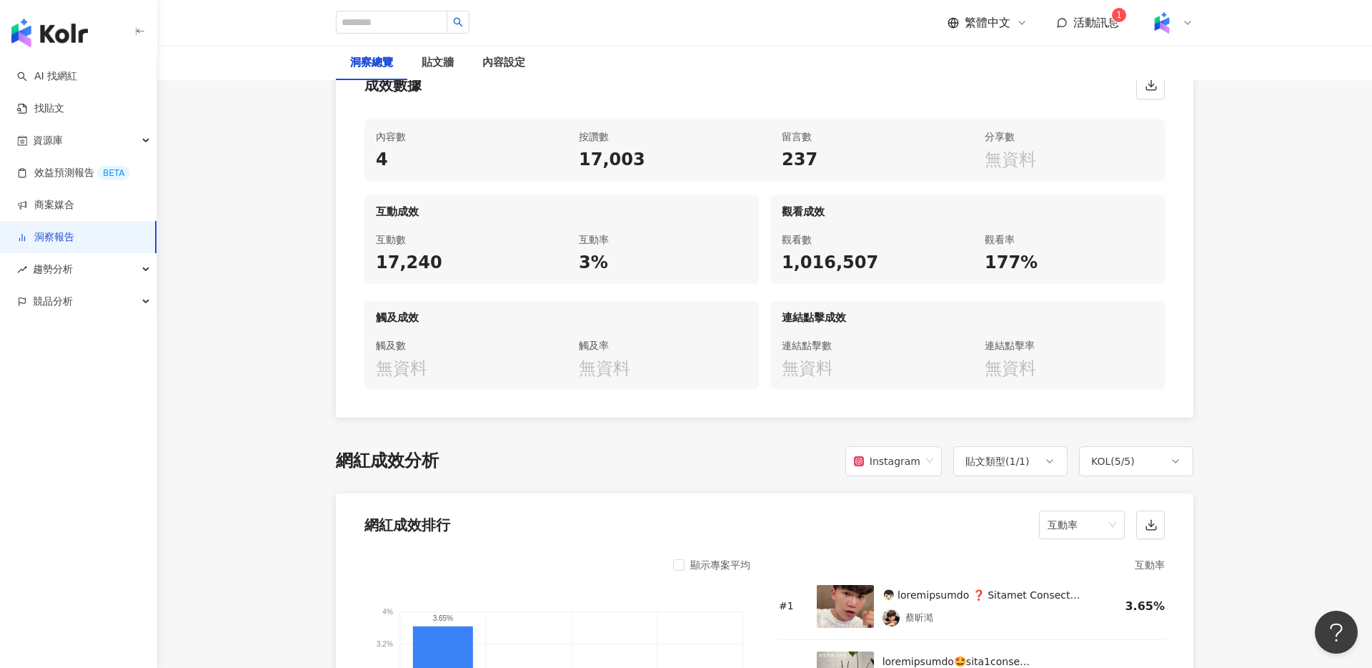
scroll to position [0, 0]
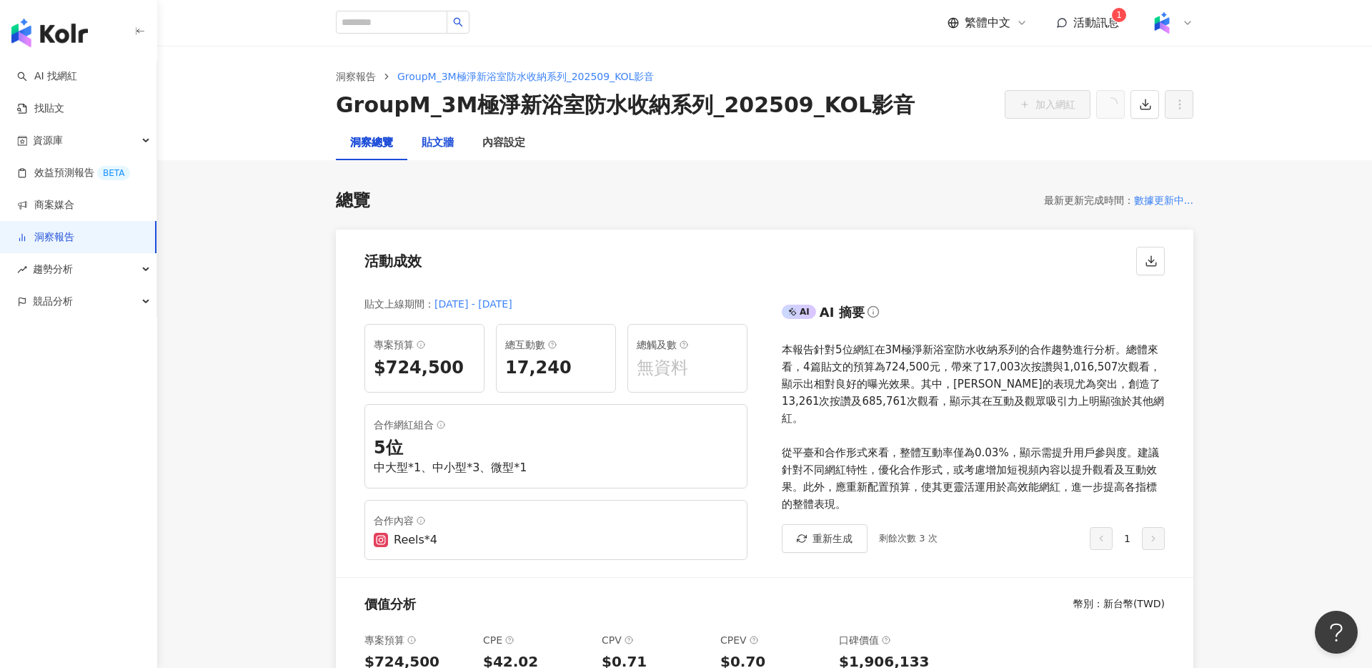
click at [425, 141] on div "貼文牆" at bounding box center [438, 142] width 32 height 17
